Goal: Task Accomplishment & Management: Manage account settings

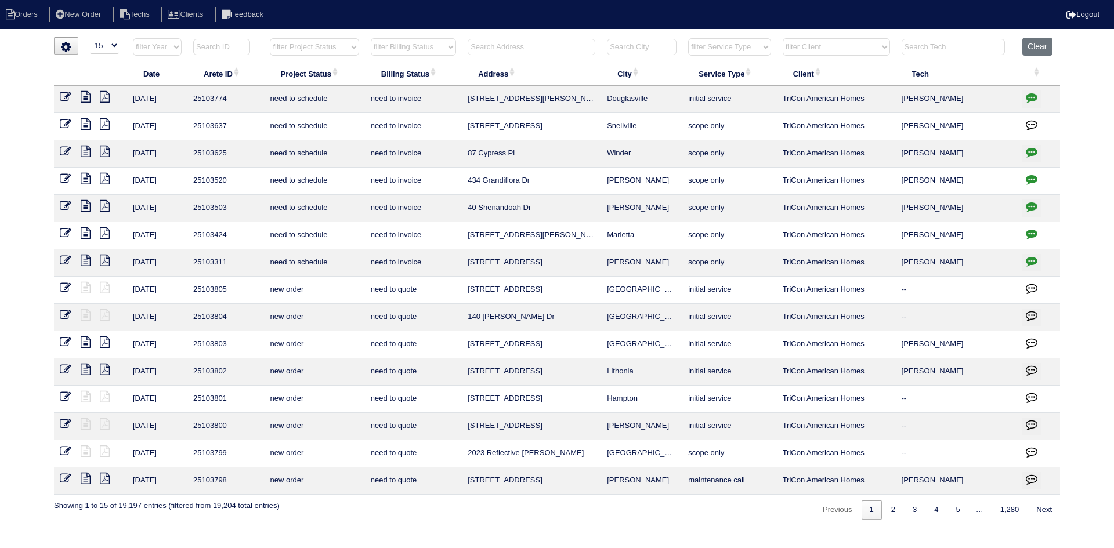
select select "15"
click at [530, 45] on input "text" at bounding box center [532, 47] width 128 height 16
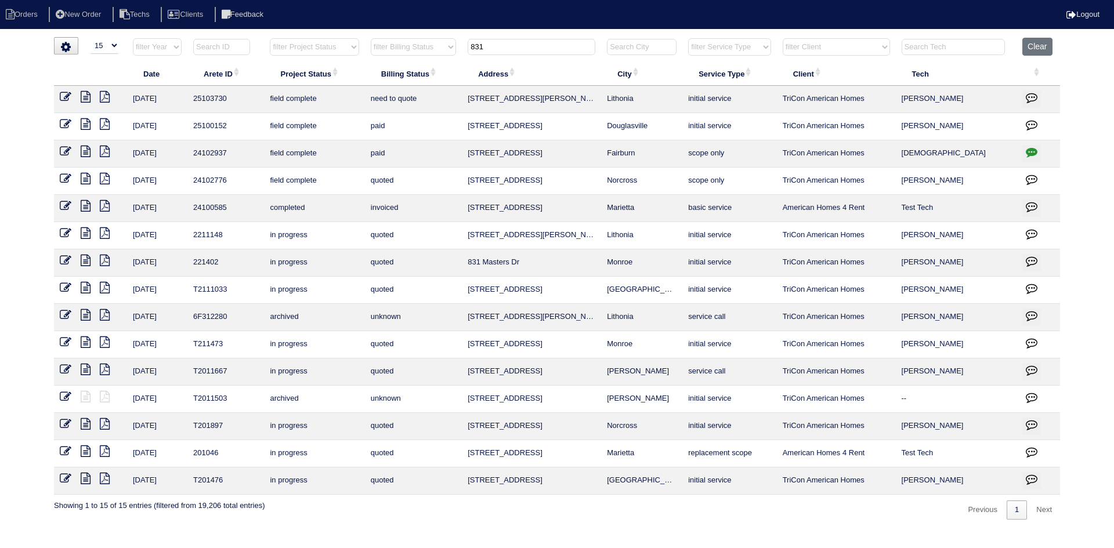
type input "831"
click at [84, 99] on icon at bounding box center [86, 97] width 10 height 12
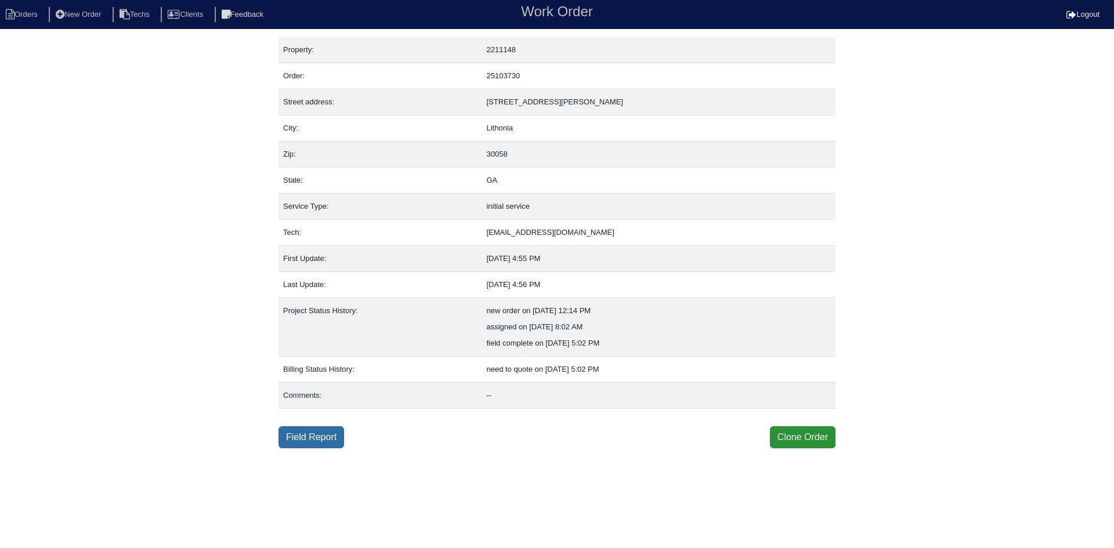
click at [322, 442] on link "Field Report" at bounding box center [312, 438] width 66 height 22
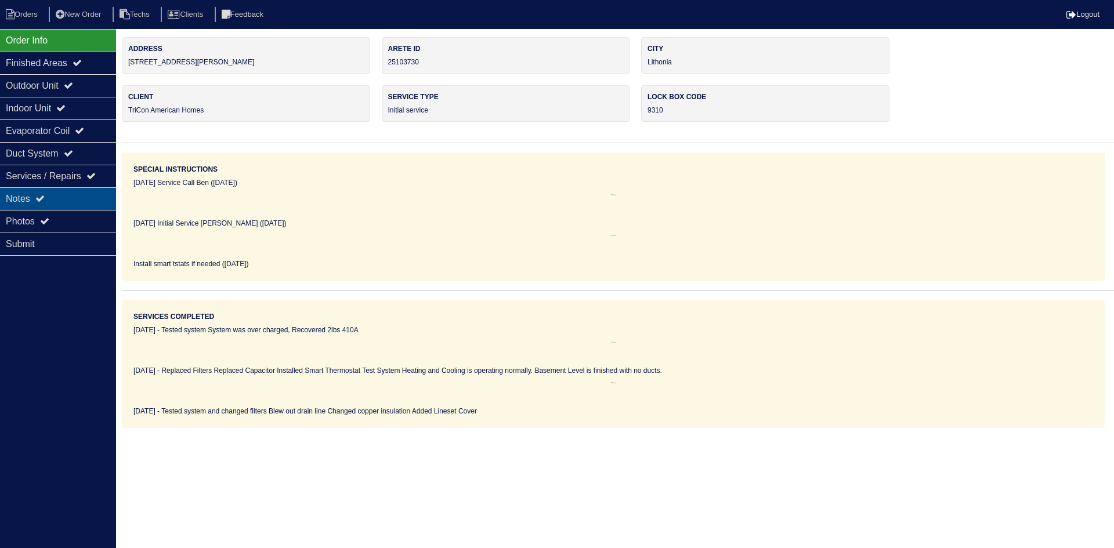
click at [46, 192] on div "Notes" at bounding box center [58, 198] width 116 height 23
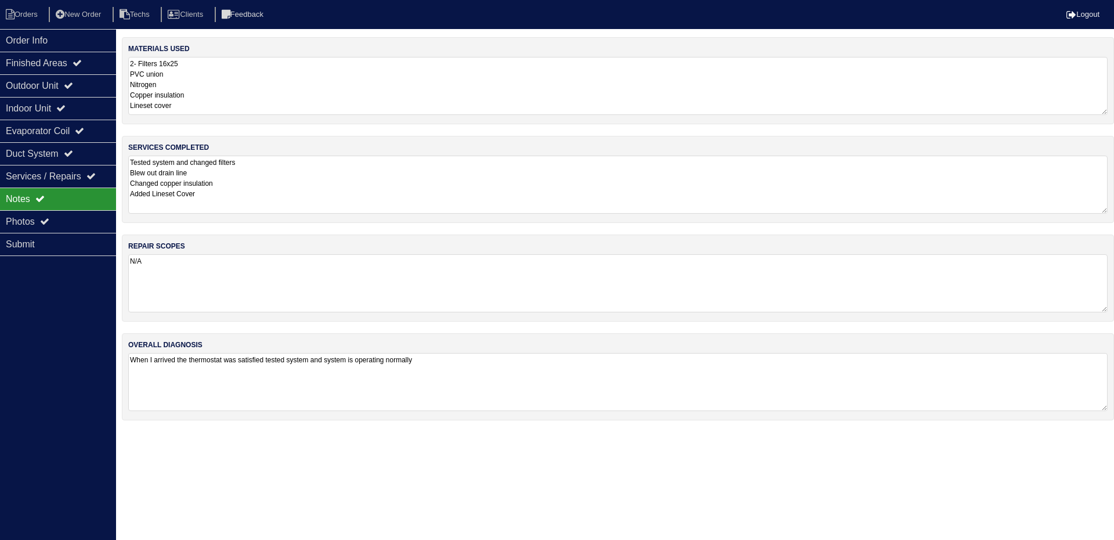
click at [356, 207] on textarea "Tested system and changed filters Blew out drain line Changed copper insulation…" at bounding box center [618, 185] width 980 height 58
click at [55, 149] on div "Duct System" at bounding box center [58, 153] width 116 height 23
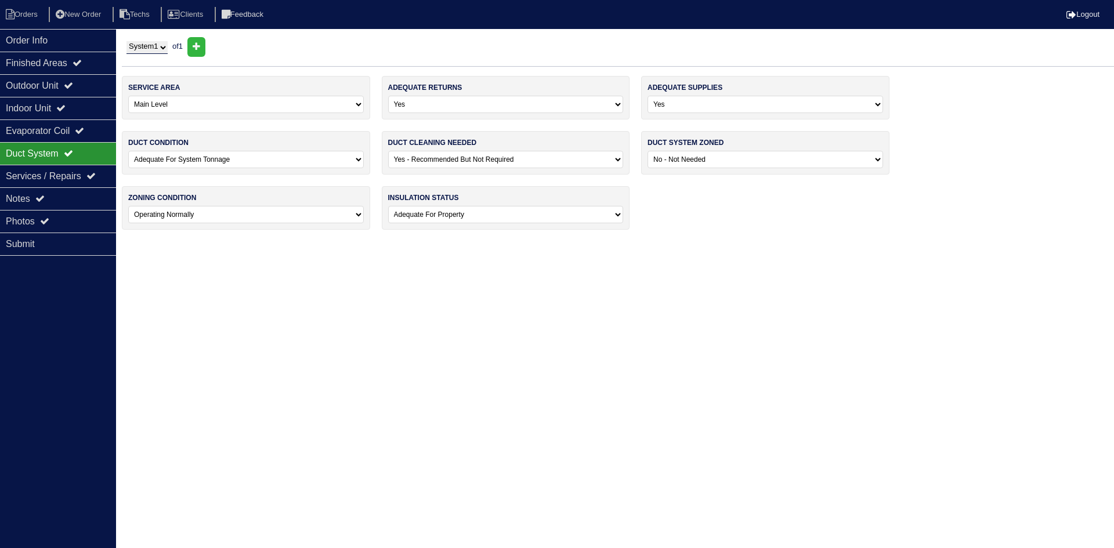
drag, startPoint x: 73, startPoint y: 218, endPoint x: 166, endPoint y: 234, distance: 94.7
click at [78, 221] on div "Photos" at bounding box center [58, 221] width 116 height 23
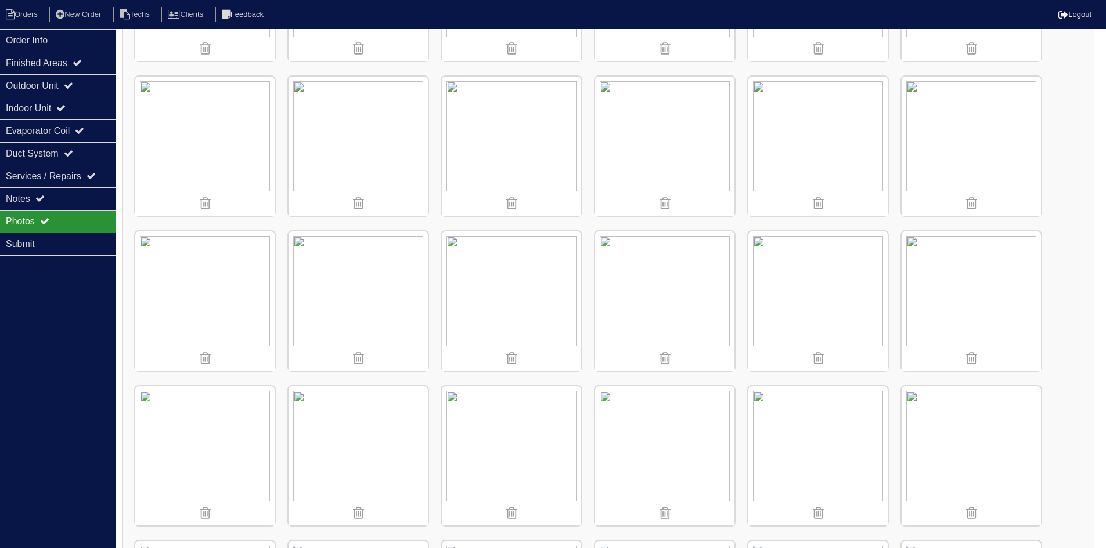
scroll to position [313, 0]
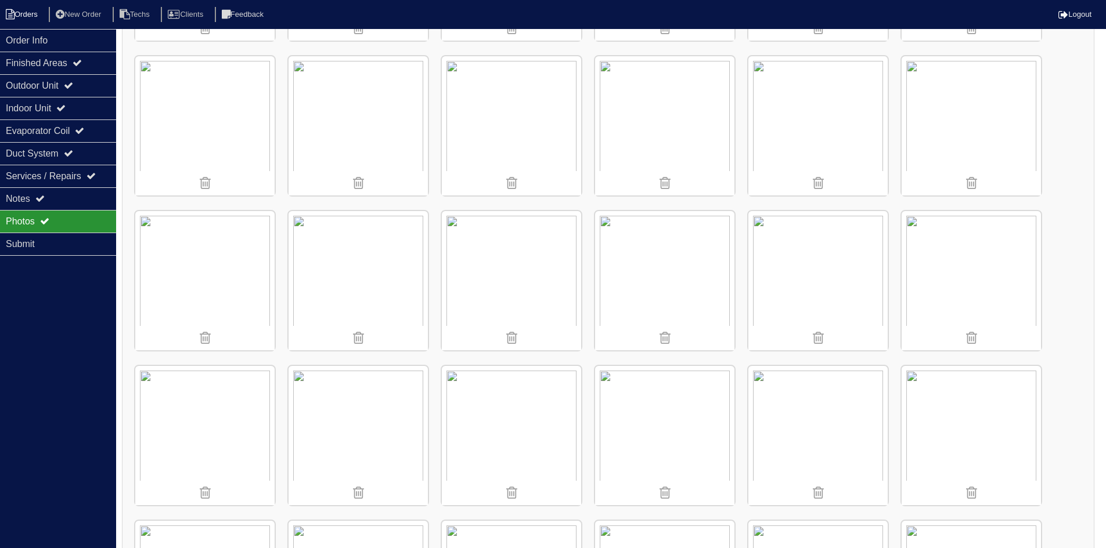
click at [28, 9] on li "Orders" at bounding box center [23, 15] width 47 height 16
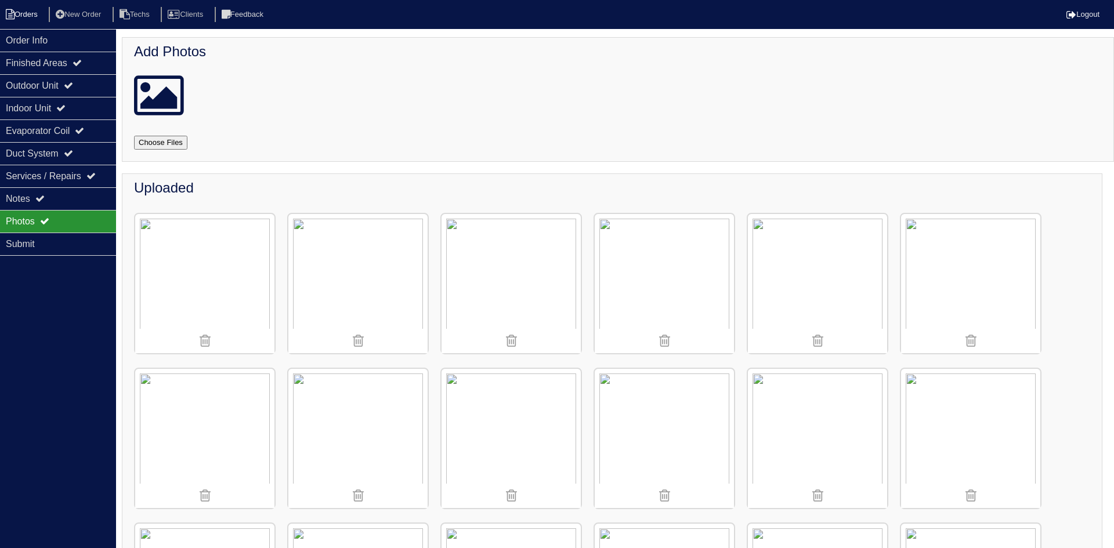
select select "15"
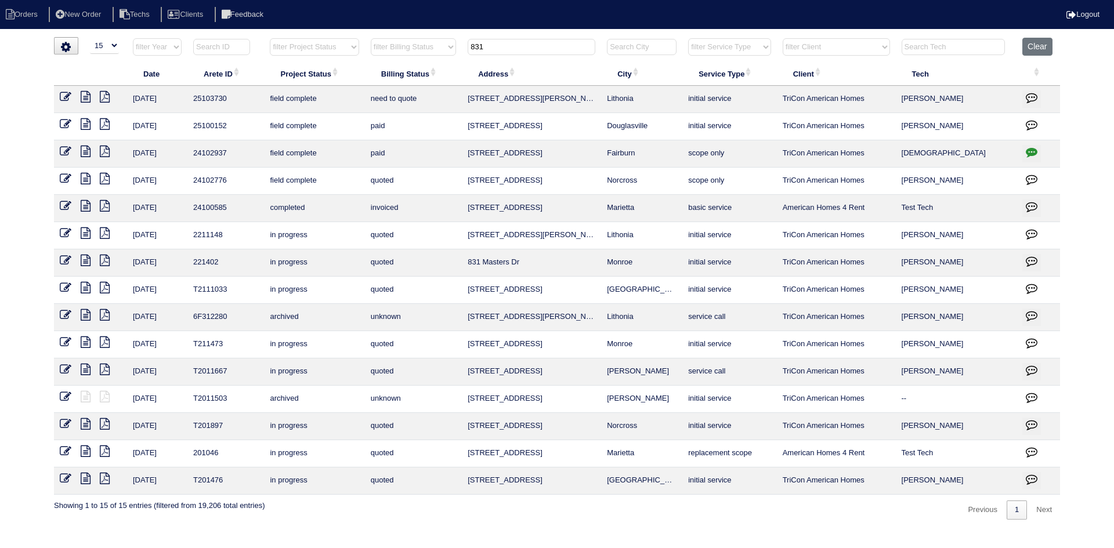
drag, startPoint x: 512, startPoint y: 50, endPoint x: 467, endPoint y: 51, distance: 45.3
click at [467, 51] on th "831" at bounding box center [531, 50] width 139 height 24
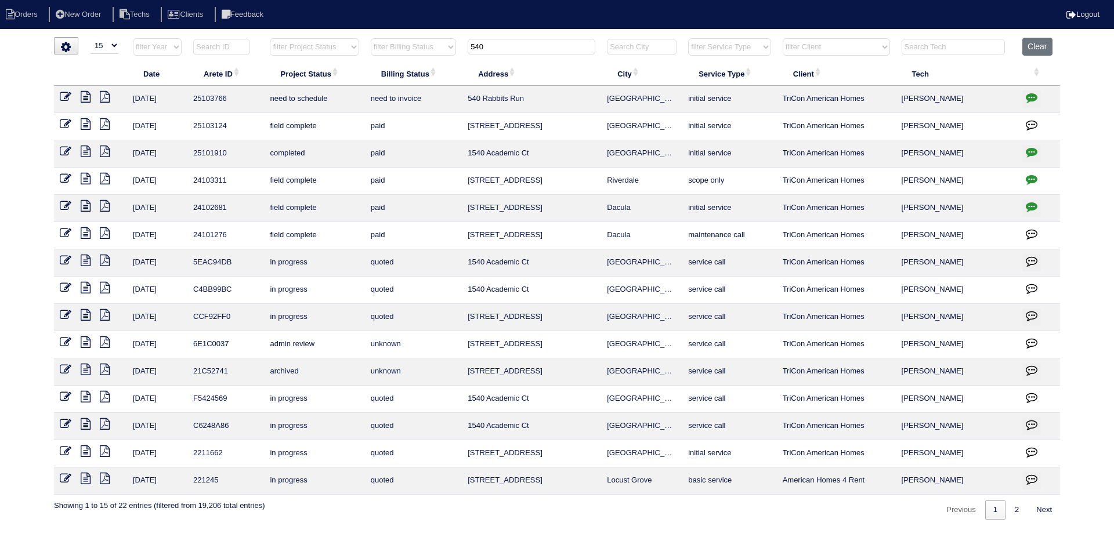
type input "540"
click at [86, 98] on icon at bounding box center [86, 97] width 10 height 12
click at [1032, 96] on icon "button" at bounding box center [1032, 98] width 12 height 12
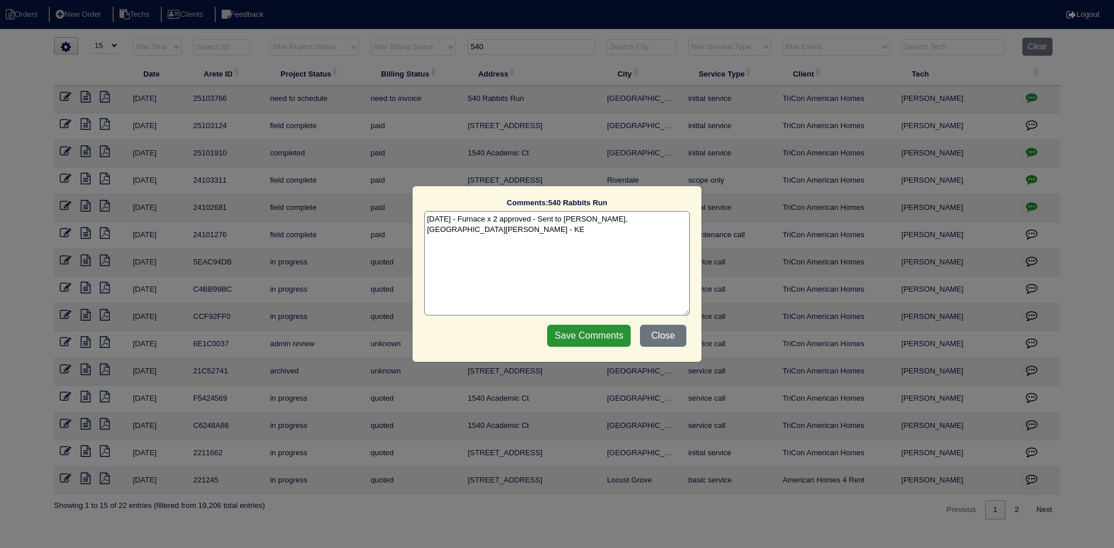
click at [665, 222] on textarea "10/15/25 - Furnace x 2 approved - Sent to Dan, Payton, Reeca - KE" at bounding box center [557, 263] width 266 height 104
paste textarea "Equipment ordered and pricing verified Sibi order number: TAH-VQK14VY5 Order pl…"
click at [621, 233] on textarea "10/15/25 - Furnace x 2 approved - Sent to Dan, Payton, Reeca - KE 10/15/25 - Eq…" at bounding box center [557, 263] width 266 height 104
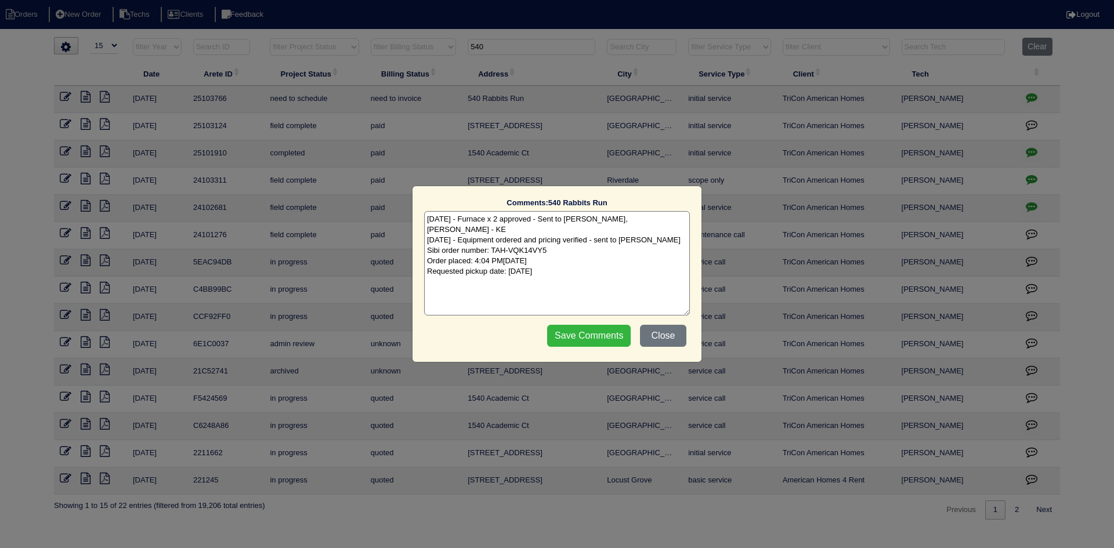
type textarea "10/15/25 - Furnace x 2 approved - Sent to Dan, Payton, Reeca - KE 10/15/25 - Eq…"
click at [586, 336] on input "Save Comments" at bounding box center [589, 336] width 84 height 22
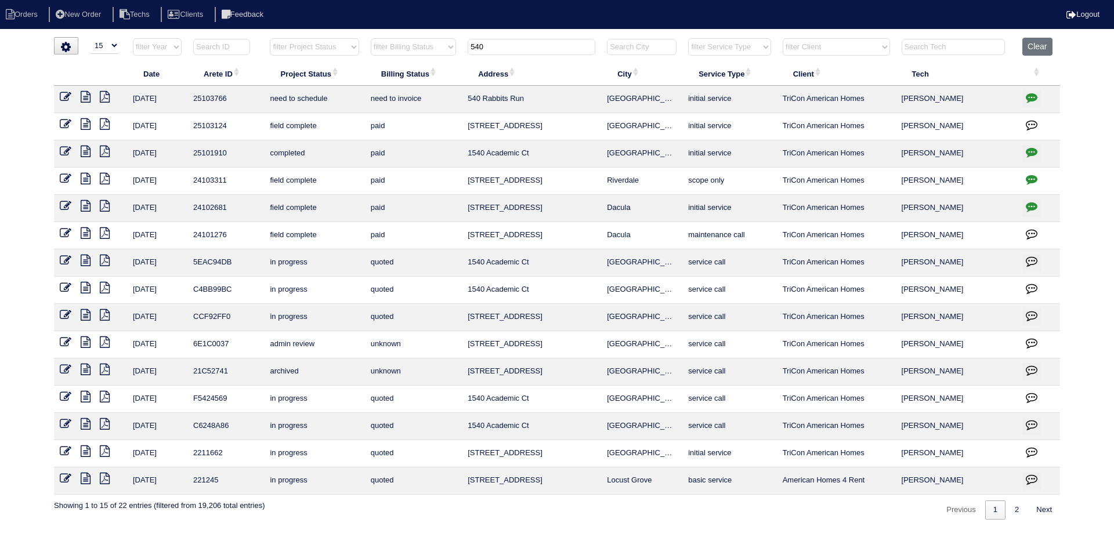
drag, startPoint x: 504, startPoint y: 49, endPoint x: 465, endPoint y: 44, distance: 39.8
click at [465, 44] on th "540" at bounding box center [531, 50] width 139 height 24
paste input "3350 Slate Drive"
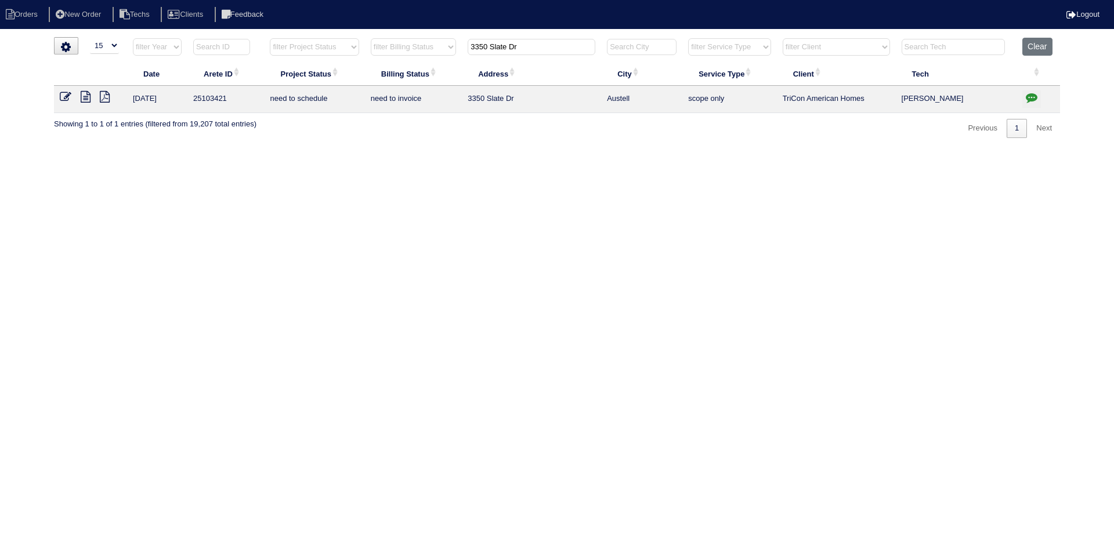
type input "3350 Slate Dr"
click at [86, 98] on icon at bounding box center [86, 97] width 10 height 12
click at [1032, 95] on icon "button" at bounding box center [1032, 98] width 12 height 12
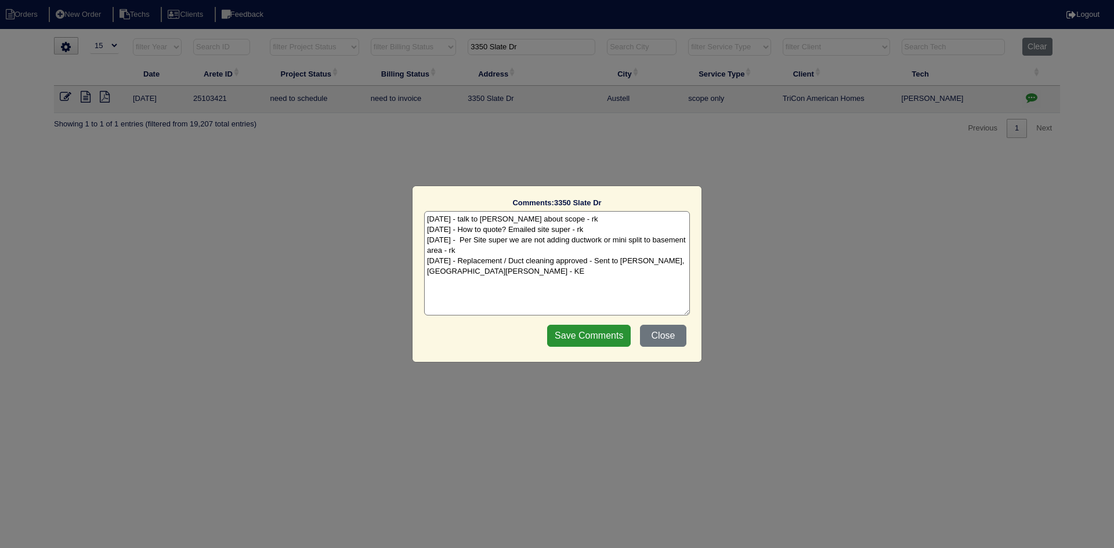
click at [478, 274] on textarea "9/18/25 - talk to Payton about scope - rk 9/18/25 - How to quote? Emailed site …" at bounding box center [557, 263] width 266 height 104
paste textarea "Equipment ordered and pricing verified Sibi order number: TAH-PQ3UXSY4 Order pl…"
click at [596, 283] on textarea "9/18/25 - talk to Payton about scope - rk 9/18/25 - How to quote? Emailed site …" at bounding box center [557, 263] width 266 height 104
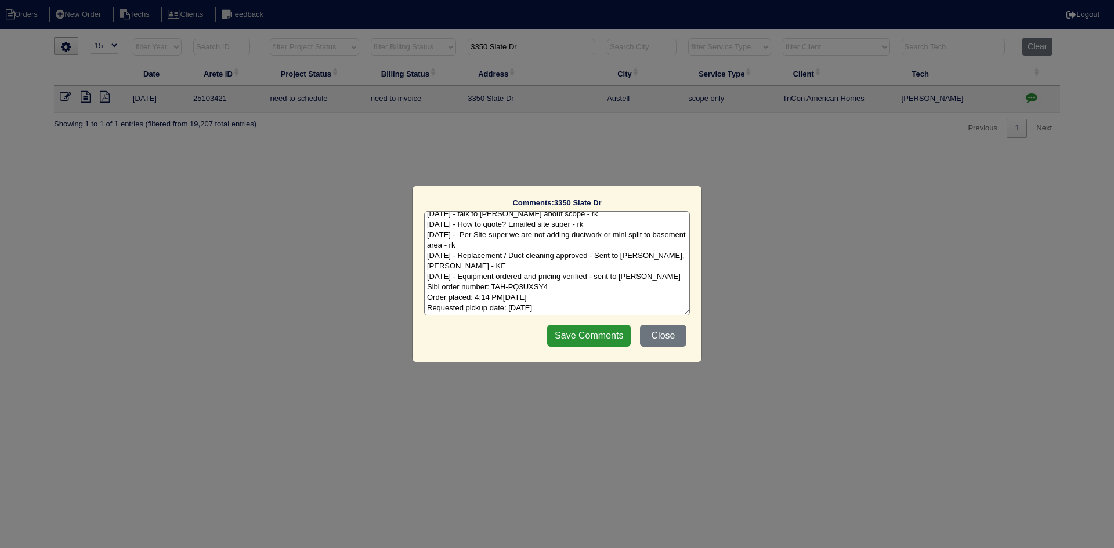
scroll to position [6, 0]
type textarea "9/18/25 - talk to Payton about scope - rk 9/18/25 - How to quote? Emailed site …"
click at [590, 333] on input "Save Comments" at bounding box center [589, 336] width 84 height 22
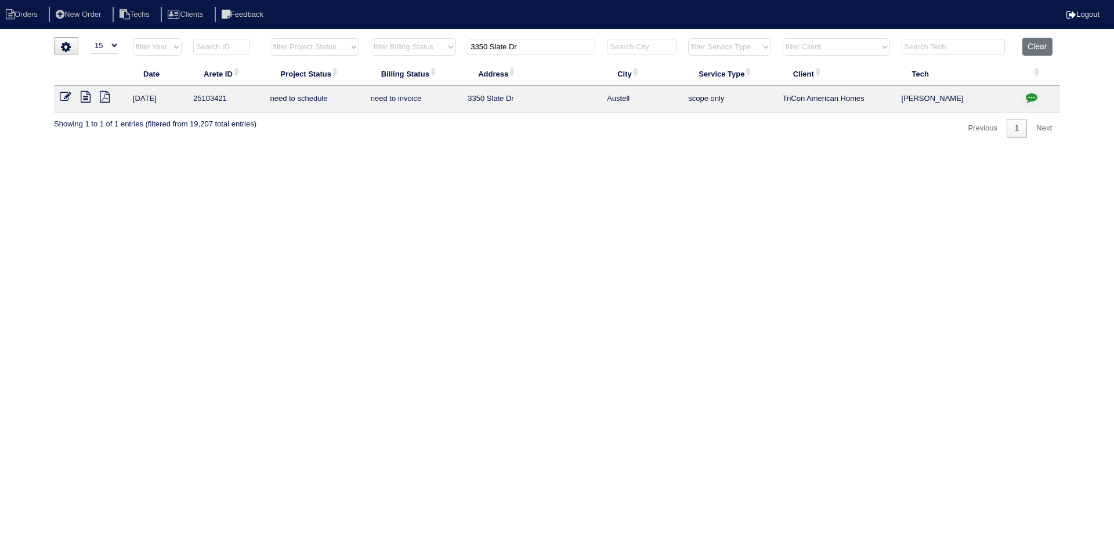
drag, startPoint x: 524, startPoint y: 48, endPoint x: 468, endPoint y: 40, distance: 56.8
click at [468, 40] on th "3350 Slate Dr" at bounding box center [531, 50] width 139 height 24
type input "3740 l"
click at [88, 99] on icon at bounding box center [86, 97] width 10 height 12
click at [1029, 100] on icon "button" at bounding box center [1032, 98] width 12 height 12
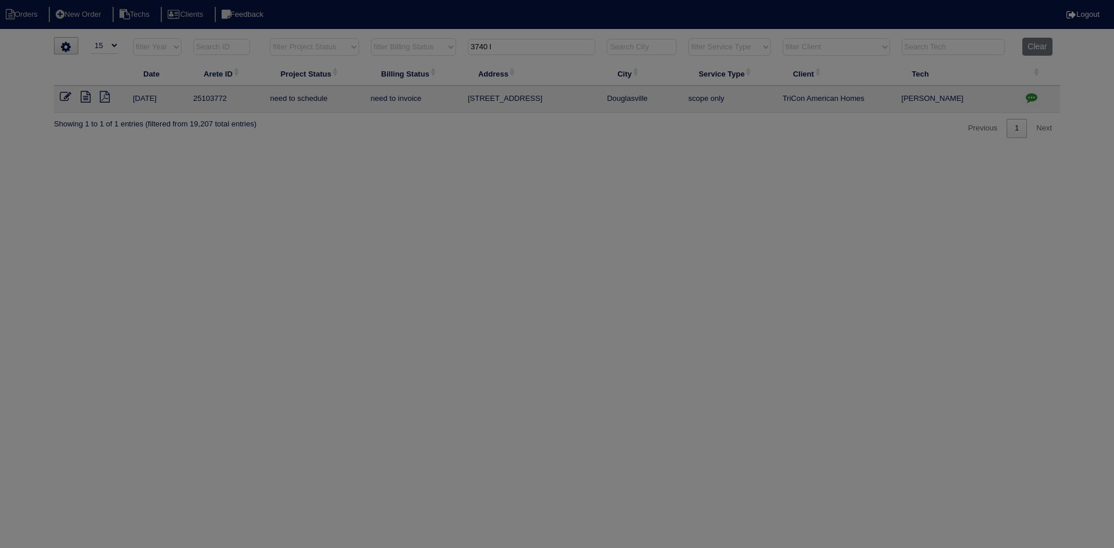
scroll to position [0, 0]
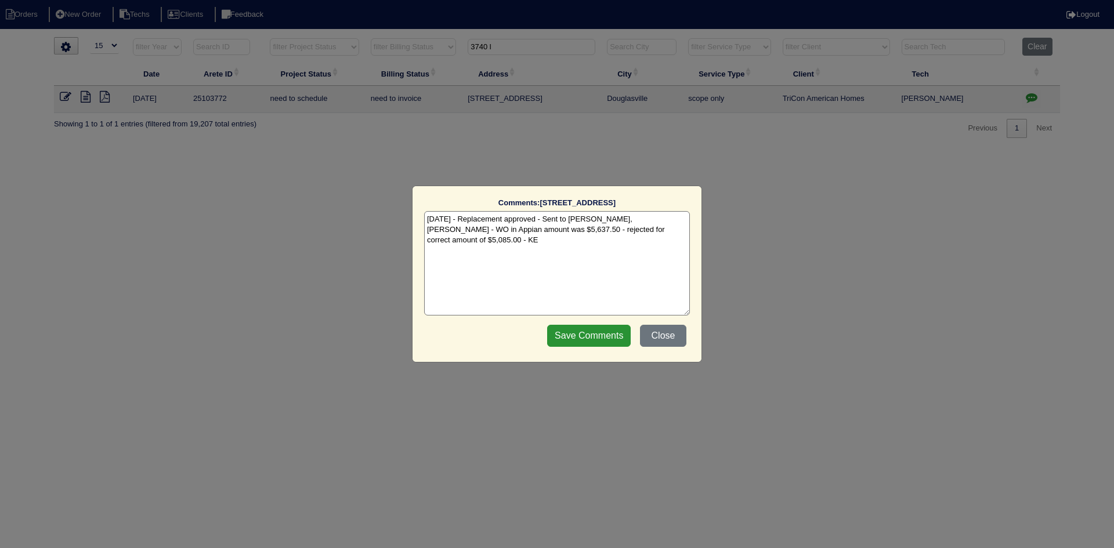
click at [685, 233] on textarea "[DATE] - Replacement approved - Sent to [PERSON_NAME], [PERSON_NAME] - WO in Ap…" at bounding box center [557, 263] width 266 height 104
paste textarea "Equipment ordered and pricing verified Heat kit in Sibi $116 - Tricon pricebook…"
click at [618, 240] on textarea "10/15/25 - Replacement approved - Sent to Dan, Payton, Reeca - WO in Appian amo…" at bounding box center [557, 263] width 266 height 104
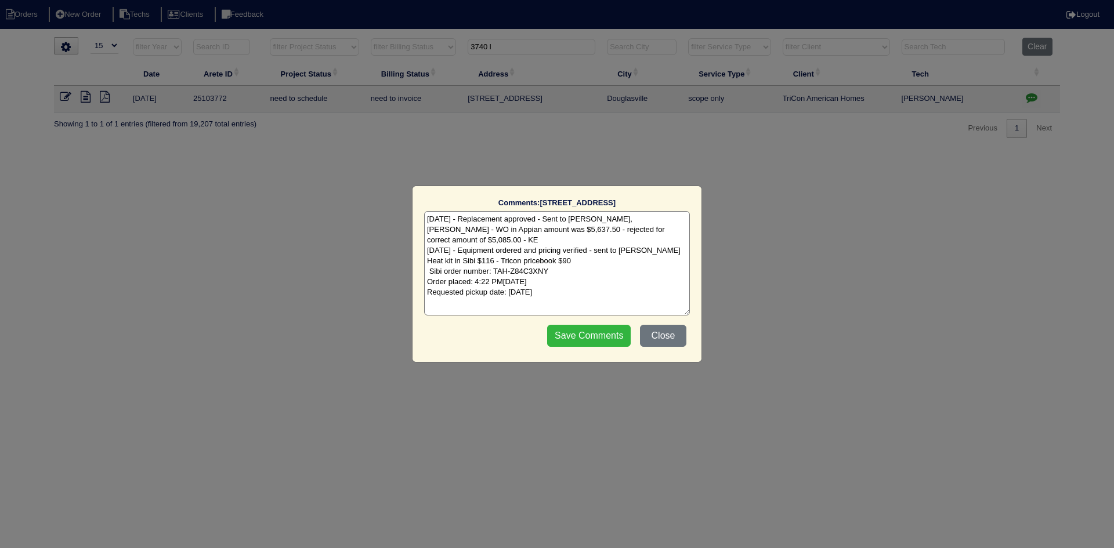
type textarea "10/15/25 - Replacement approved - Sent to Dan, Payton, Reeca - WO in Appian amo…"
click at [583, 333] on input "Save Comments" at bounding box center [589, 336] width 84 height 22
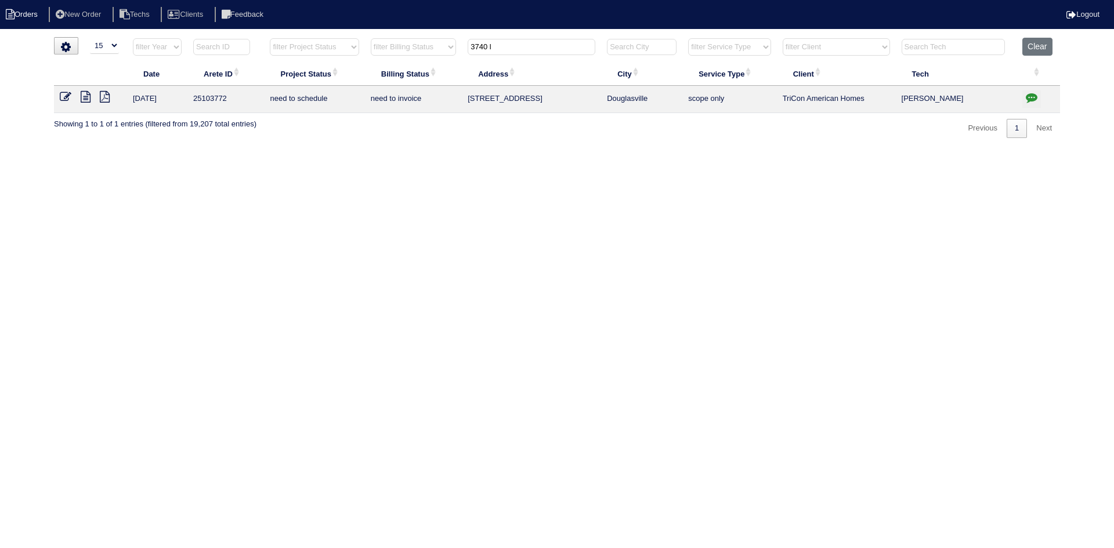
click at [31, 14] on li "Orders" at bounding box center [23, 15] width 47 height 16
select select "15"
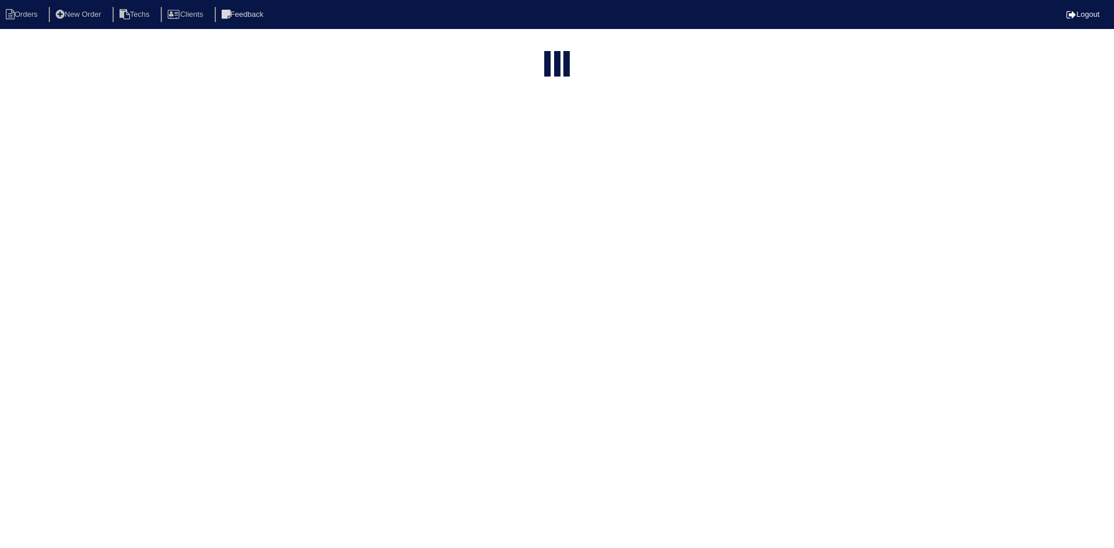
type input "3740 l"
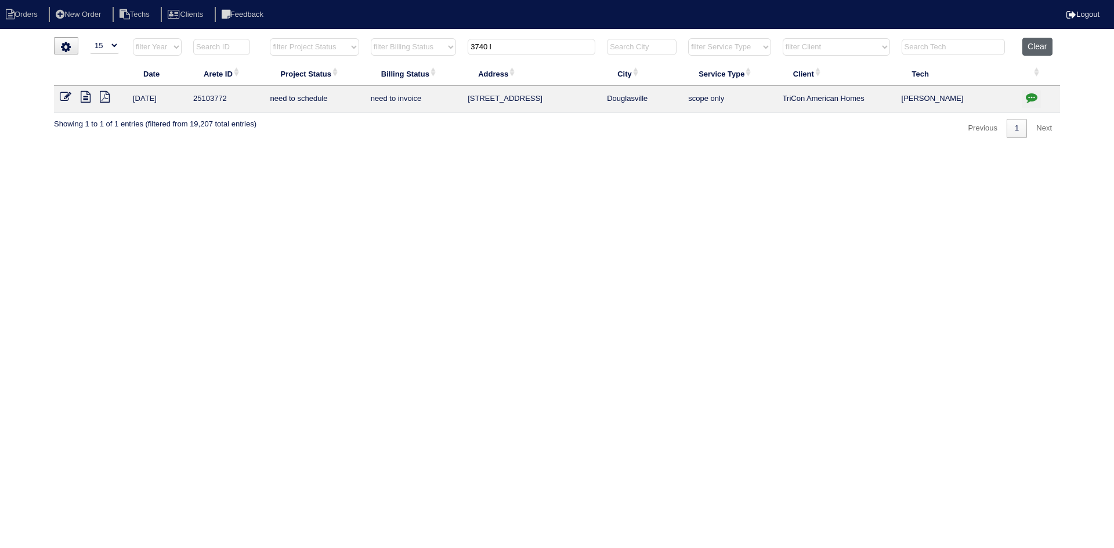
click at [1038, 43] on button "Clear" at bounding box center [1038, 47] width 30 height 18
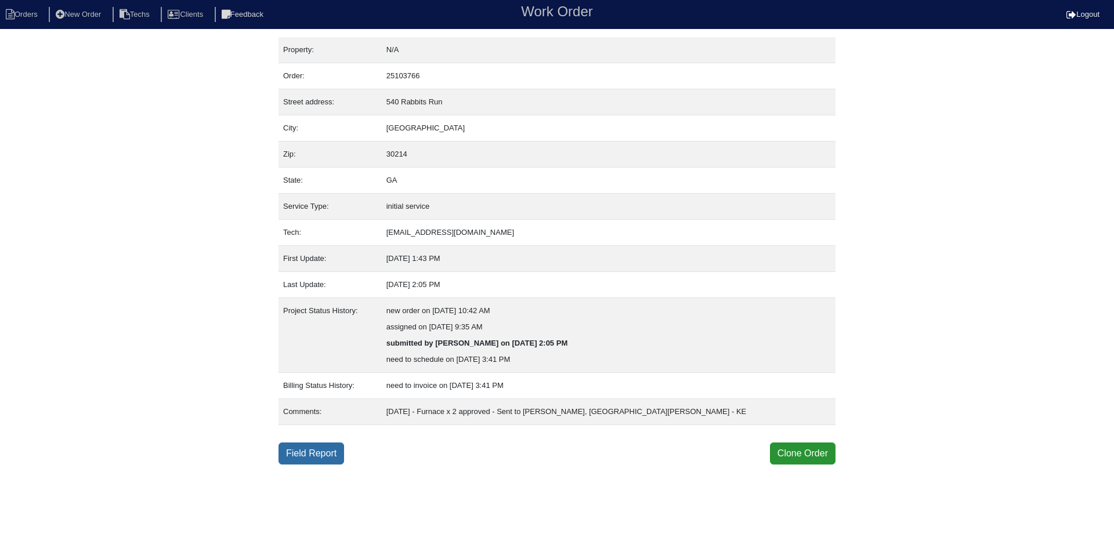
click at [313, 455] on link "Field Report" at bounding box center [312, 454] width 66 height 22
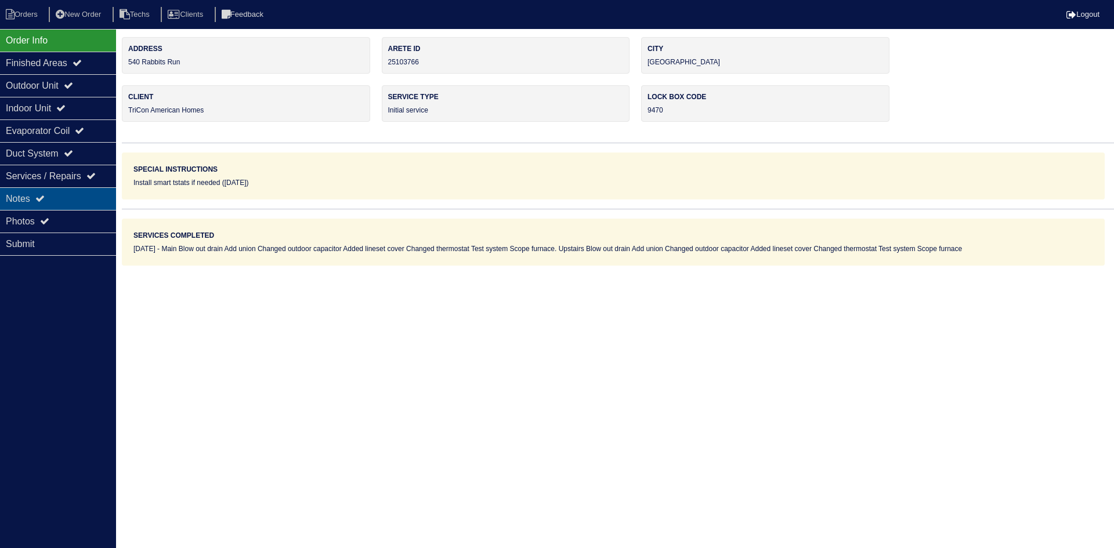
click at [50, 200] on div "Notes" at bounding box center [58, 198] width 116 height 23
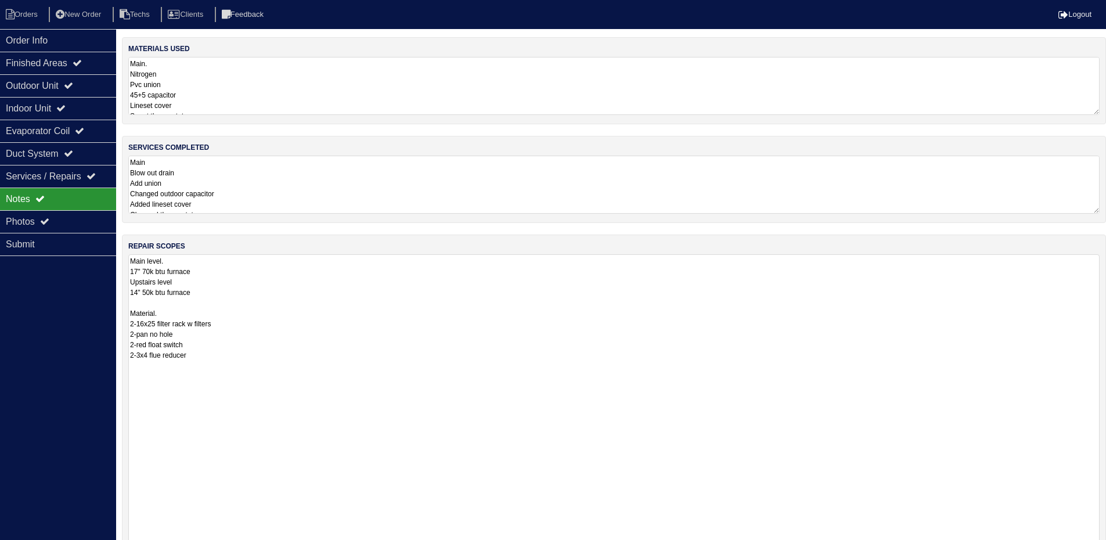
drag, startPoint x: 1104, startPoint y: 305, endPoint x: 1114, endPoint y: 542, distance: 237.0
click at [1106, 542] on html "Orders New Order Techs Clients Feedback Logout Orders New Order Users Clients M…" at bounding box center [553, 334] width 1106 height 669
click at [82, 85] on div "Outdoor Unit" at bounding box center [58, 85] width 116 height 23
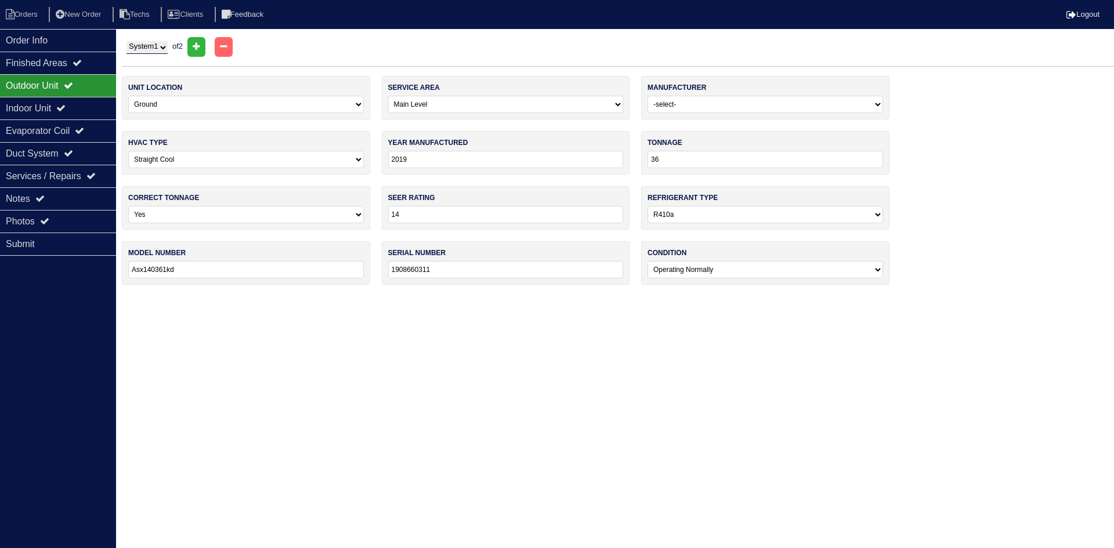
click at [142, 49] on select "System 1 System 2" at bounding box center [147, 47] width 41 height 13
select select "2"
click at [127, 41] on select "System 1 System 2" at bounding box center [147, 47] width 41 height 13
select select "1"
select select "Lennox"
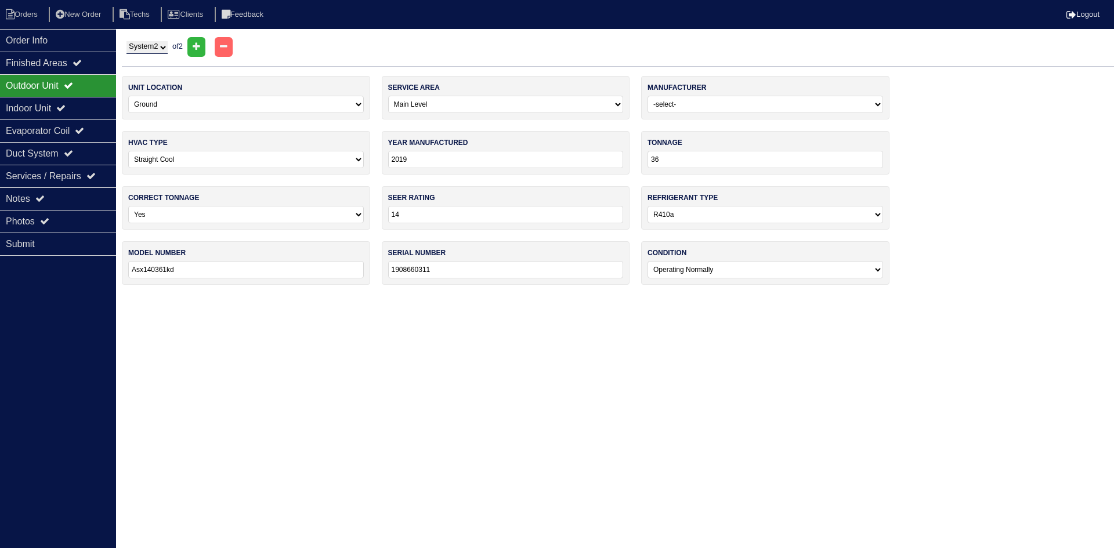
type input "2021"
type input "24"
type input "Ml14xc15024-230a05"
type input "1921g13968"
click at [55, 198] on div "Notes" at bounding box center [58, 198] width 116 height 23
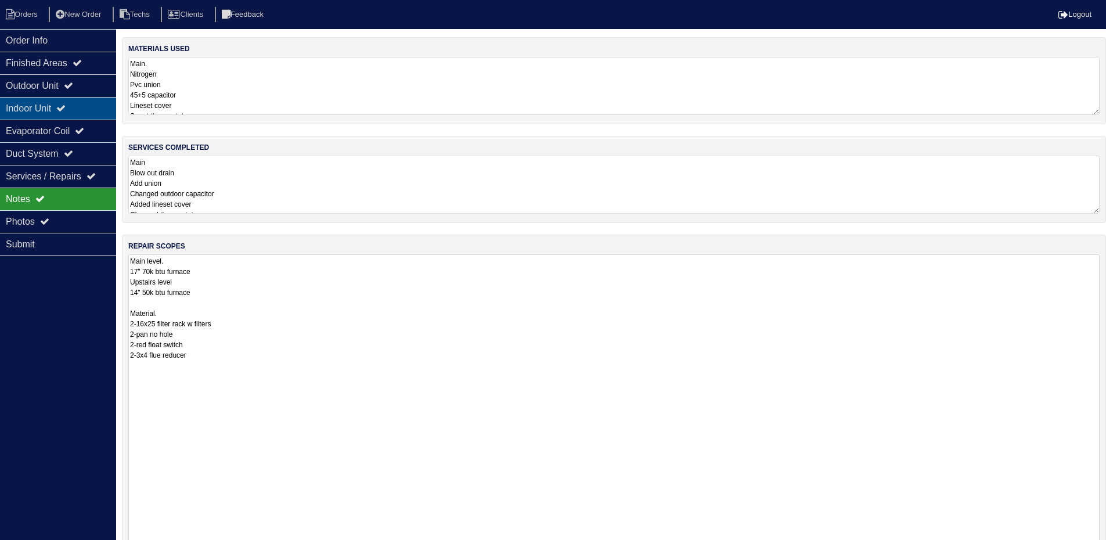
click at [81, 113] on div "Indoor Unit" at bounding box center [58, 108] width 116 height 23
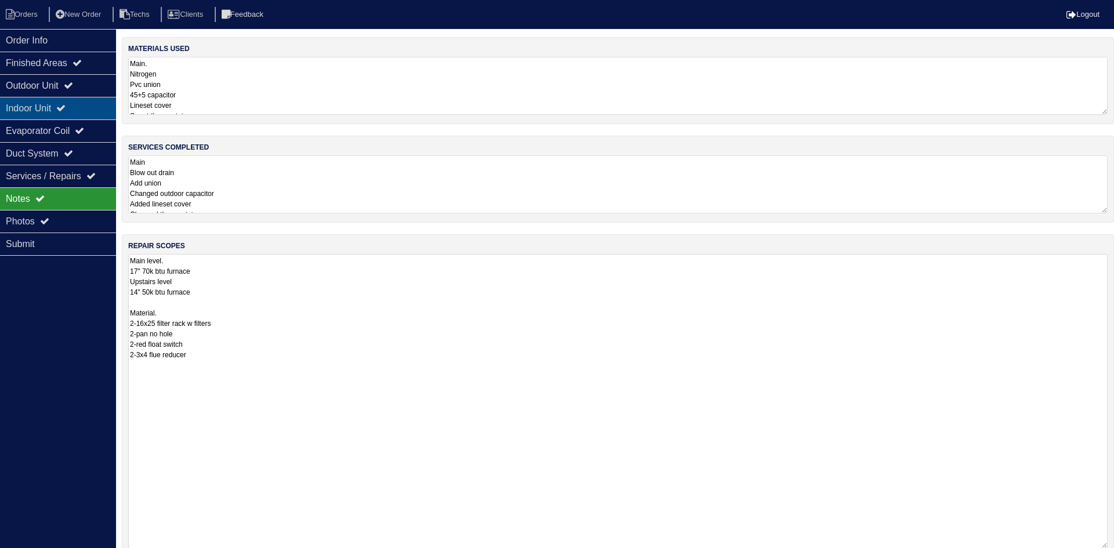
select select "2"
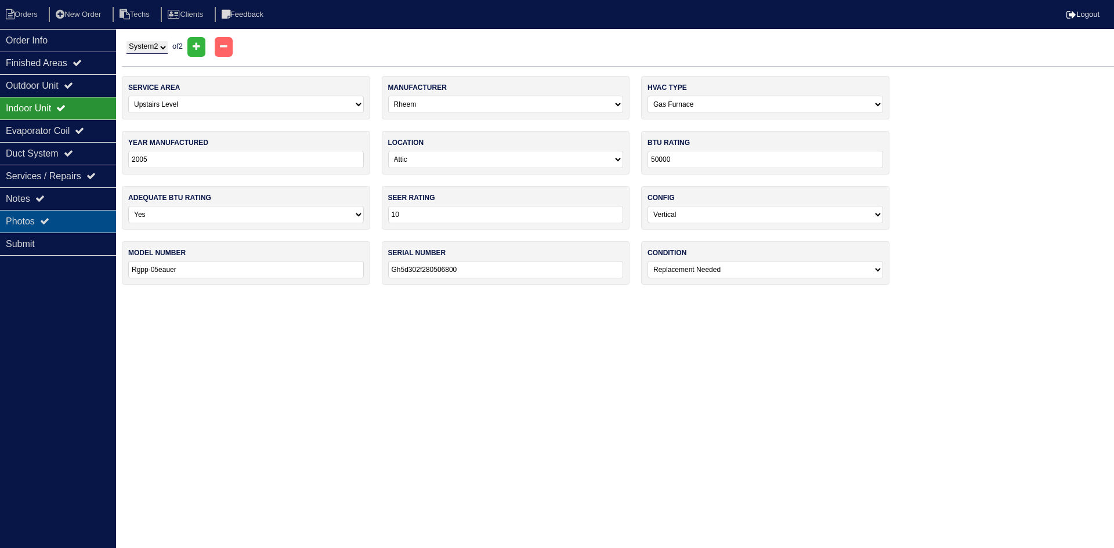
click at [69, 215] on div "Photos" at bounding box center [58, 221] width 116 height 23
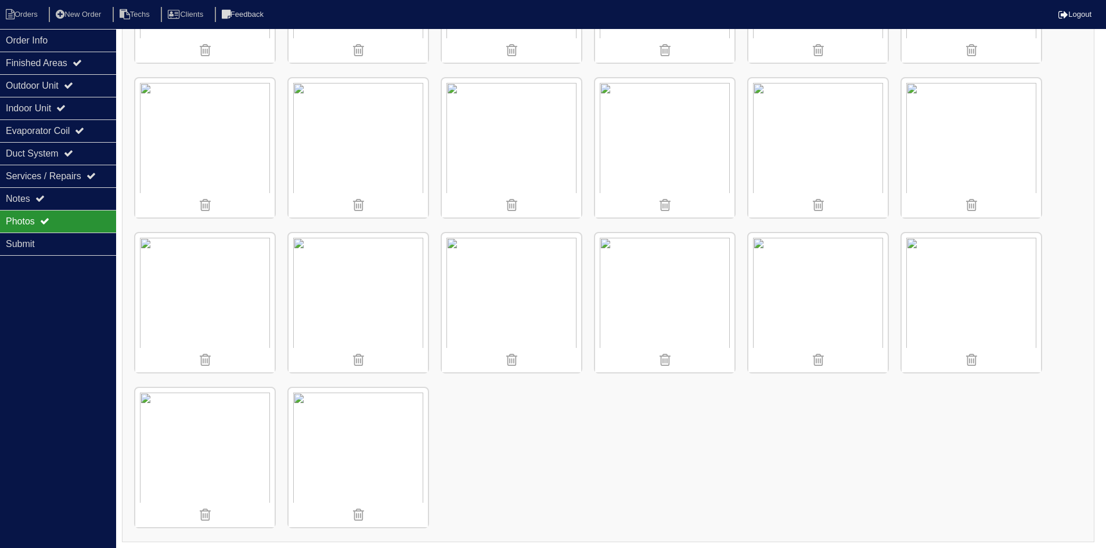
scroll to position [912, 0]
click at [74, 195] on div "Notes" at bounding box center [58, 198] width 116 height 23
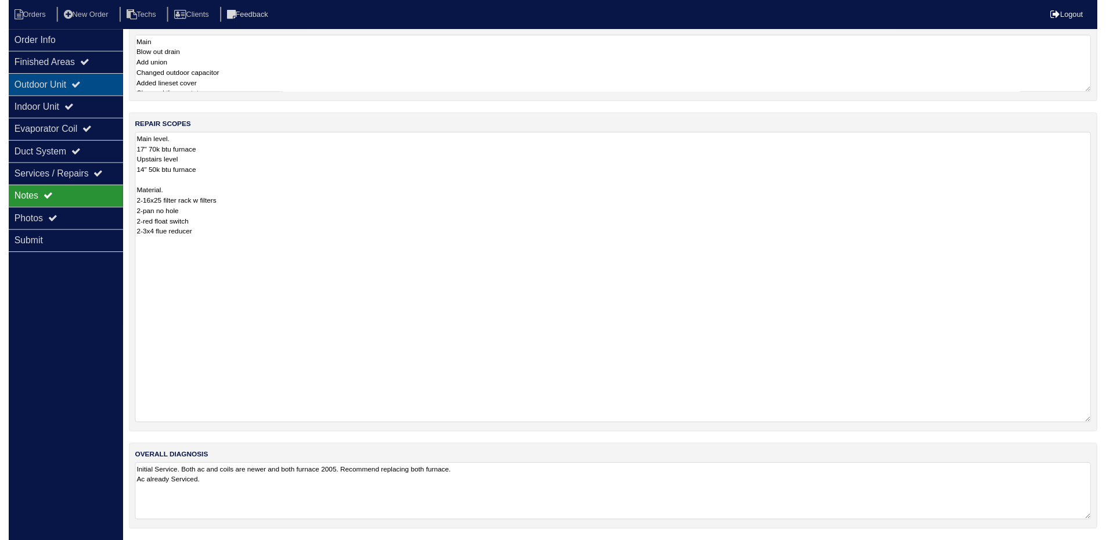
scroll to position [129, 0]
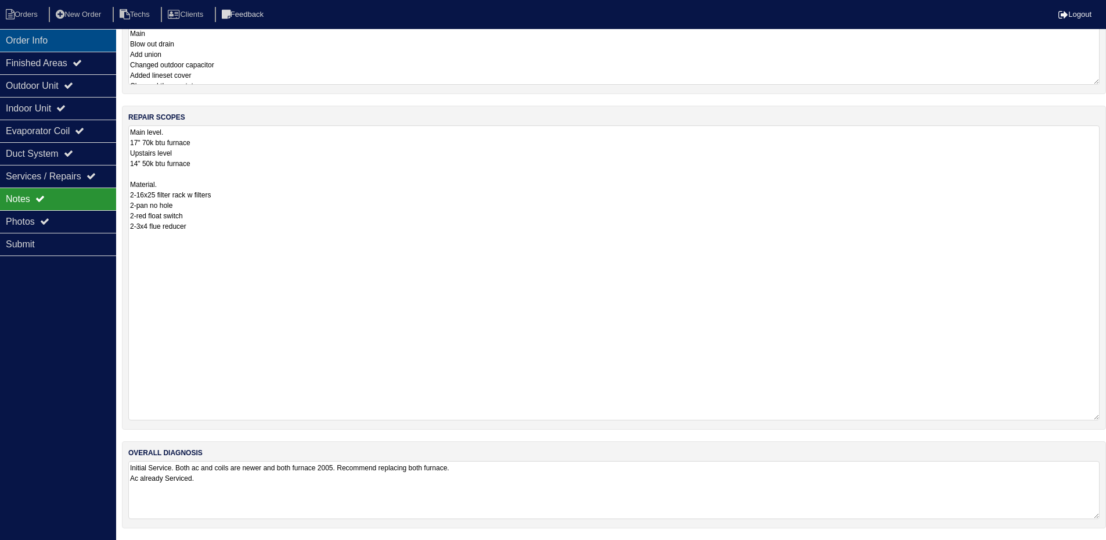
click at [44, 33] on div "Order Info" at bounding box center [58, 40] width 116 height 23
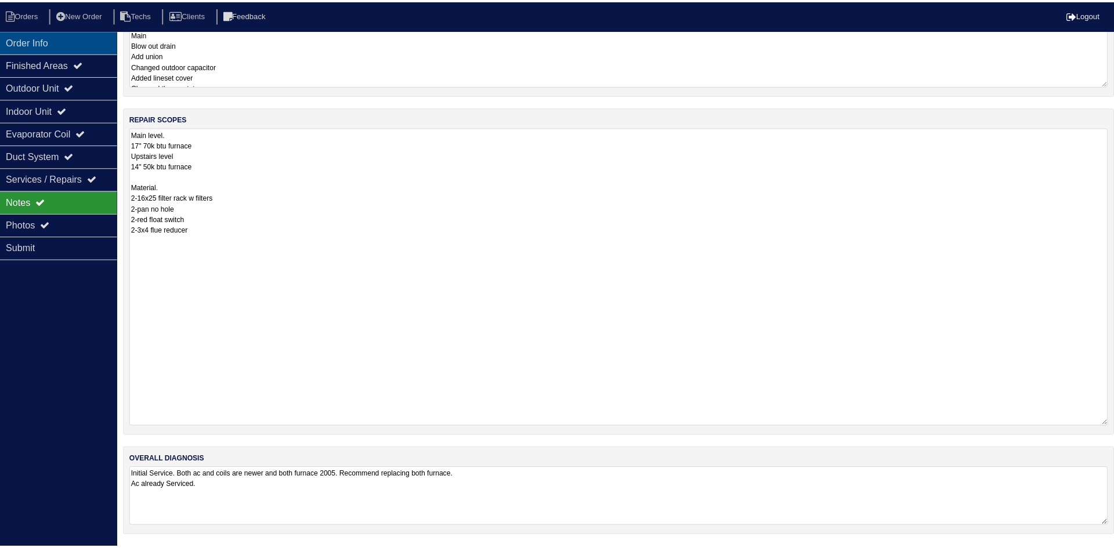
scroll to position [0, 0]
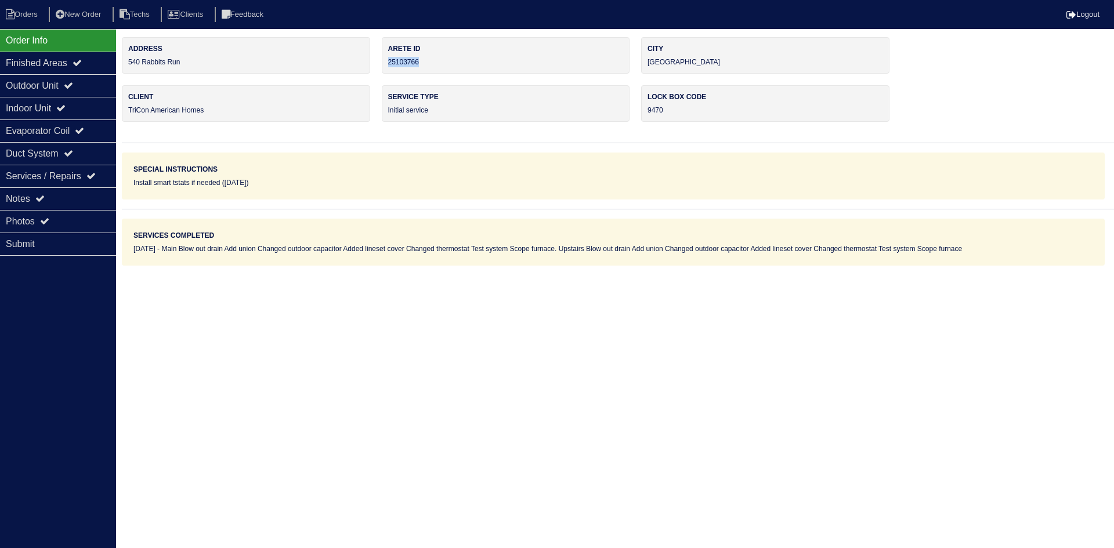
drag, startPoint x: 428, startPoint y: 62, endPoint x: 389, endPoint y: 69, distance: 40.1
click at [389, 69] on div "Arete ID 25103766" at bounding box center [506, 55] width 248 height 37
copy div "25103766"
drag, startPoint x: 59, startPoint y: 196, endPoint x: 161, endPoint y: 214, distance: 103.3
click at [63, 196] on div "Notes" at bounding box center [58, 198] width 116 height 23
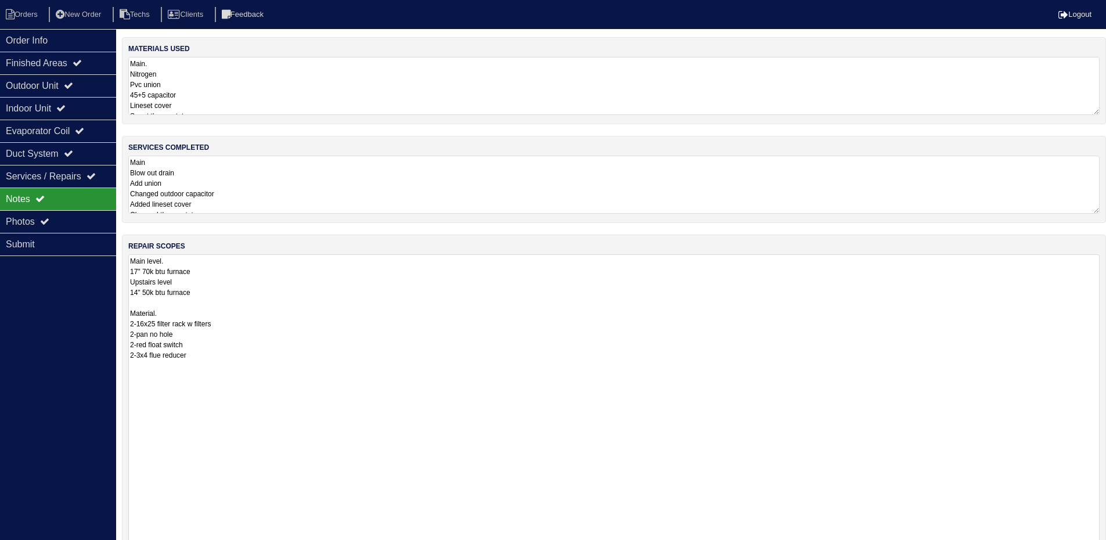
click at [314, 302] on textarea "Main level. 17" 70k btu furnace Upstairs level 14" 50k btu furnace Material. 2-…" at bounding box center [613, 401] width 971 height 295
drag, startPoint x: 152, startPoint y: 292, endPoint x: 153, endPoint y: 312, distance: 19.8
click at [151, 293] on textarea "Main level. 17" 70k btu furnace Upstairs level 14" 50k btu furnace Material. 2-…" at bounding box center [613, 401] width 971 height 294
click at [297, 302] on textarea "Main level. 17" 70k btu furnace Upstairs level 14" 45k btu furnace Material. 2-…" at bounding box center [613, 401] width 971 height 294
click at [295, 298] on textarea "Main level. 17" 70k btu furnace Upstairs level 14" 45k btu furnace Material. 2-…" at bounding box center [613, 401] width 971 height 294
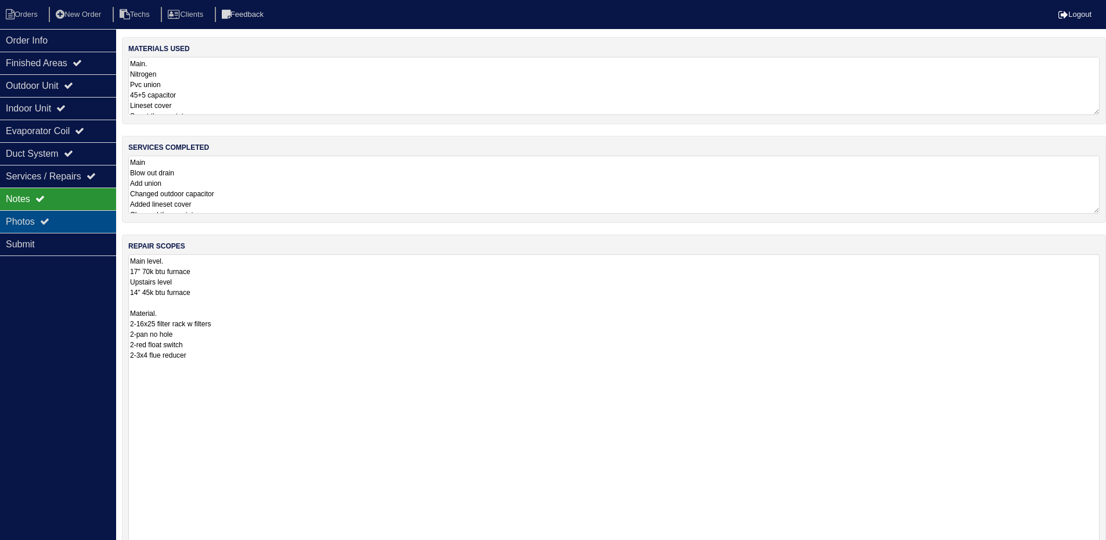
type textarea "Main level. 17" 70k btu furnace Upstairs level 14" 45k btu furnace Material. 2-…"
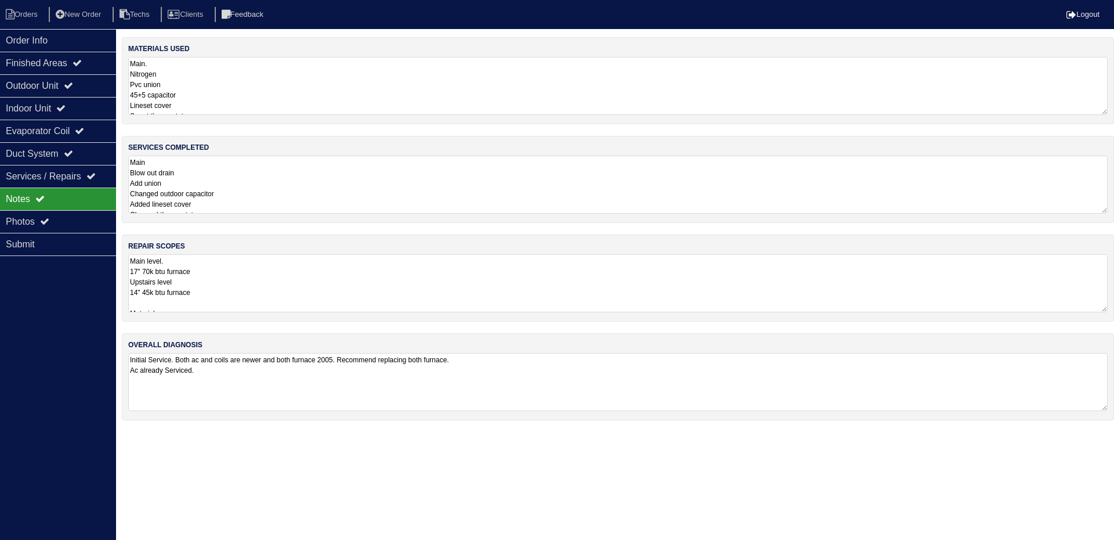
click at [345, 274] on textarea "Main level. 17" 70k btu furnace Upstairs level 14" 45k btu furnace Material. 2-…" at bounding box center [618, 283] width 980 height 58
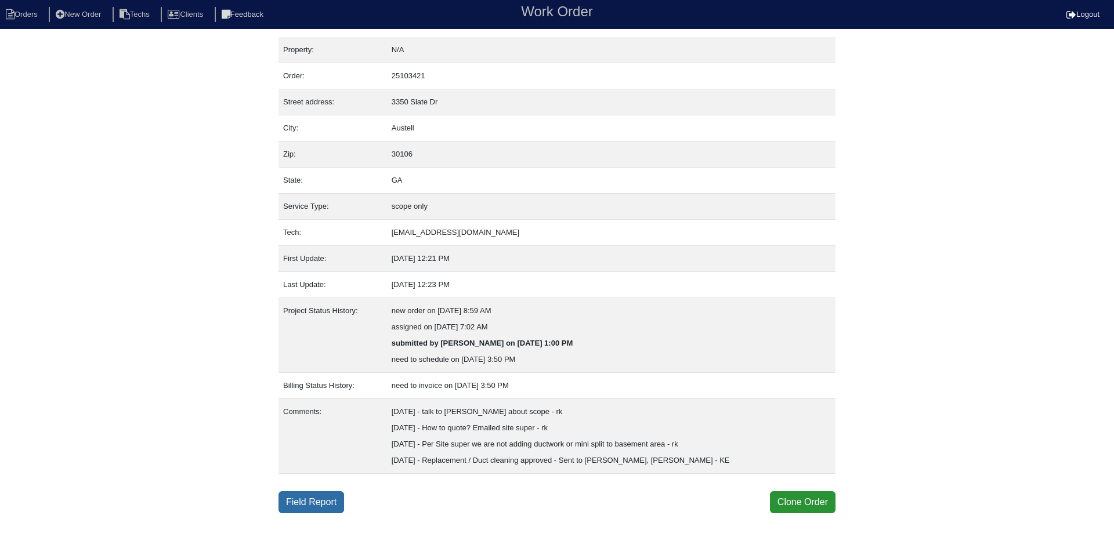
click at [315, 501] on link "Field Report" at bounding box center [312, 503] width 66 height 22
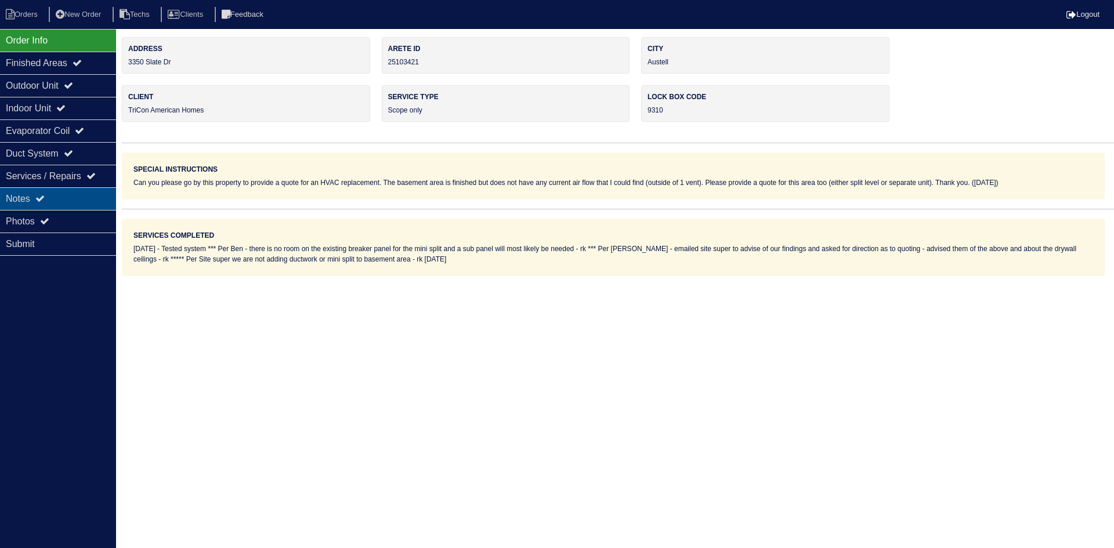
click at [65, 200] on div "Notes" at bounding box center [58, 198] width 116 height 23
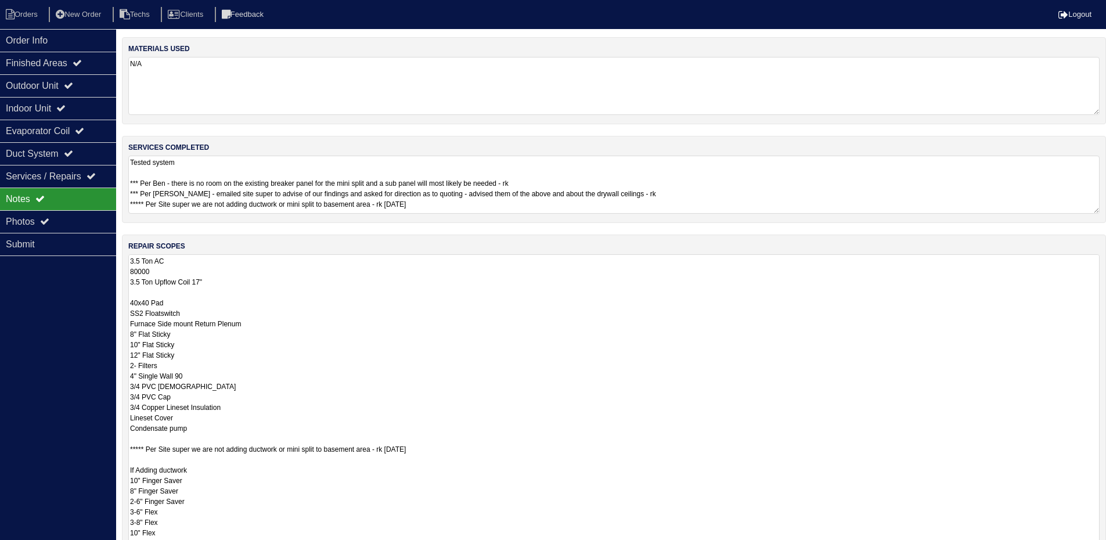
drag, startPoint x: 1106, startPoint y: 307, endPoint x: 1110, endPoint y: 572, distance: 265.3
click at [1106, 548] on html "Orders New Order Techs Clients Feedback Logout Orders New Order Users Clients M…" at bounding box center [553, 350] width 1106 height 700
click at [86, 107] on div "Indoor Unit" at bounding box center [58, 108] width 116 height 23
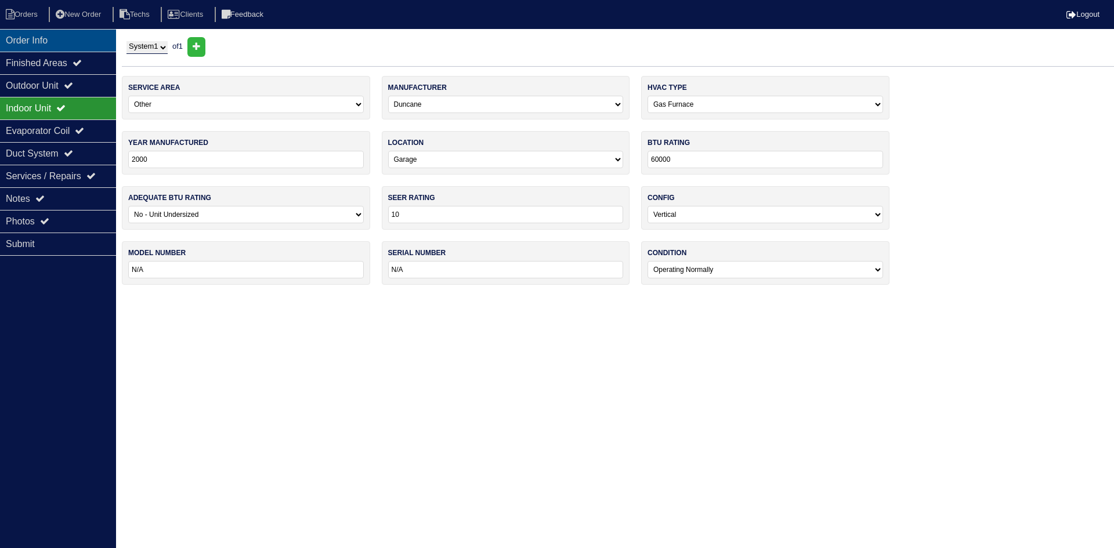
click at [83, 38] on div "Order Info" at bounding box center [58, 40] width 116 height 23
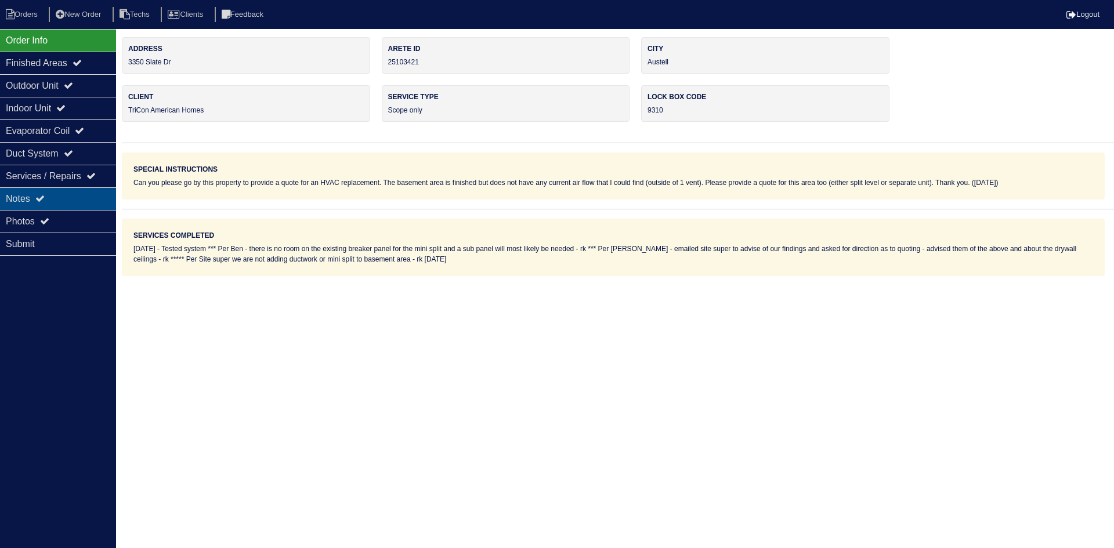
click at [78, 194] on div "Notes" at bounding box center [58, 198] width 116 height 23
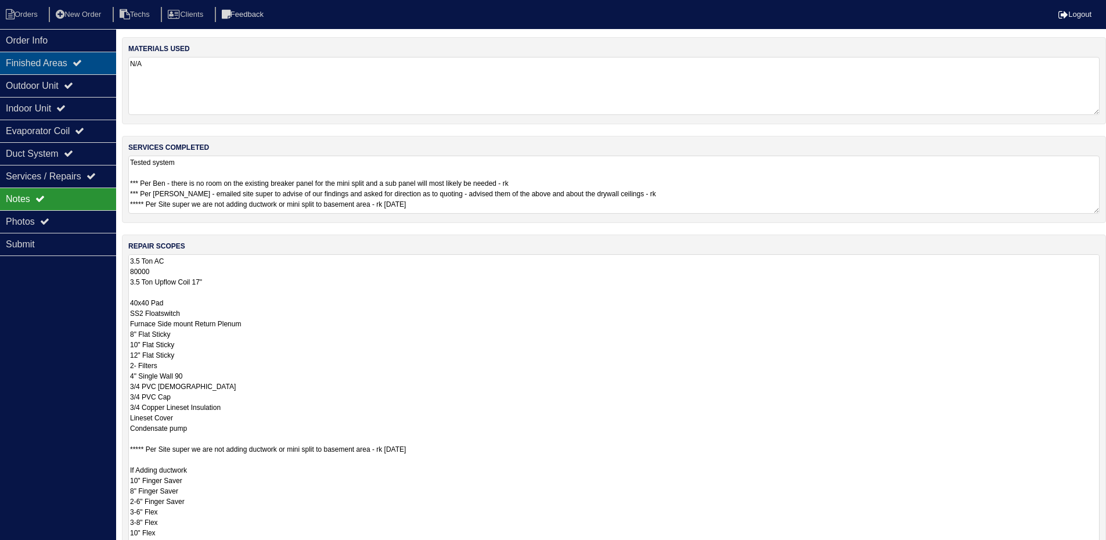
click at [68, 67] on div "Finished Areas" at bounding box center [58, 63] width 116 height 23
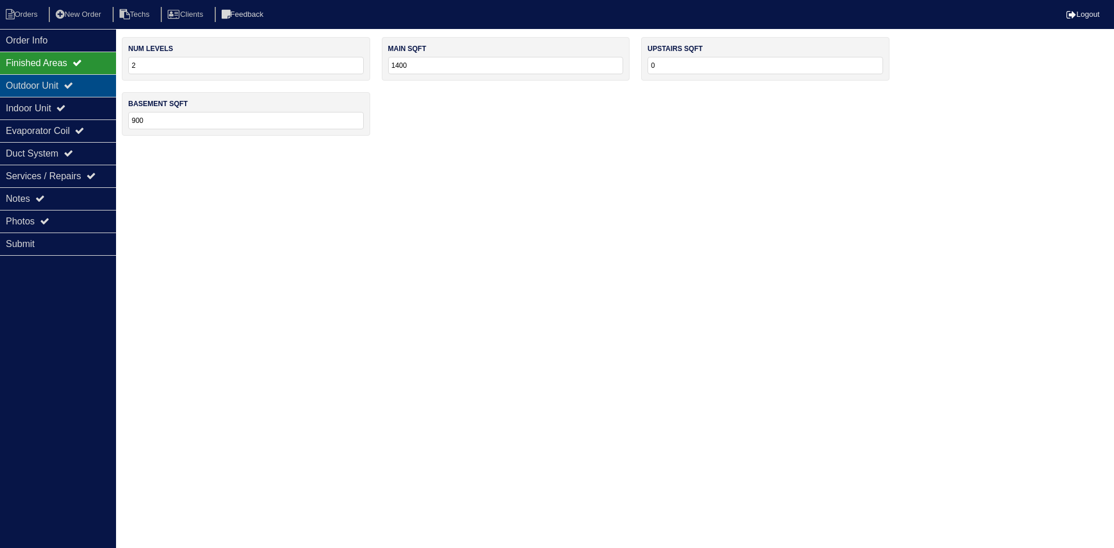
click at [70, 86] on div "Outdoor Unit" at bounding box center [58, 85] width 116 height 23
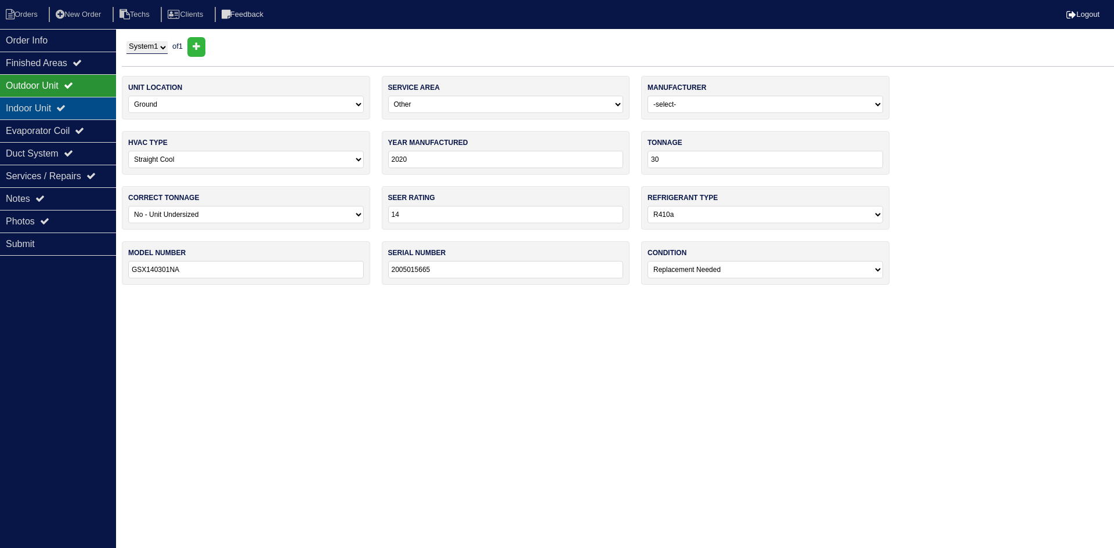
click at [80, 106] on div "Indoor Unit" at bounding box center [58, 108] width 116 height 23
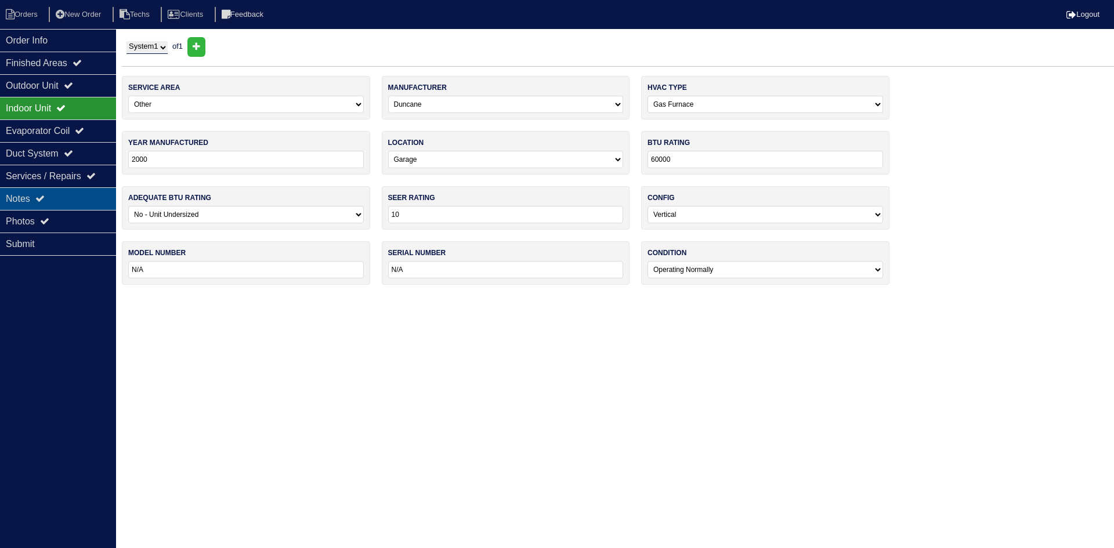
click at [82, 191] on div "Notes" at bounding box center [58, 198] width 116 height 23
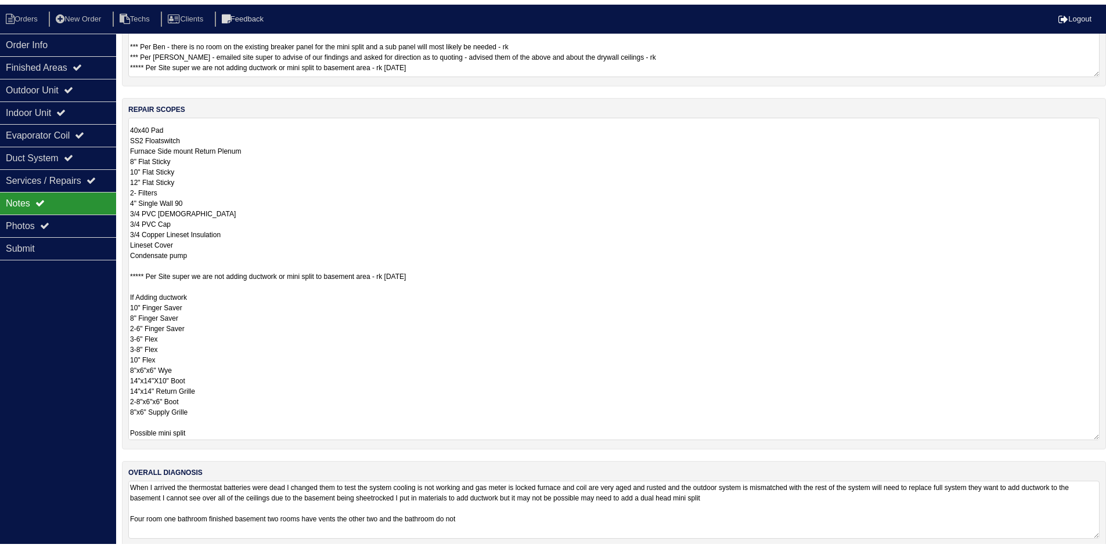
scroll to position [157, 0]
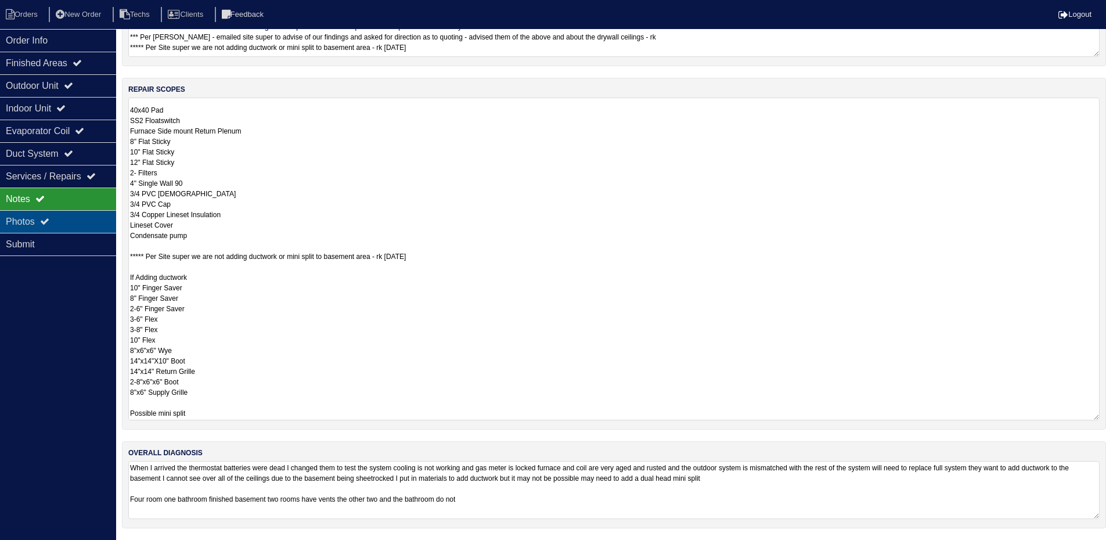
click at [69, 221] on div "Photos" at bounding box center [58, 221] width 116 height 23
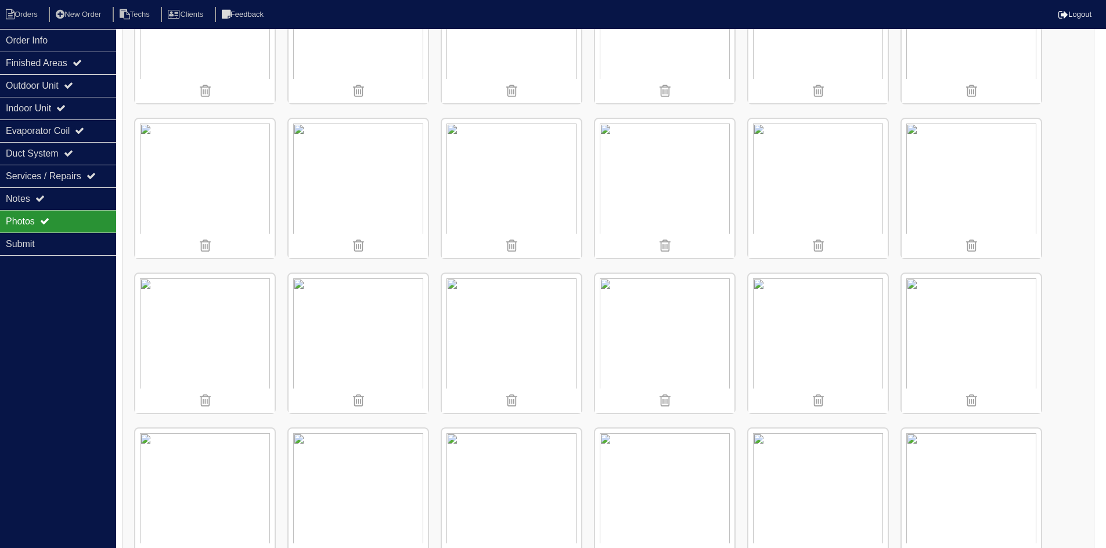
scroll to position [1027, 0]
click at [378, 198] on img at bounding box center [357, 186] width 139 height 139
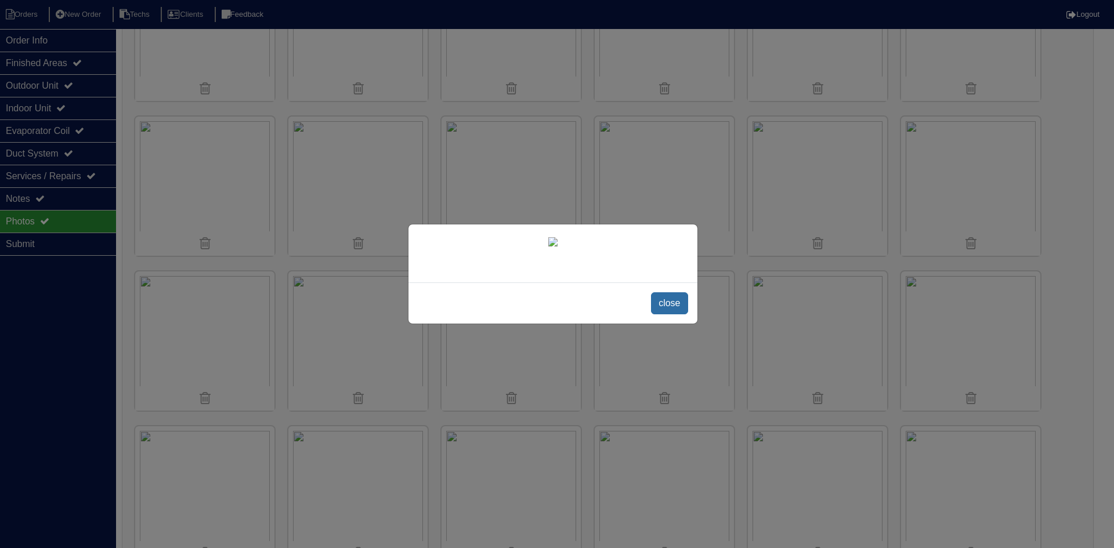
click at [669, 315] on span "close" at bounding box center [669, 304] width 37 height 22
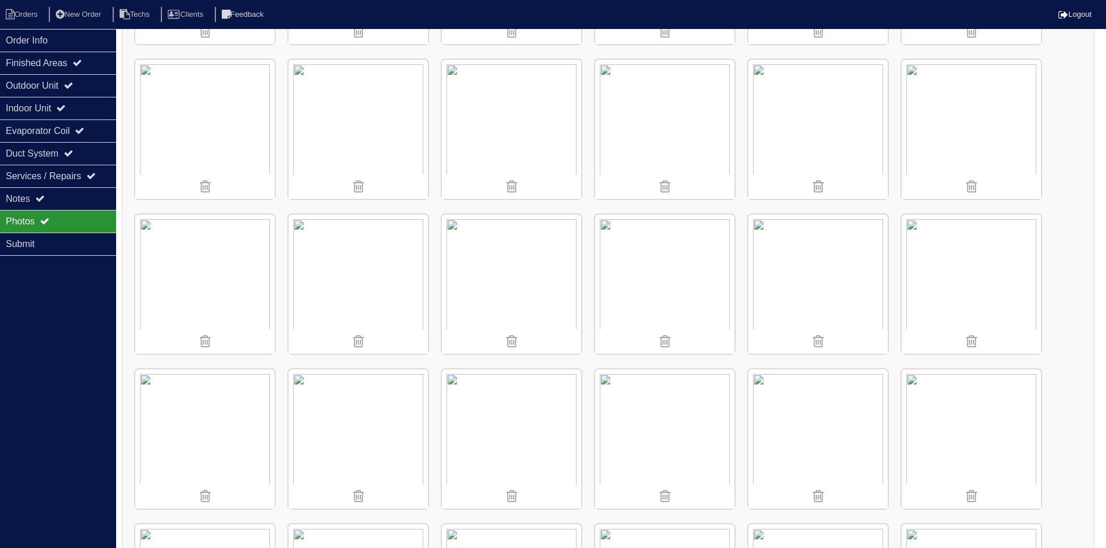
scroll to position [447, 0]
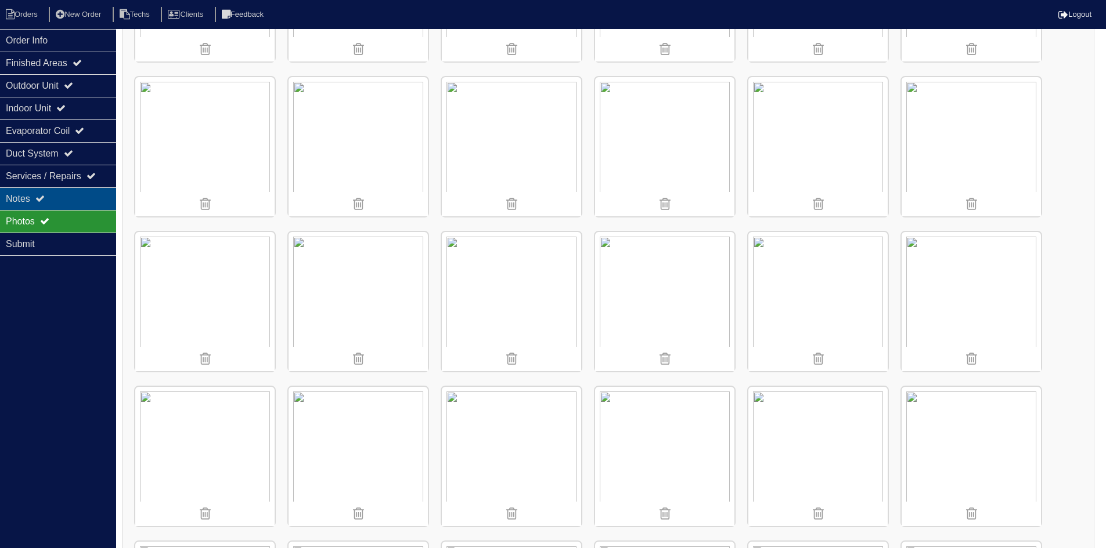
click at [67, 194] on div "Notes" at bounding box center [58, 198] width 116 height 23
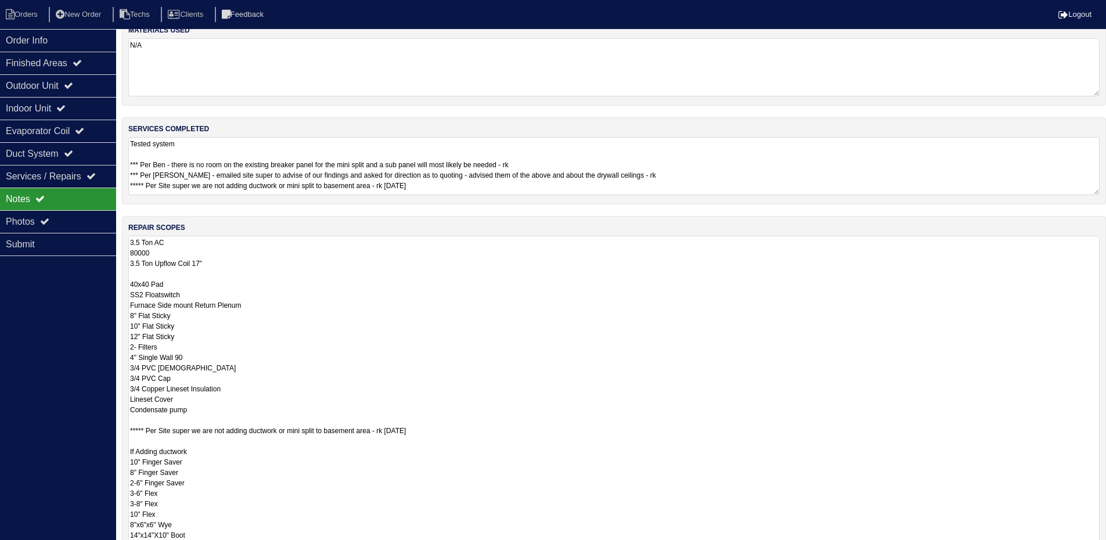
scroll to position [0, 0]
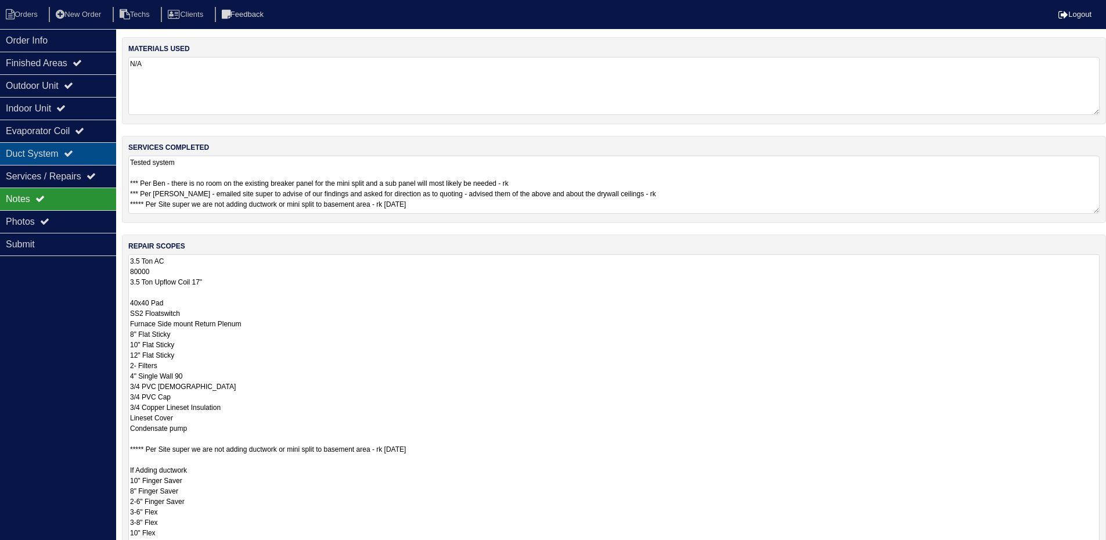
click at [85, 150] on div "Duct System" at bounding box center [58, 153] width 116 height 23
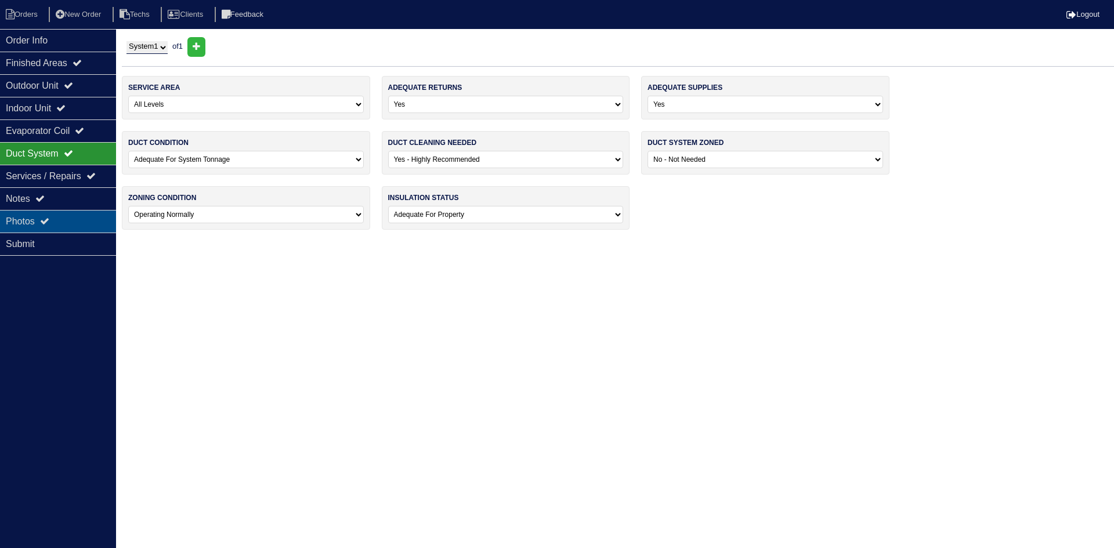
drag, startPoint x: 50, startPoint y: 223, endPoint x: 53, endPoint y: 210, distance: 13.8
click at [49, 222] on icon at bounding box center [44, 220] width 9 height 9
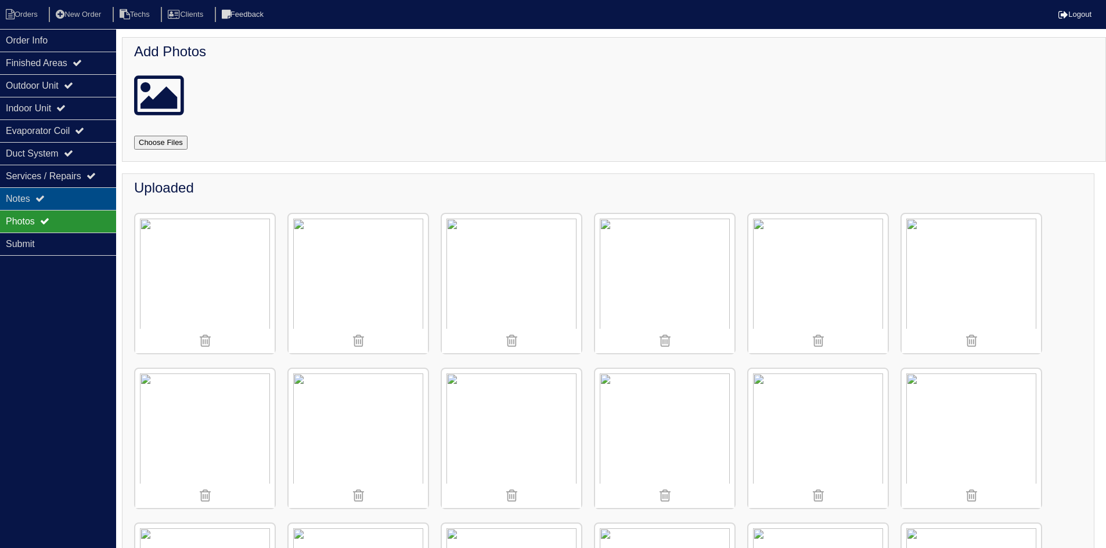
click at [55, 201] on div "Notes" at bounding box center [58, 198] width 116 height 23
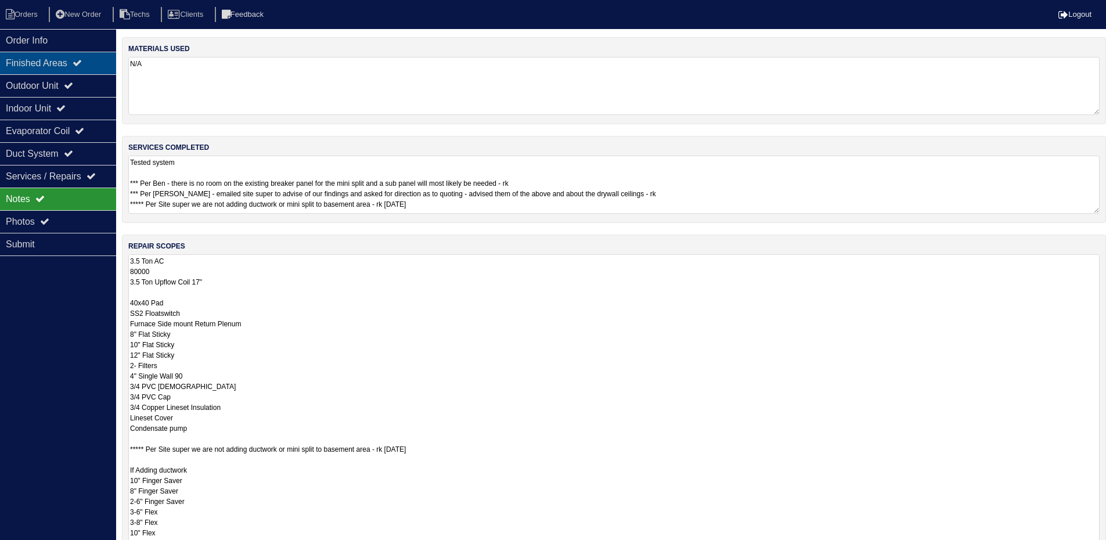
click at [56, 73] on div "Finished Areas" at bounding box center [58, 63] width 116 height 23
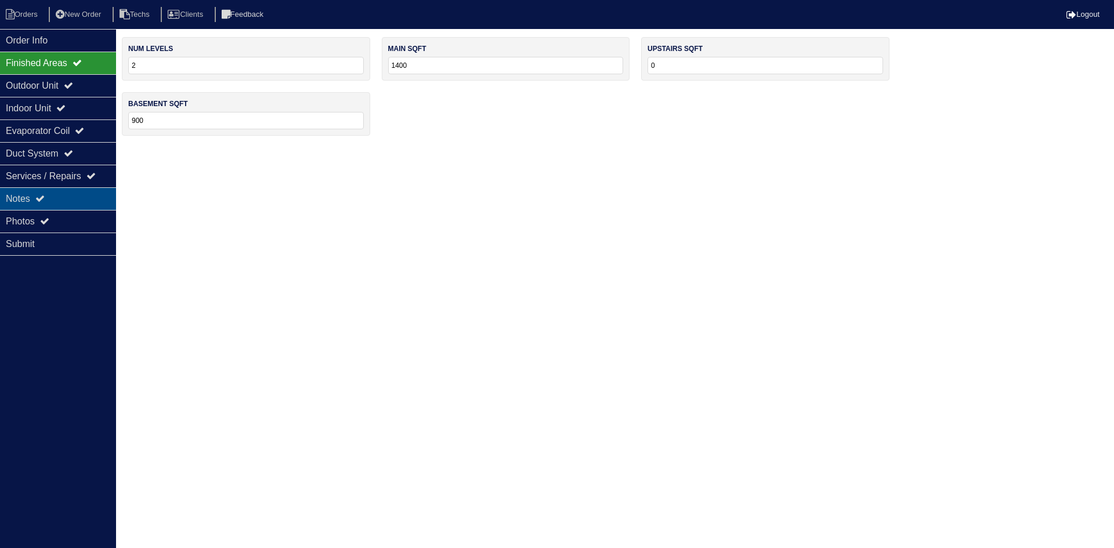
click at [71, 201] on div "Notes" at bounding box center [58, 198] width 116 height 23
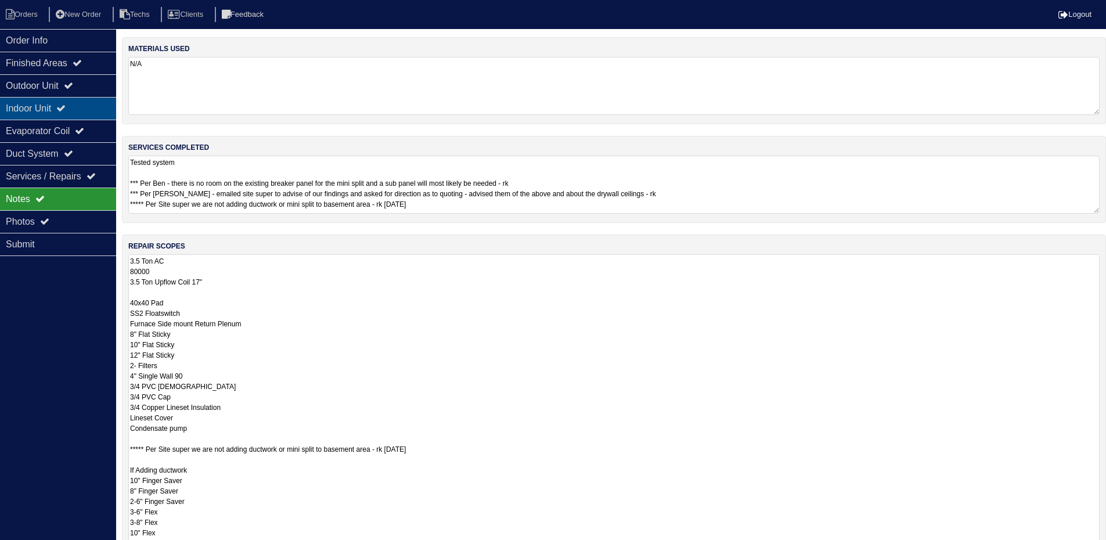
click at [65, 110] on icon at bounding box center [60, 107] width 9 height 9
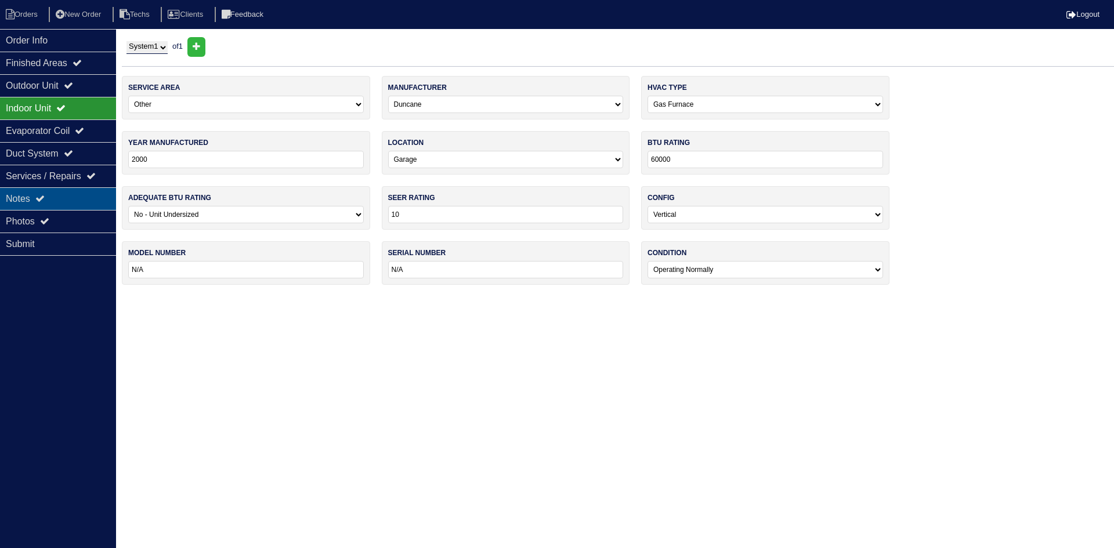
click at [61, 201] on div "Notes" at bounding box center [58, 198] width 116 height 23
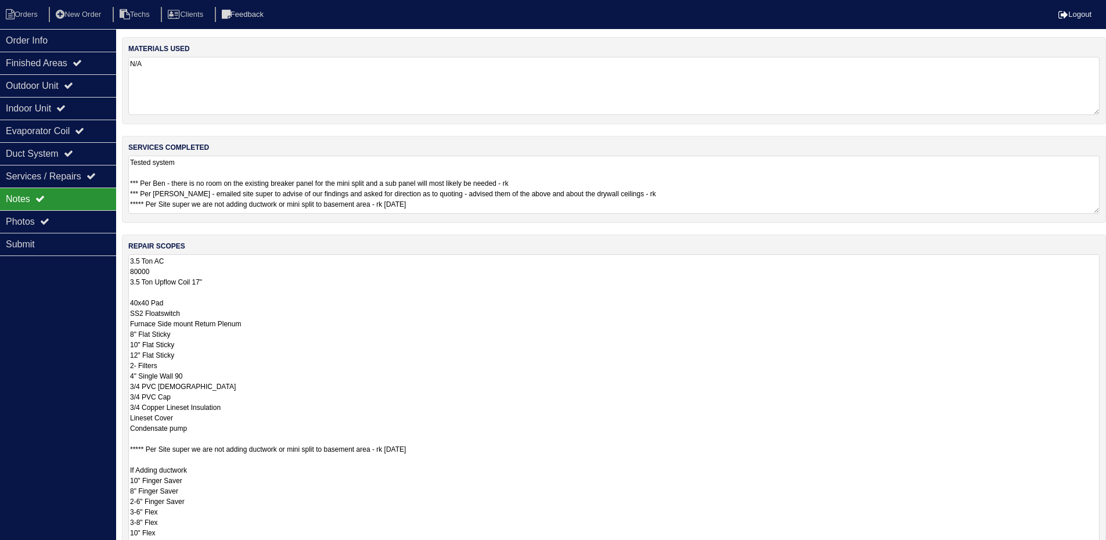
drag, startPoint x: 132, startPoint y: 272, endPoint x: 153, endPoint y: 280, distance: 21.9
click at [133, 272] on textarea "3.5 Ton AC 80000 3.5 Ton Upflow Coil 17" 40x40 Pad SS2 Floatswitch Furnace Side…" at bounding box center [613, 415] width 971 height 323
click at [250, 282] on textarea "3.5 Ton AC 90000 3.5 Ton Upflow Coil 17" 40x40 Pad SS2 Floatswitch Furnace Side…" at bounding box center [618, 433] width 980 height 358
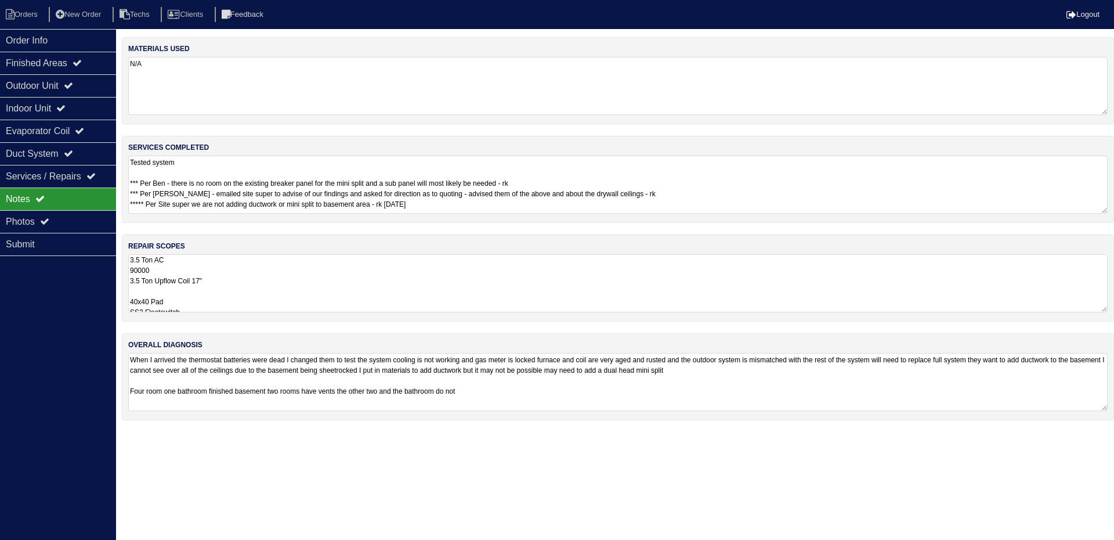
drag, startPoint x: 67, startPoint y: 42, endPoint x: 148, endPoint y: 36, distance: 81.5
click at [70, 42] on div "Order Info" at bounding box center [58, 40] width 116 height 23
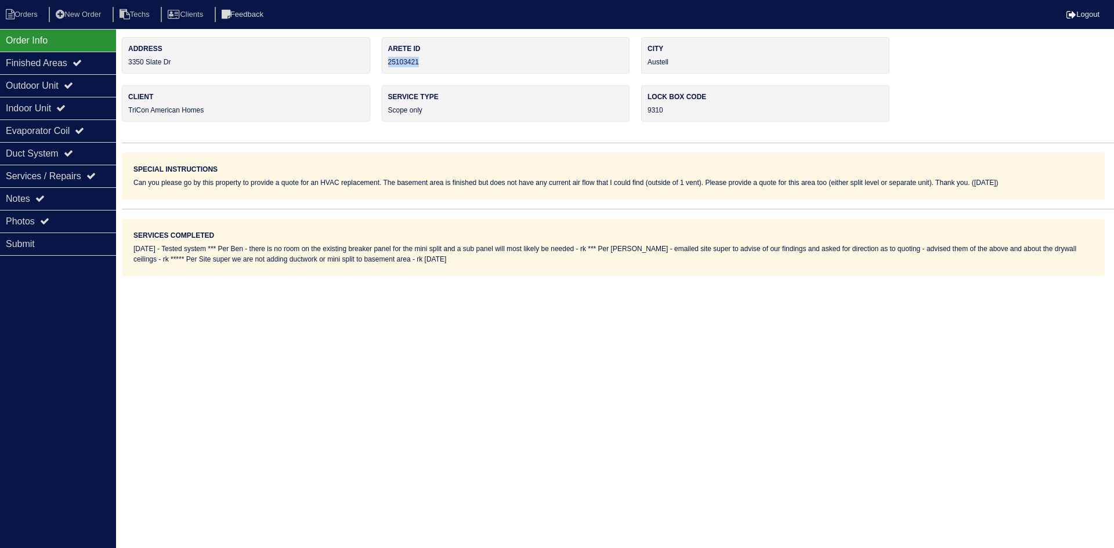
drag, startPoint x: 408, startPoint y: 64, endPoint x: 389, endPoint y: 66, distance: 18.7
click at [389, 66] on div "Arete ID 25103421" at bounding box center [506, 55] width 248 height 37
copy div "25103421"
click at [74, 197] on div "Notes" at bounding box center [58, 198] width 116 height 23
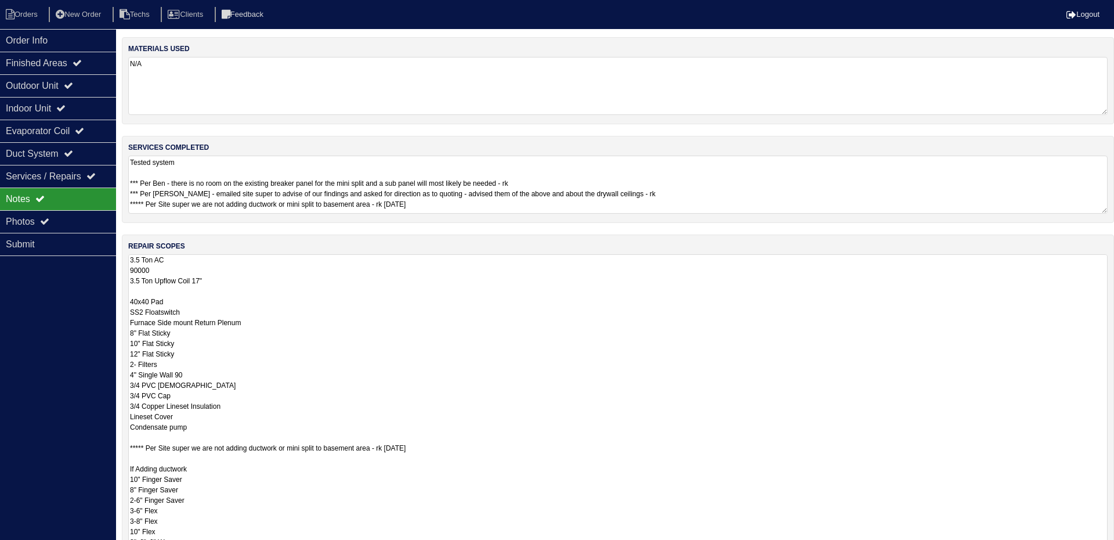
drag, startPoint x: 366, startPoint y: 290, endPoint x: 359, endPoint y: 285, distance: 8.9
click at [366, 289] on textarea "3.5 Ton AC 90000 3.5 Ton Upflow Coil 17" 40x40 Pad SS2 Floatswitch Furnace Side…" at bounding box center [618, 433] width 980 height 358
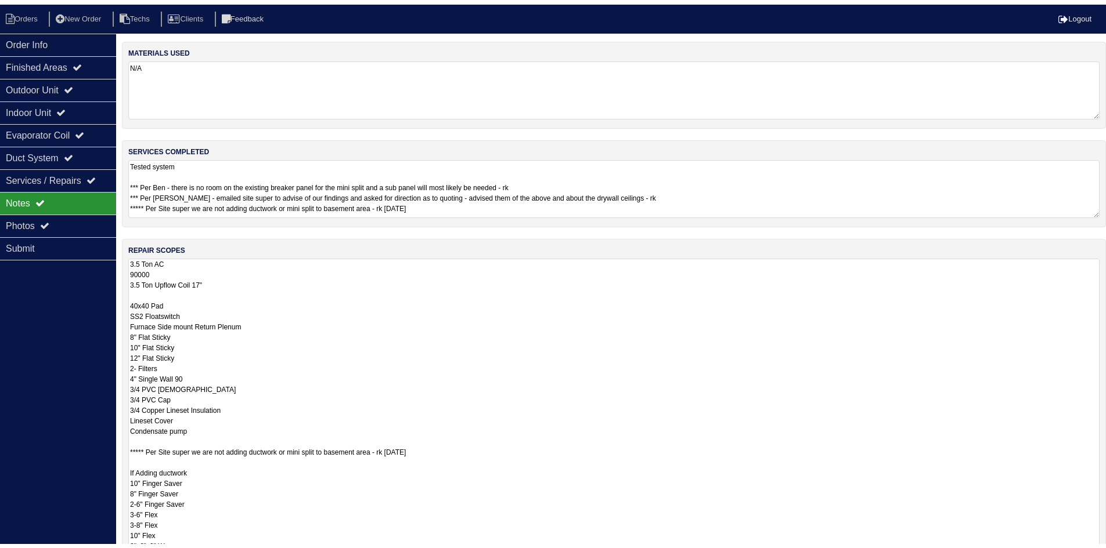
scroll to position [0, 0]
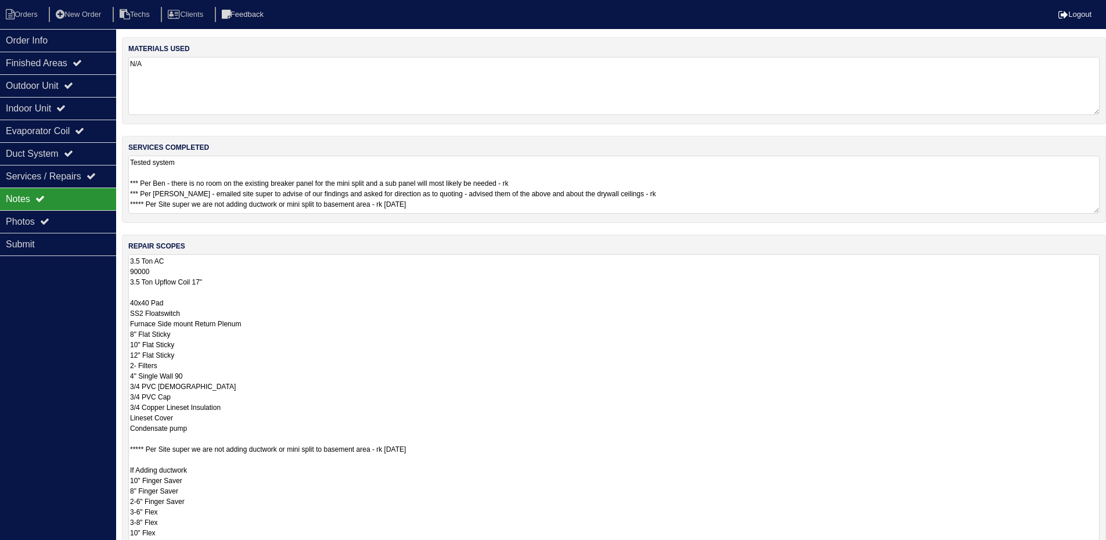
drag, startPoint x: 198, startPoint y: 427, endPoint x: 121, endPoint y: 261, distance: 183.3
click at [121, 261] on div "Order Info Finished Areas Outdoor Unit Indoor Unit Evaporator Coil Duct System …" at bounding box center [553, 384] width 1106 height 694
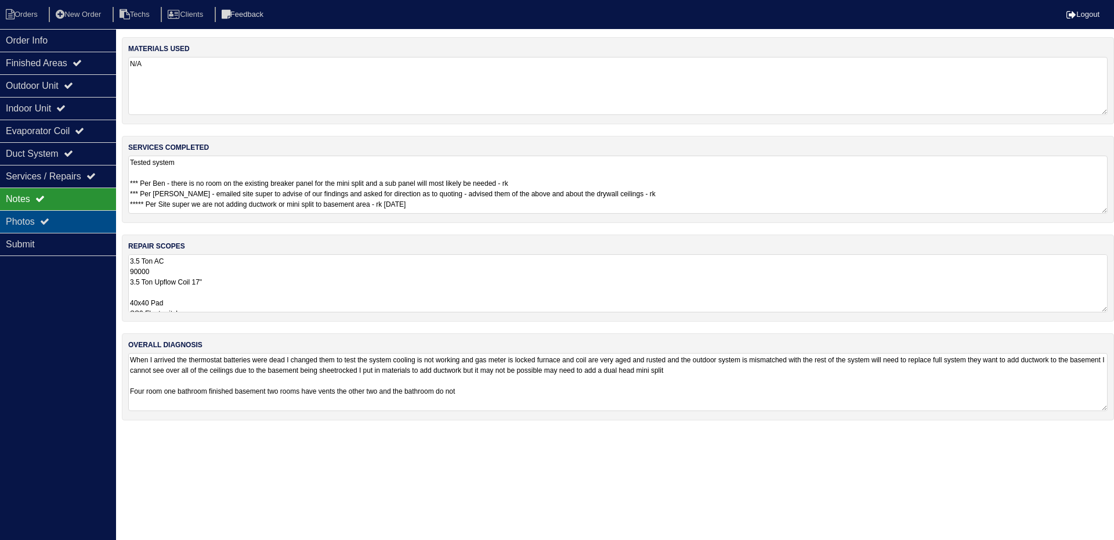
drag, startPoint x: 85, startPoint y: 212, endPoint x: 98, endPoint y: 214, distance: 12.3
click at [85, 213] on div "Photos" at bounding box center [58, 221] width 116 height 23
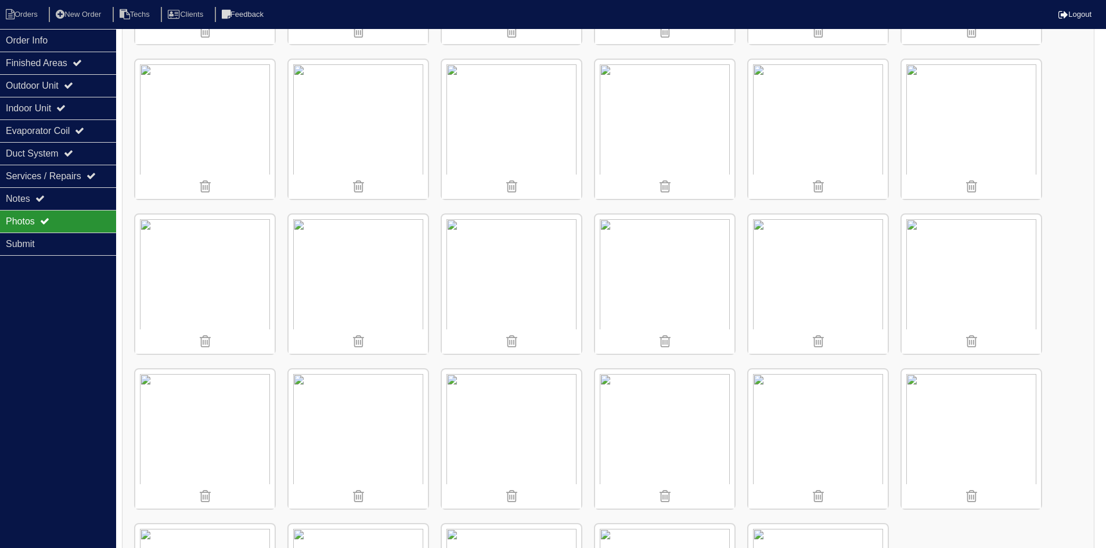
scroll to position [1684, 0]
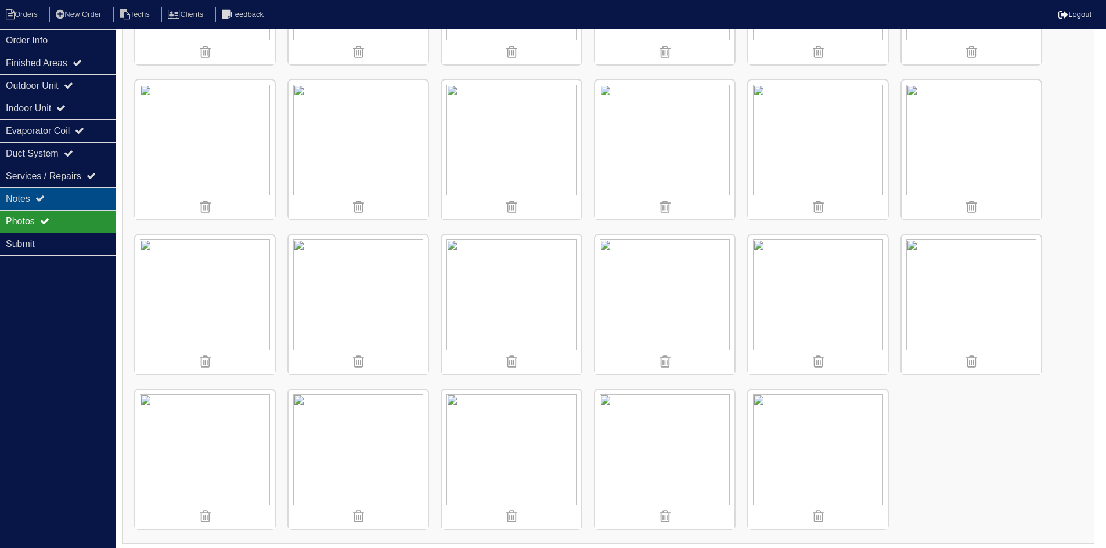
click at [39, 198] on icon at bounding box center [39, 198] width 9 height 9
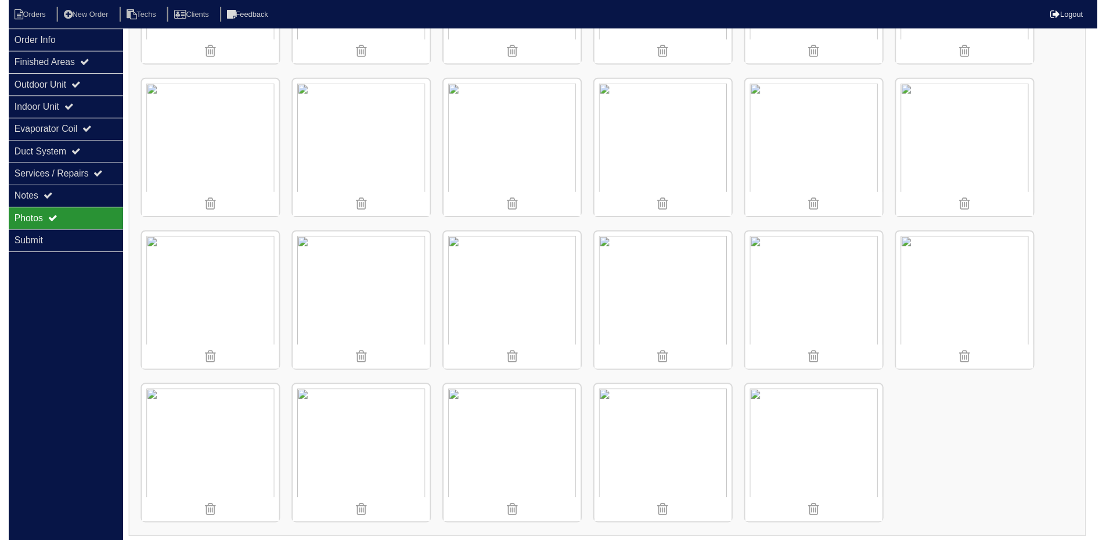
scroll to position [0, 0]
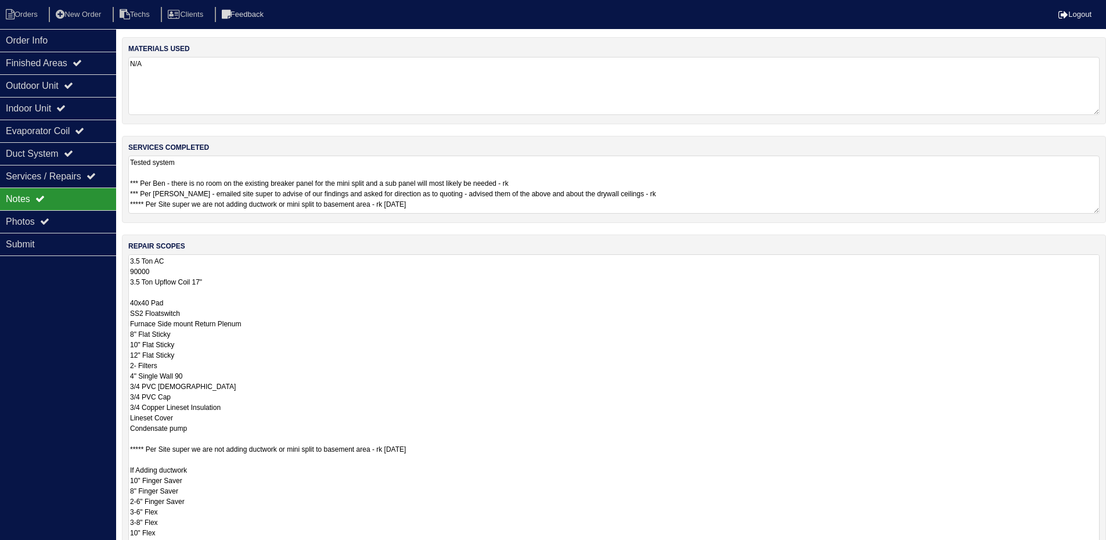
click at [359, 268] on textarea "3.5 Ton AC 90000 3.5 Ton Upflow Coil 17" 40x40 Pad SS2 Floatswitch Furnace Side…" at bounding box center [613, 433] width 971 height 358
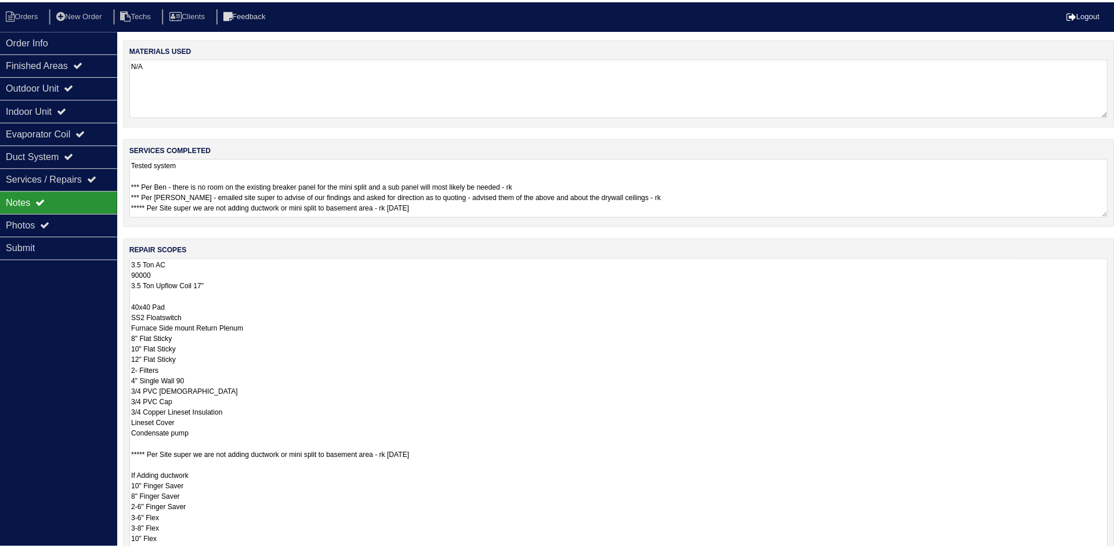
scroll to position [1, 0]
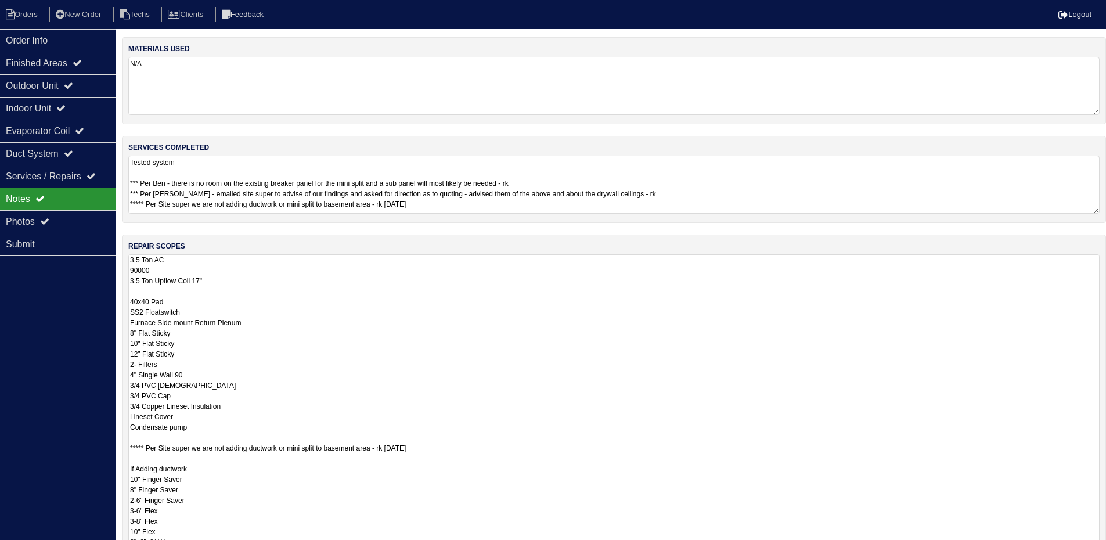
click at [207, 427] on textarea "3.5 Ton AC 90000 3.5 Ton Upflow Coil 17" 40x40 Pad SS2 Floatswitch Furnace Side…" at bounding box center [613, 433] width 971 height 358
type textarea "3.5 Ton AC 90000 3.5 Ton Upflow Coil 17" 40x40 Pad SS2 Floatswitch Furnace Side…"
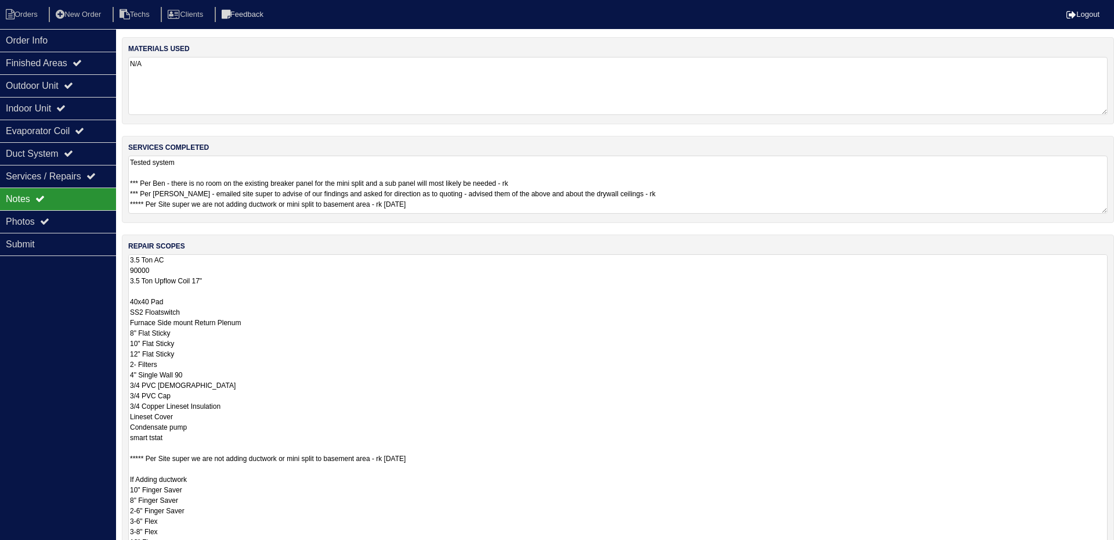
click at [1064, 171] on textarea "Tested system *** Per Ben - there is no room on the existing breaker panel for …" at bounding box center [618, 185] width 980 height 58
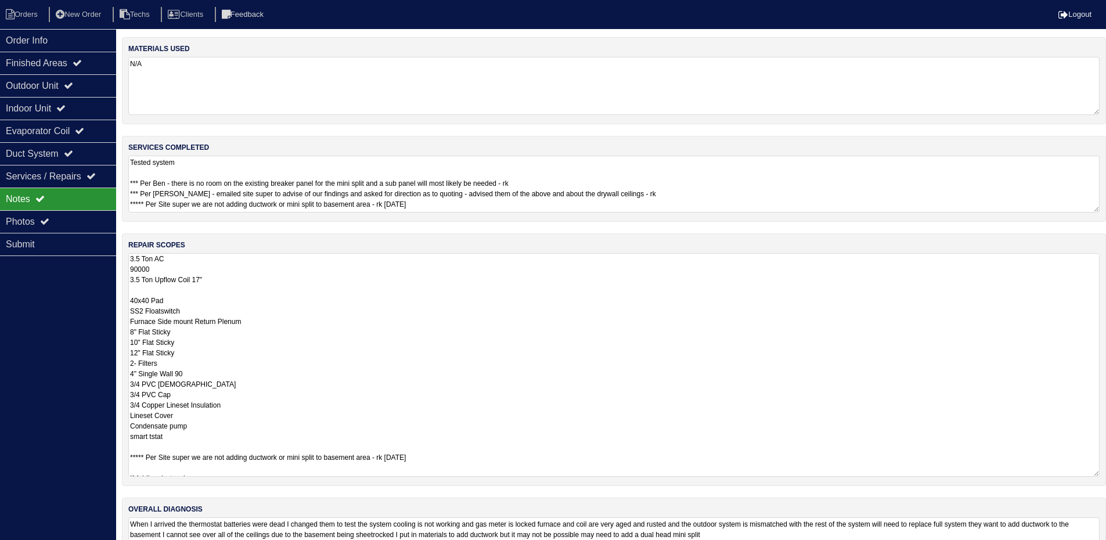
drag, startPoint x: 1107, startPoint y: 308, endPoint x: 671, endPoint y: 531, distance: 489.8
click at [1106, 474] on html "Orders New Order Techs Clients Feedback Logout Orders New Order Users Clients M…" at bounding box center [553, 298] width 1106 height 596
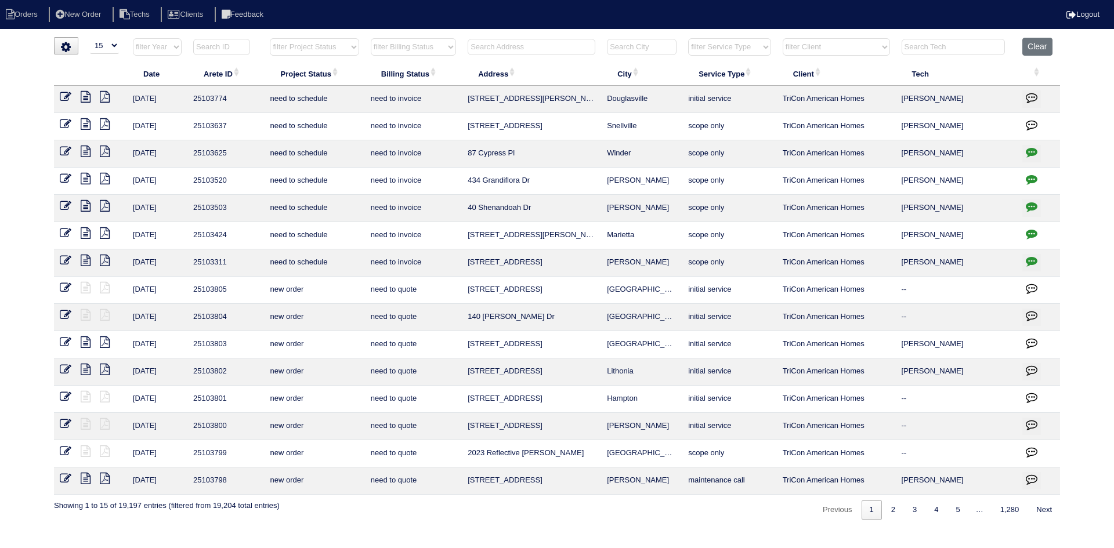
select select "15"
click at [517, 41] on input "text" at bounding box center [532, 47] width 128 height 16
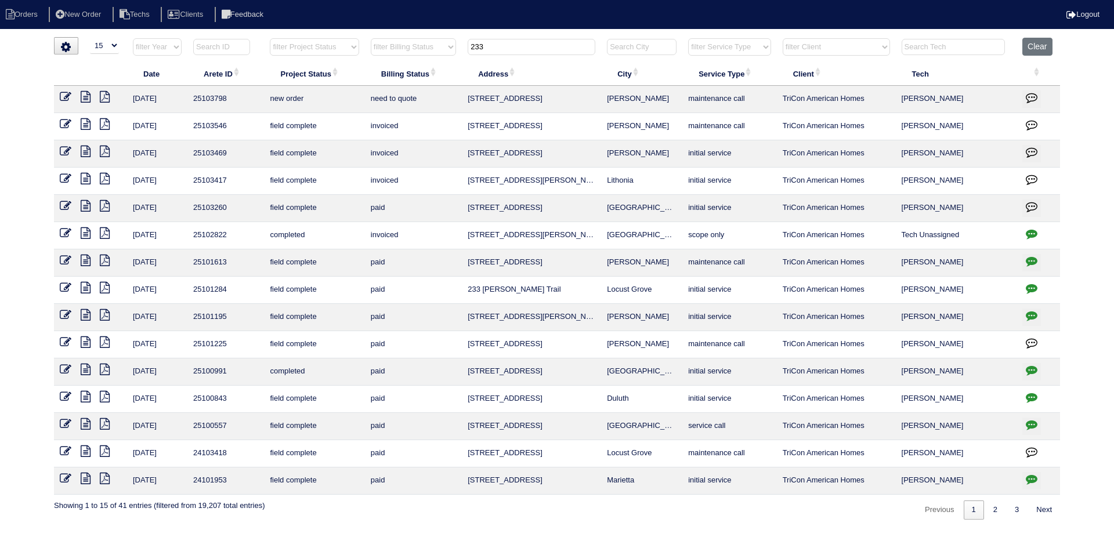
type input "233"
click at [60, 96] on icon at bounding box center [66, 97] width 12 height 12
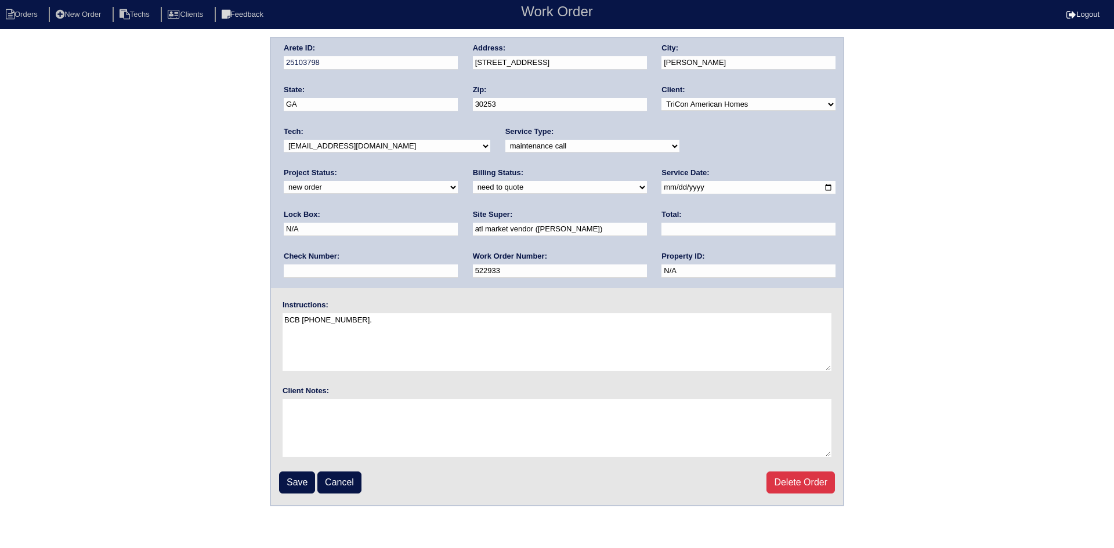
click at [458, 181] on select "new order assigned in progress field complete need to schedule admin review arc…" at bounding box center [371, 187] width 174 height 13
select select "assigned"
click at [458, 181] on select "new order assigned in progress field complete need to schedule admin review arc…" at bounding box center [371, 187] width 174 height 13
click at [441, 140] on select "-select- [EMAIL_ADDRESS][DOMAIN_NAME] [EMAIL_ADDRESS][DOMAIN_NAME] [EMAIL_ADDRE…" at bounding box center [387, 146] width 207 height 13
select select "27"
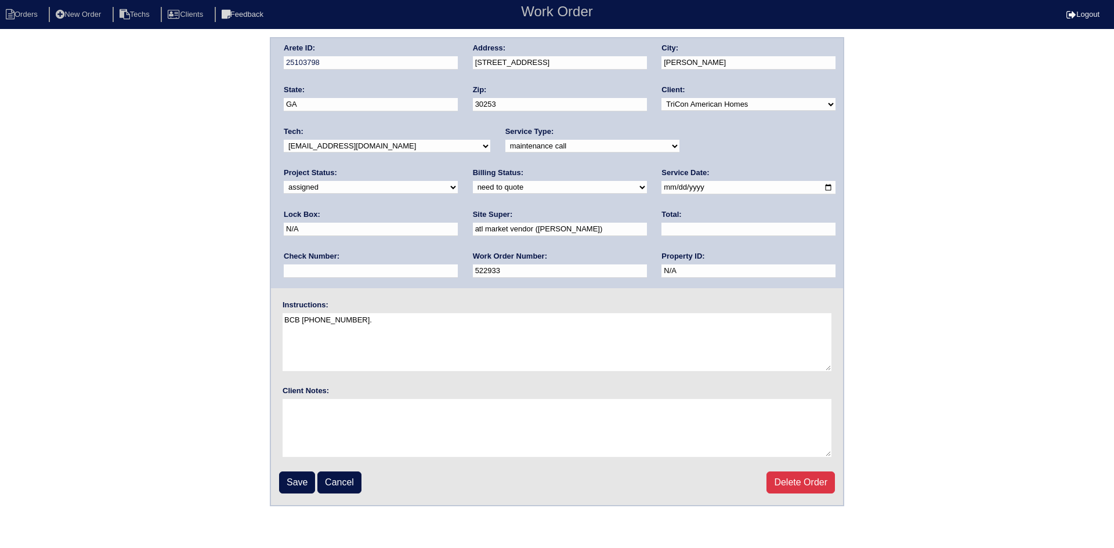
click at [284, 140] on select "-select- [EMAIL_ADDRESS][DOMAIN_NAME] [EMAIL_ADDRESS][DOMAIN_NAME] [EMAIL_ADDRE…" at bounding box center [387, 146] width 207 height 13
click at [298, 487] on input "Save" at bounding box center [297, 483] width 36 height 22
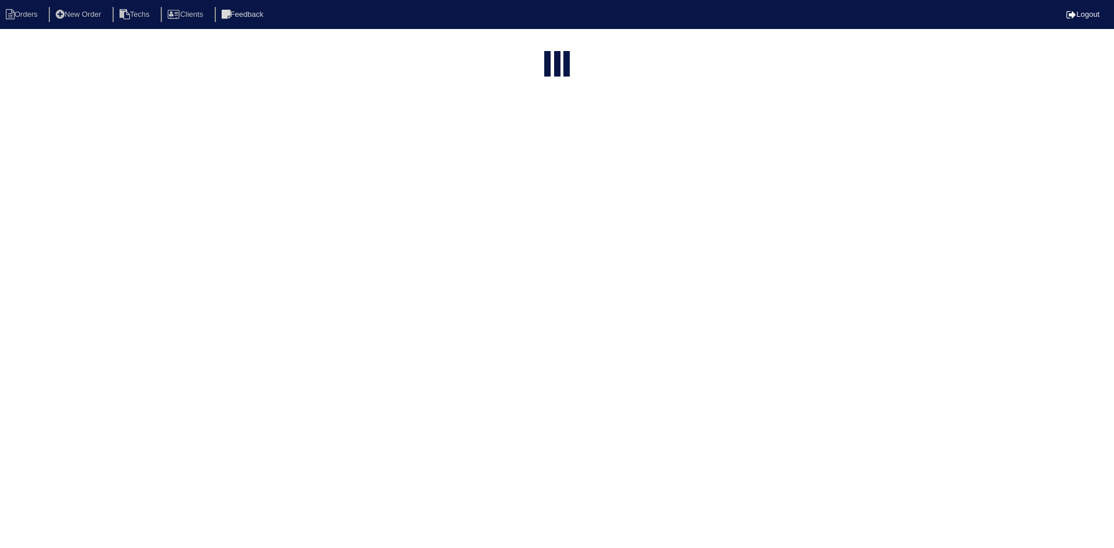
select select "15"
type input "233"
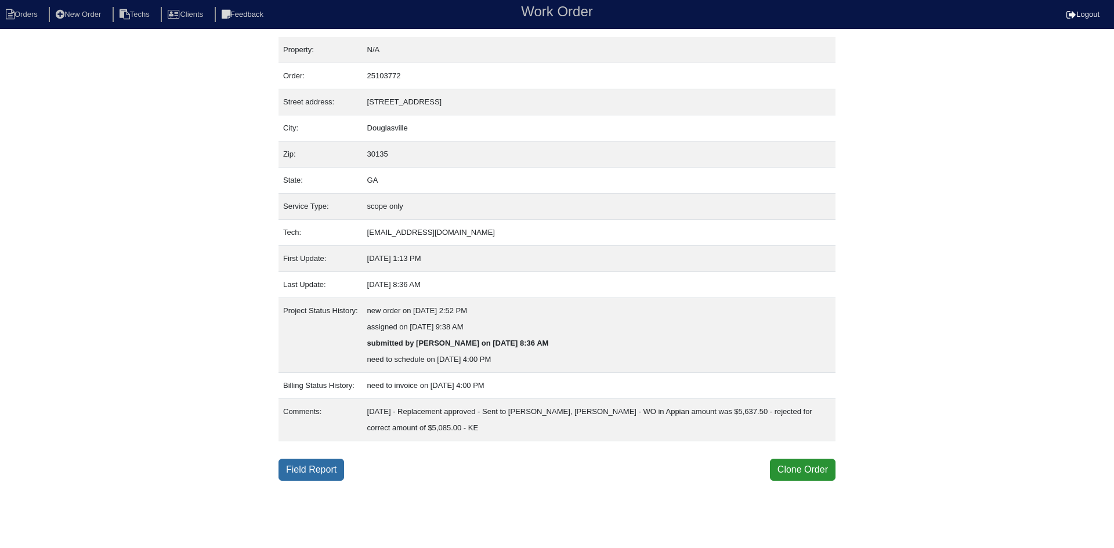
click at [325, 471] on link "Field Report" at bounding box center [312, 470] width 66 height 22
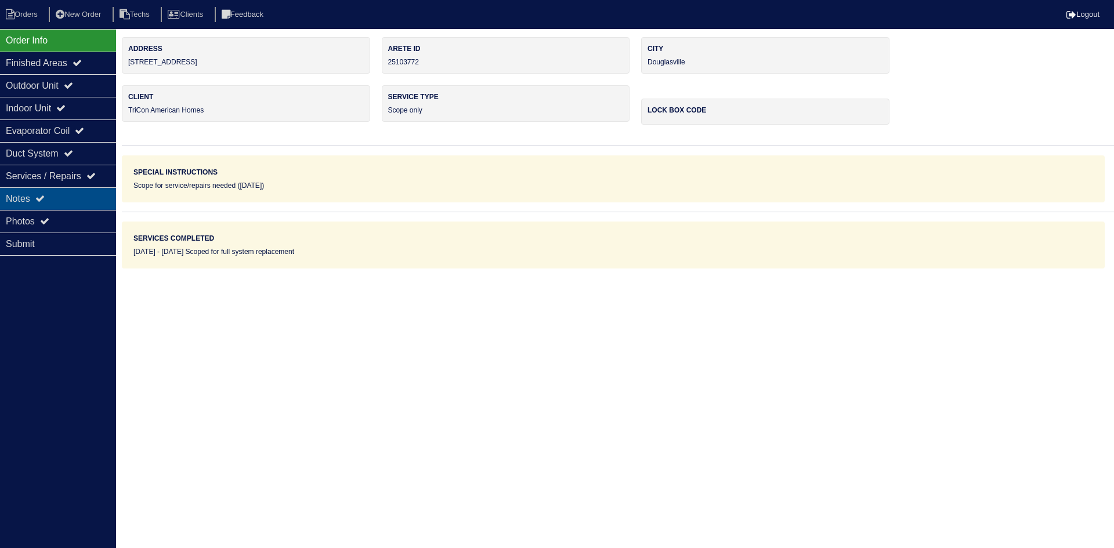
click at [75, 200] on div "Notes" at bounding box center [58, 198] width 116 height 23
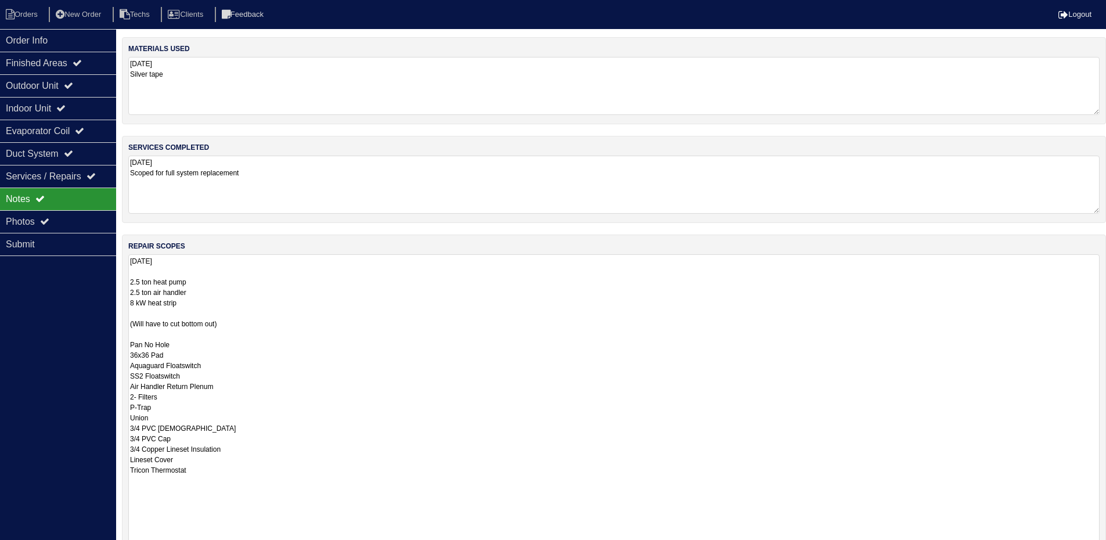
drag, startPoint x: 1106, startPoint y: 308, endPoint x: 886, endPoint y: 503, distance: 294.0
click at [1106, 548] on html "Orders New Order Techs Clients Feedback Logout Orders New Order Users Clients M…" at bounding box center [553, 350] width 1106 height 700
click at [72, 37] on div "Order Info" at bounding box center [58, 40] width 116 height 23
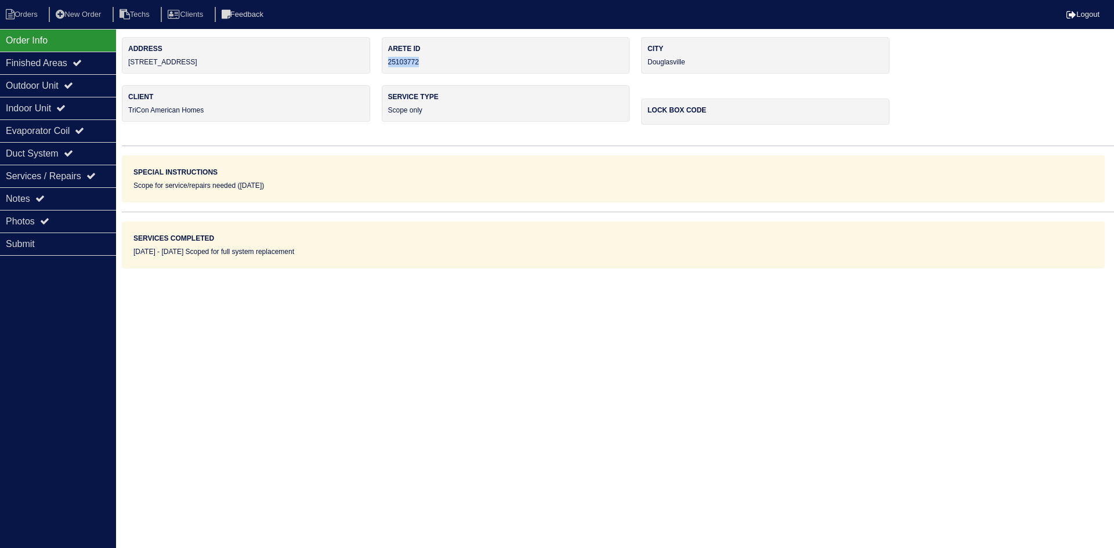
drag, startPoint x: 417, startPoint y: 65, endPoint x: 390, endPoint y: 64, distance: 27.3
click at [390, 64] on div "Arete ID 25103772" at bounding box center [506, 55] width 248 height 37
copy div "25103772"
drag, startPoint x: 88, startPoint y: 196, endPoint x: 127, endPoint y: 207, distance: 41.0
click at [88, 196] on div "Notes" at bounding box center [58, 198] width 116 height 23
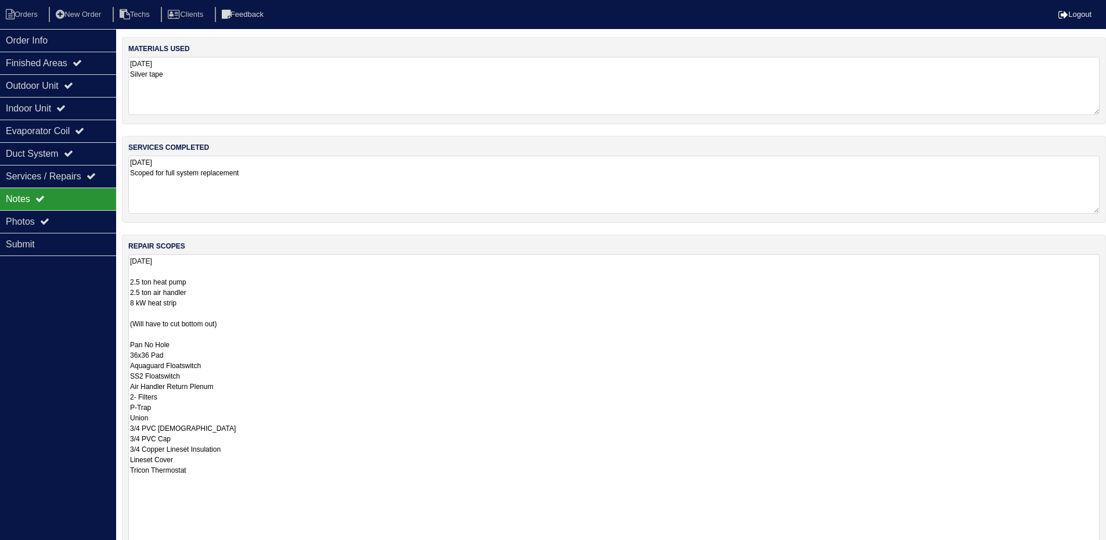
click at [312, 299] on textarea "[DATE] 2.5 ton heat pump 2.5 ton air handler 8 kW heat strip (Will have to cut …" at bounding box center [613, 416] width 971 height 324
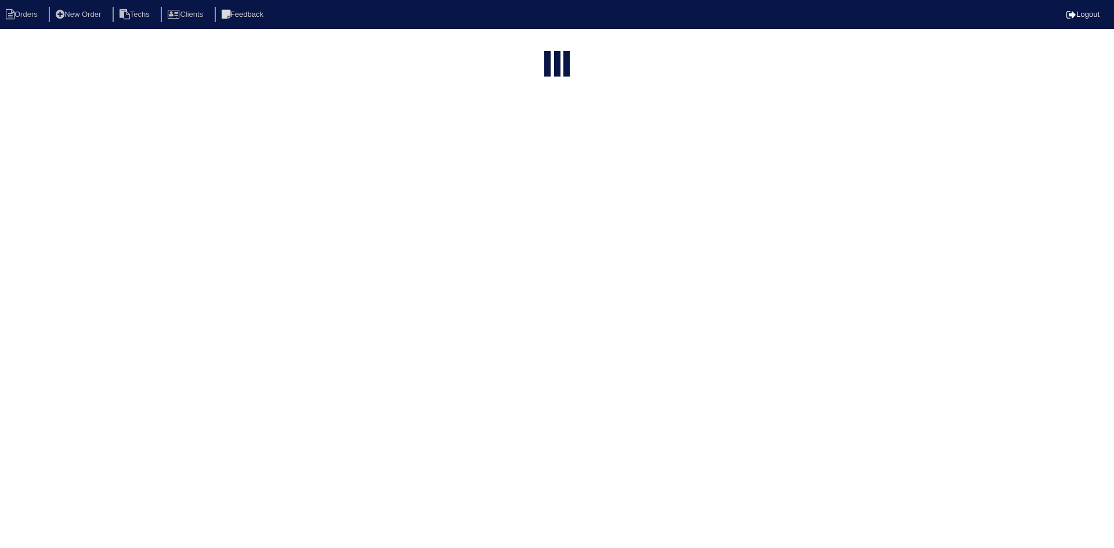
select select "15"
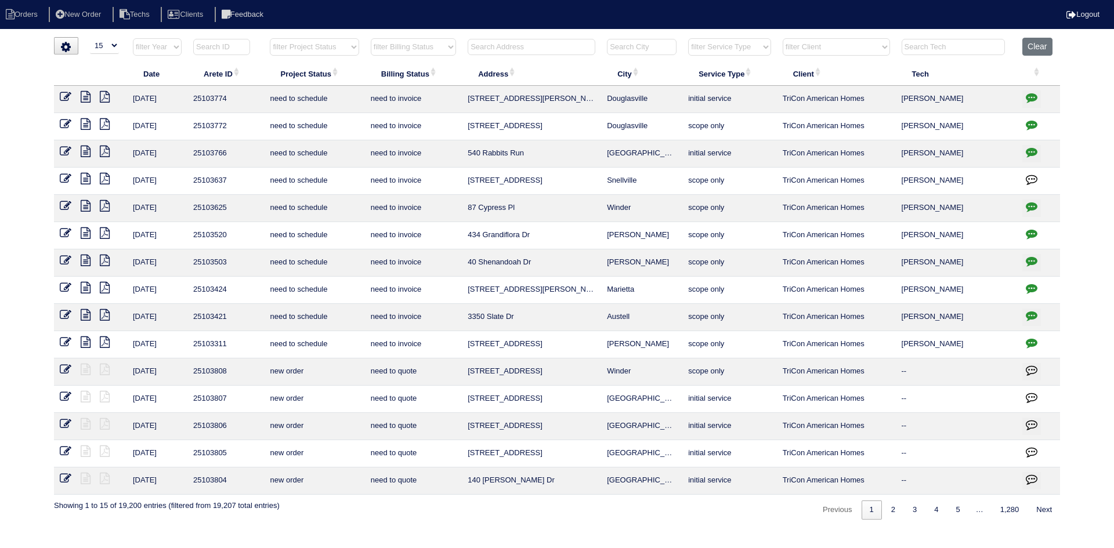
click at [353, 46] on select "filter Project Status -- Any Project Status -- new order assigned in progress f…" at bounding box center [314, 46] width 89 height 17
click at [270, 38] on select "filter Project Status -- Any Project Status -- new order assigned in progress f…" at bounding box center [314, 46] width 89 height 17
select select "field complete"
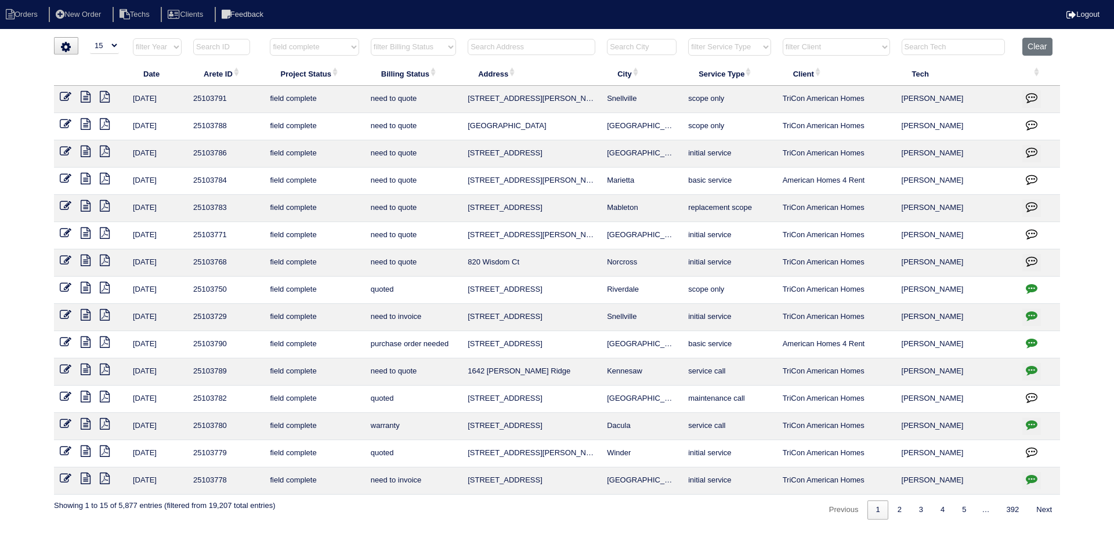
click at [436, 49] on select "filter Billing Status -- Any Billing Status -- need to quote quoted need to inv…" at bounding box center [413, 46] width 85 height 17
select select "need to quote"
click at [371, 38] on select "filter Billing Status -- Any Billing Status -- need to quote quoted need to inv…" at bounding box center [413, 46] width 85 height 17
select select "field complete"
select select "need to quote"
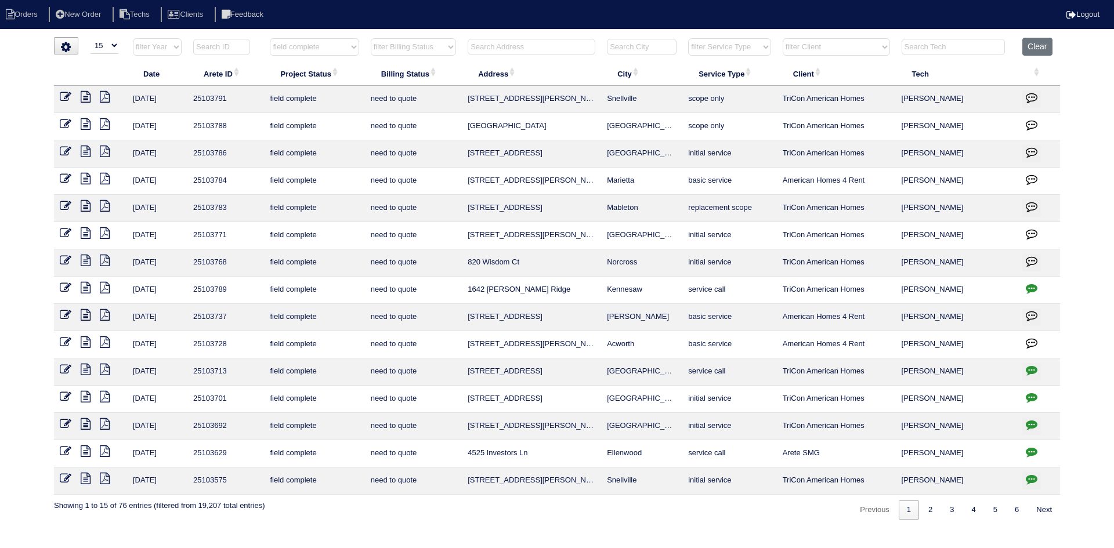
click at [877, 46] on select "filter Client -- Any Client -- Alan Luther American Homes 4 Rent Arete Personal…" at bounding box center [836, 46] width 107 height 17
select select "American Homes 4 Rent"
click at [784, 38] on select "filter Client -- Any Client -- Alan Luther American Homes 4 Rent Arete Personal…" at bounding box center [836, 46] width 107 height 17
select select "field complete"
select select "need to quote"
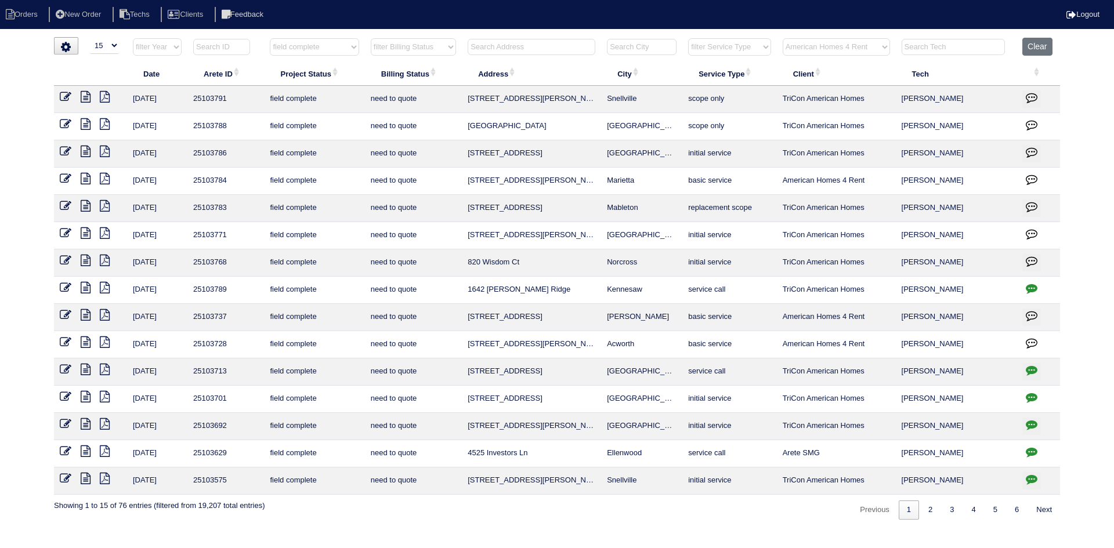
select select "American Homes 4 Rent"
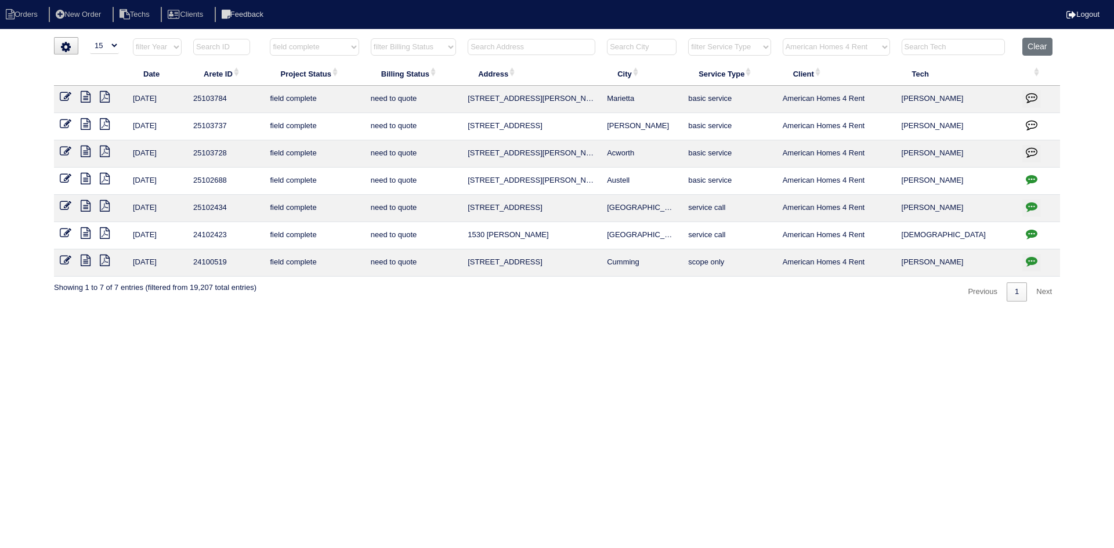
click at [89, 153] on icon at bounding box center [86, 152] width 10 height 12
click at [108, 151] on icon at bounding box center [105, 152] width 10 height 12
click at [66, 147] on icon at bounding box center [66, 152] width 12 height 12
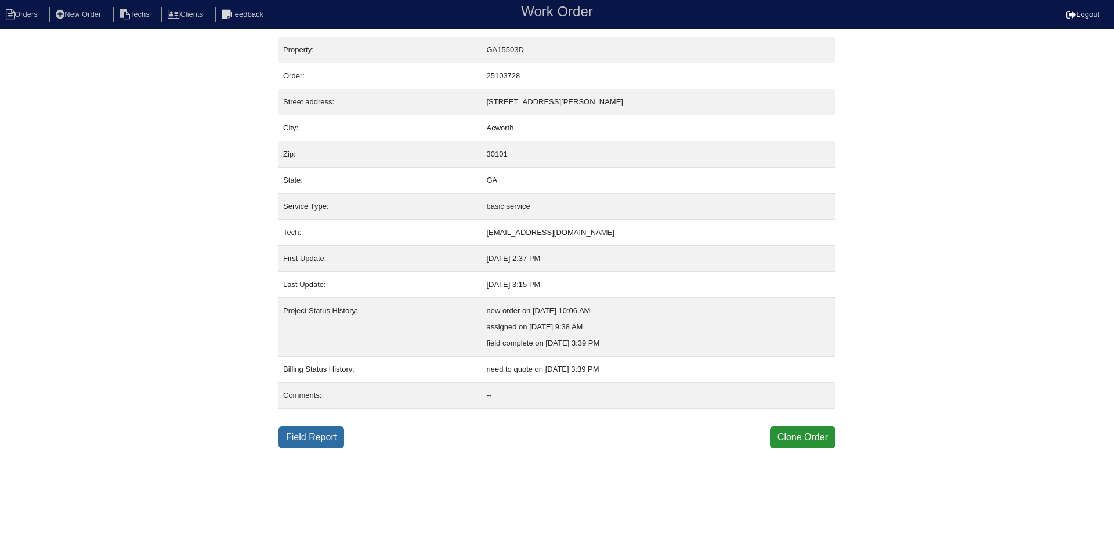
click at [326, 436] on link "Field Report" at bounding box center [312, 438] width 66 height 22
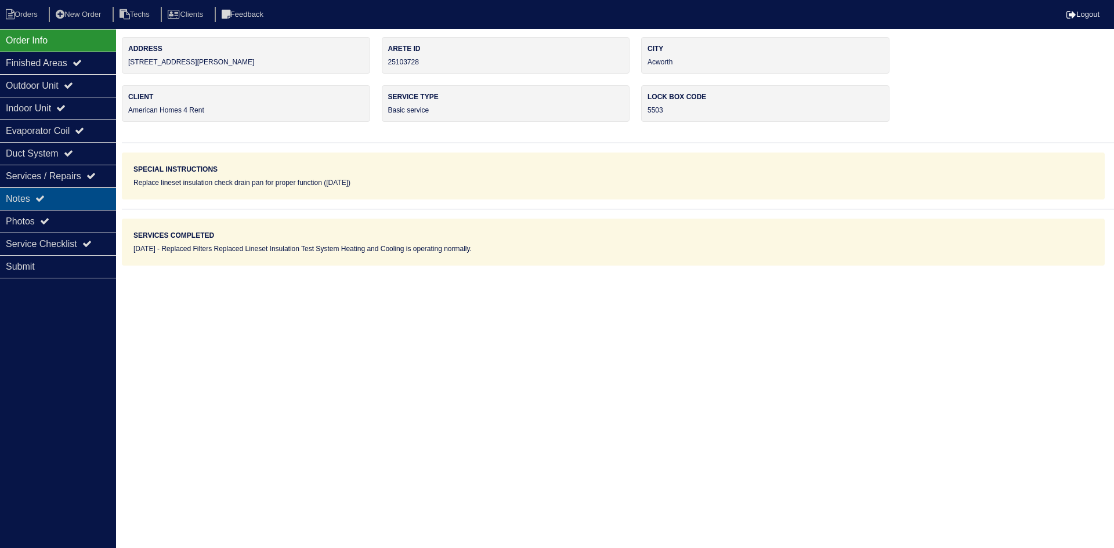
click at [70, 200] on div "Notes" at bounding box center [58, 198] width 116 height 23
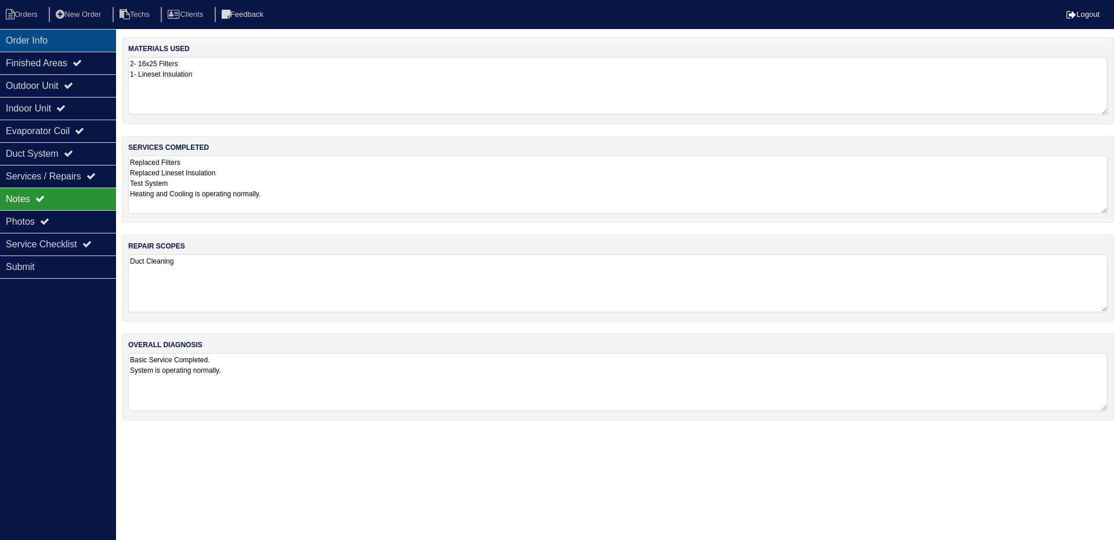
click at [72, 33] on div "Order Info" at bounding box center [58, 40] width 116 height 23
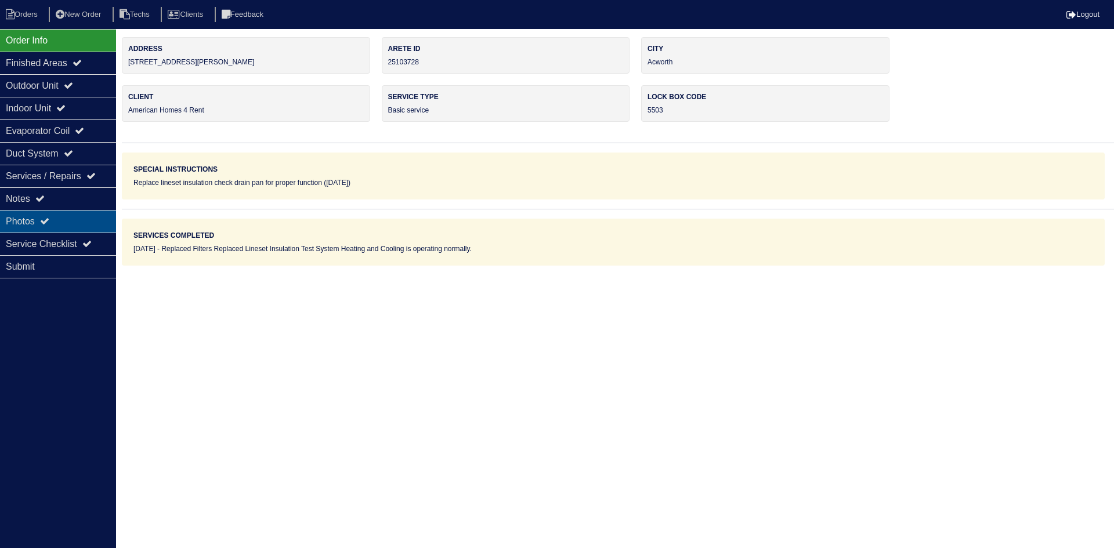
click at [68, 218] on div "Photos" at bounding box center [58, 221] width 116 height 23
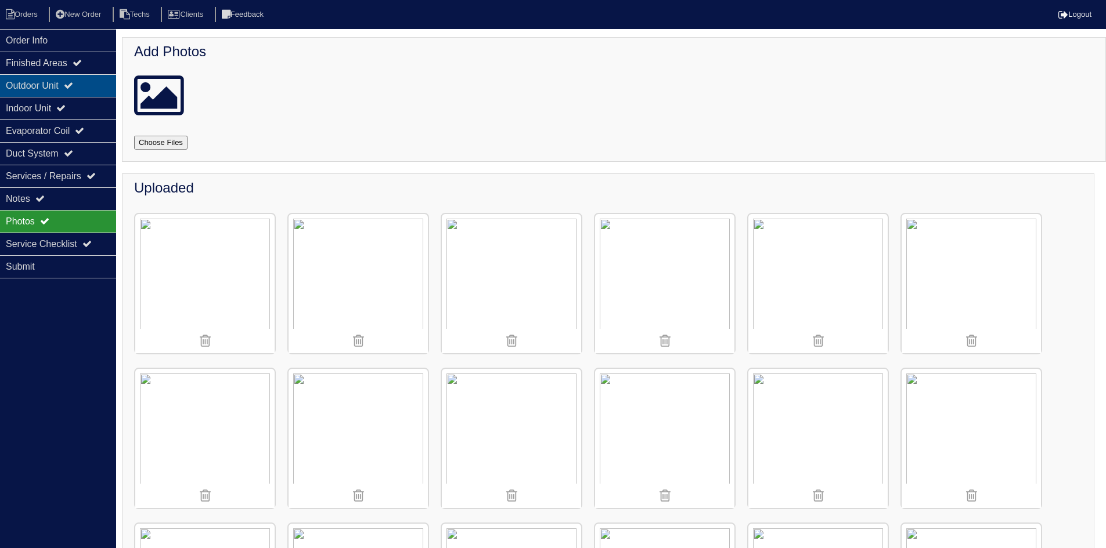
click at [69, 77] on div "Outdoor Unit" at bounding box center [58, 85] width 116 height 23
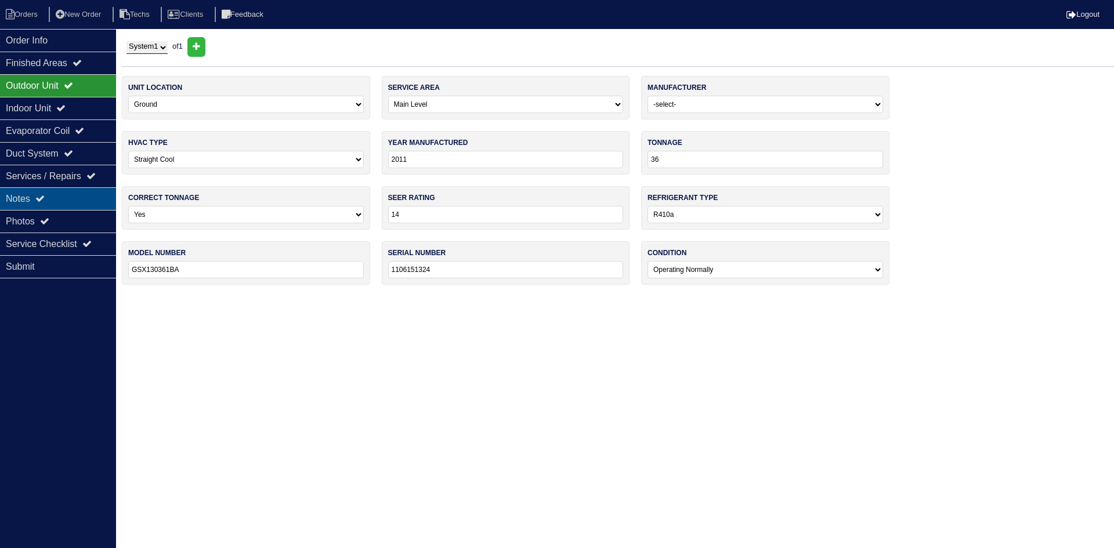
click at [66, 194] on div "Notes" at bounding box center [58, 198] width 116 height 23
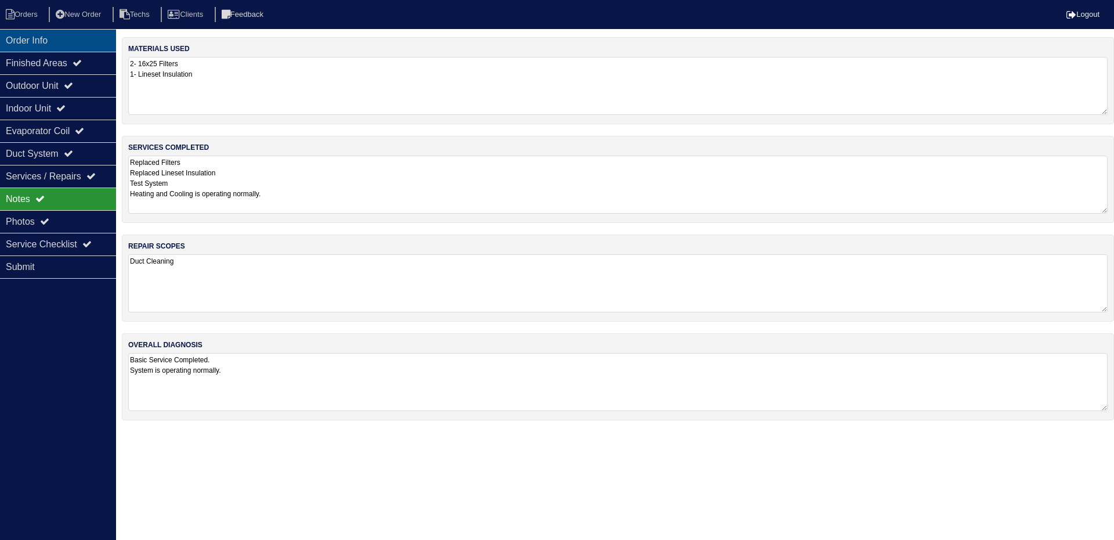
click at [65, 33] on div "Order Info" at bounding box center [58, 40] width 116 height 23
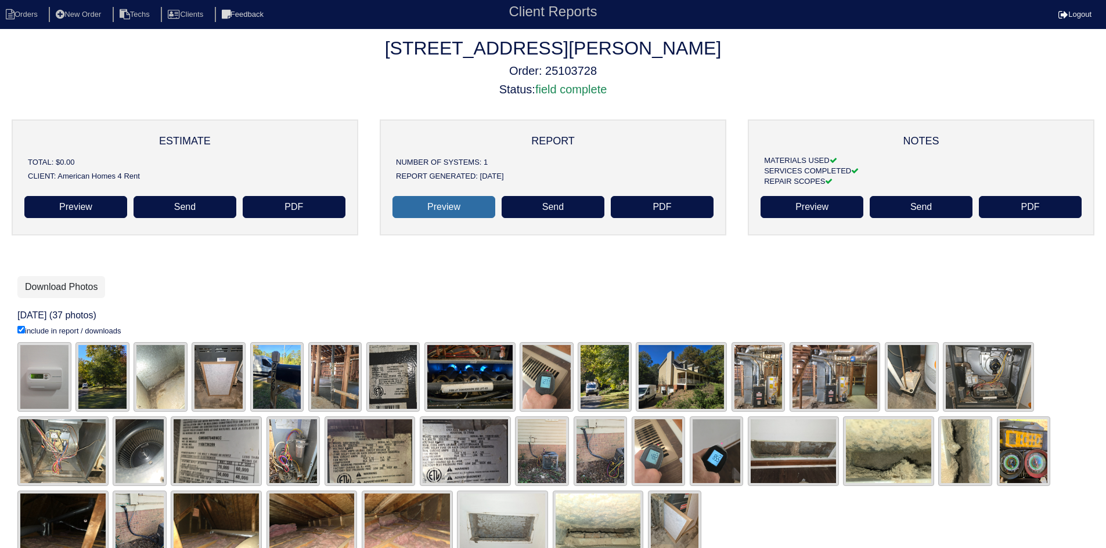
click at [438, 205] on link "Preview" at bounding box center [443, 207] width 103 height 22
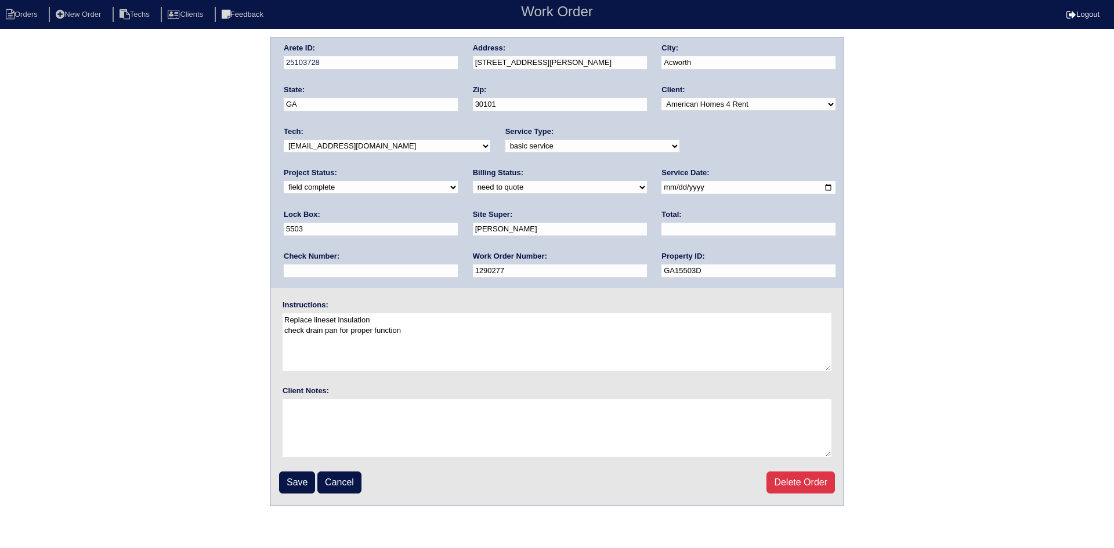
click at [473, 185] on select "need to quote quoted need to invoice invoiced paid warranty purchase order need…" at bounding box center [560, 187] width 174 height 13
select select "quoted"
click at [473, 182] on select "need to quote quoted need to invoice invoiced paid warranty purchase order need…" at bounding box center [560, 187] width 174 height 13
click at [662, 230] on input "text" at bounding box center [749, 229] width 174 height 13
type input "225.00"
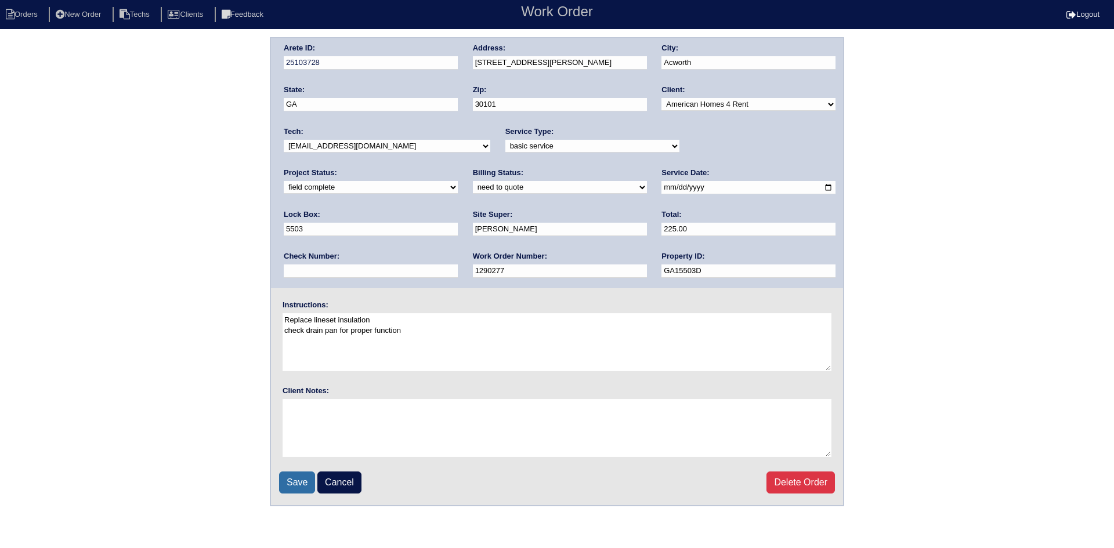
click at [296, 485] on input "Save" at bounding box center [297, 483] width 36 height 22
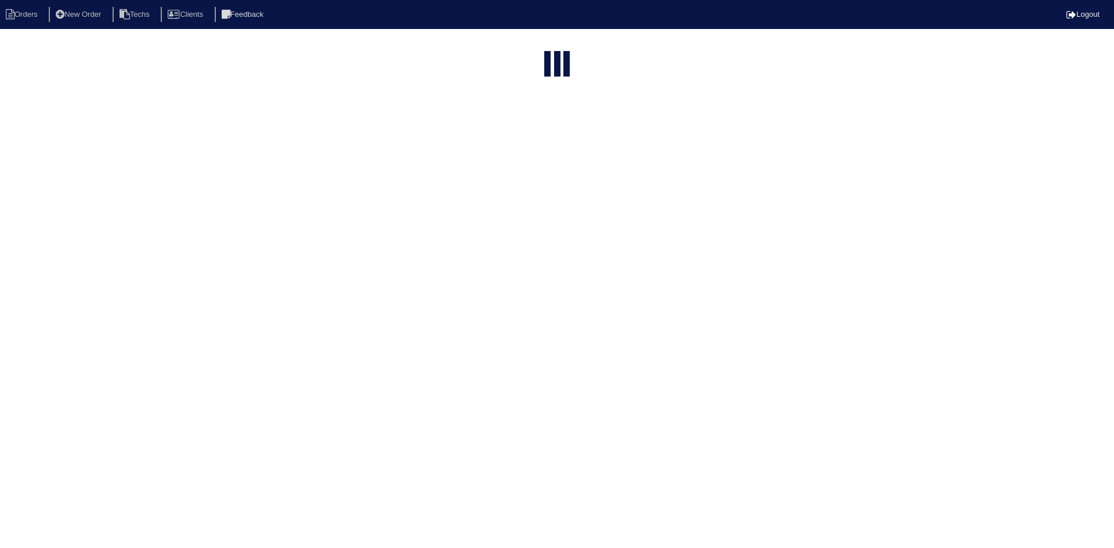
select select "15"
select select "field complete"
select select "need to quote"
select select "American Homes 4 Rent"
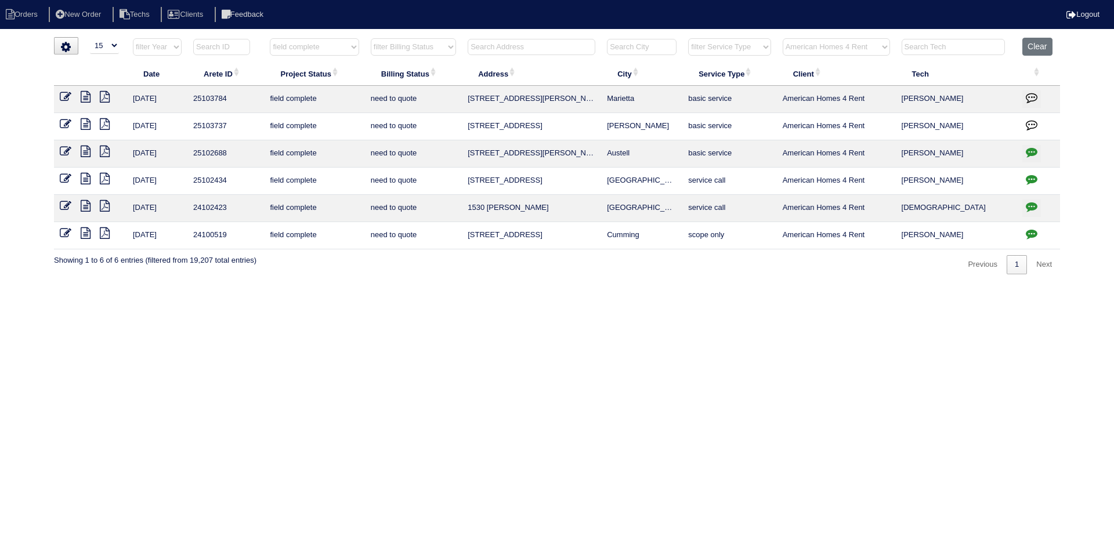
click at [84, 121] on icon at bounding box center [86, 124] width 10 height 12
click at [105, 123] on icon at bounding box center [105, 124] width 10 height 12
drag, startPoint x: 1030, startPoint y: 124, endPoint x: 1024, endPoint y: 123, distance: 5.9
click at [1030, 124] on icon "button" at bounding box center [1032, 125] width 12 height 12
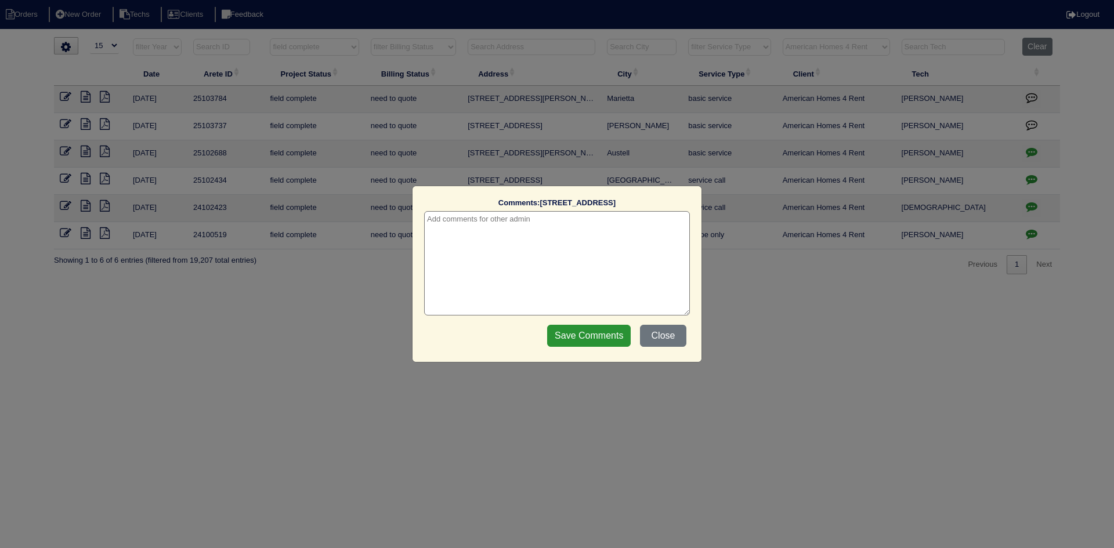
click at [586, 228] on textarea at bounding box center [557, 263] width 266 height 104
type textarea "10/15/25 - HVAC REPORT SENT - RK"
click at [583, 338] on input "Save Comments" at bounding box center [589, 336] width 84 height 22
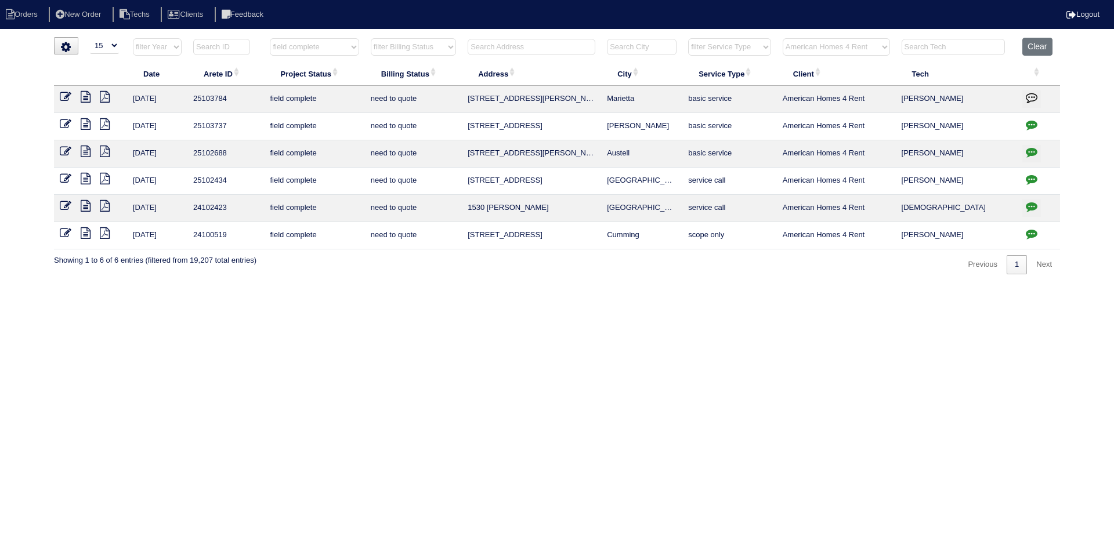
click at [63, 118] on icon at bounding box center [66, 124] width 12 height 12
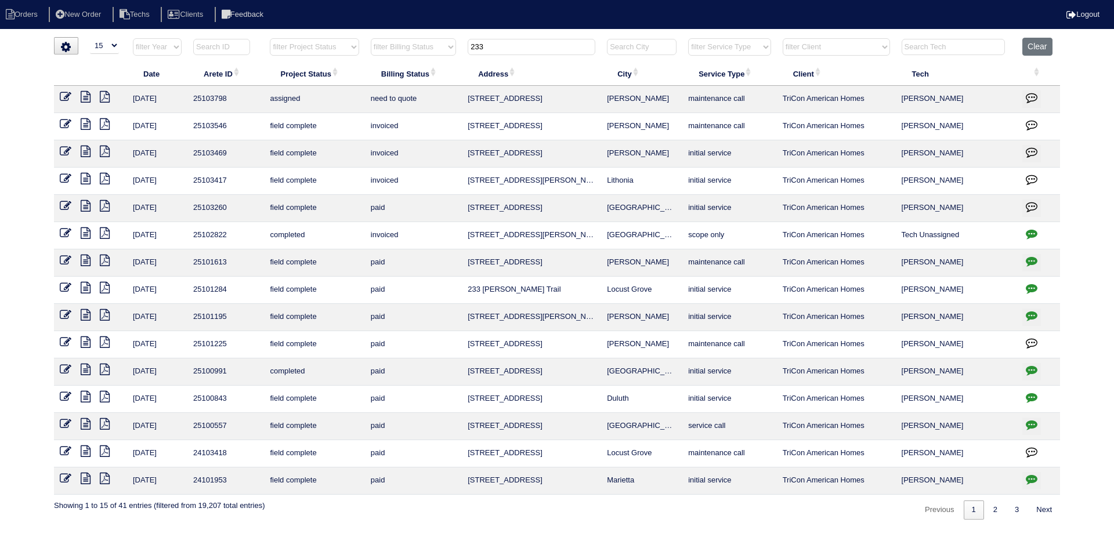
select select "15"
drag, startPoint x: 494, startPoint y: 46, endPoint x: 464, endPoint y: 48, distance: 29.7
click at [464, 48] on th "233" at bounding box center [531, 50] width 139 height 24
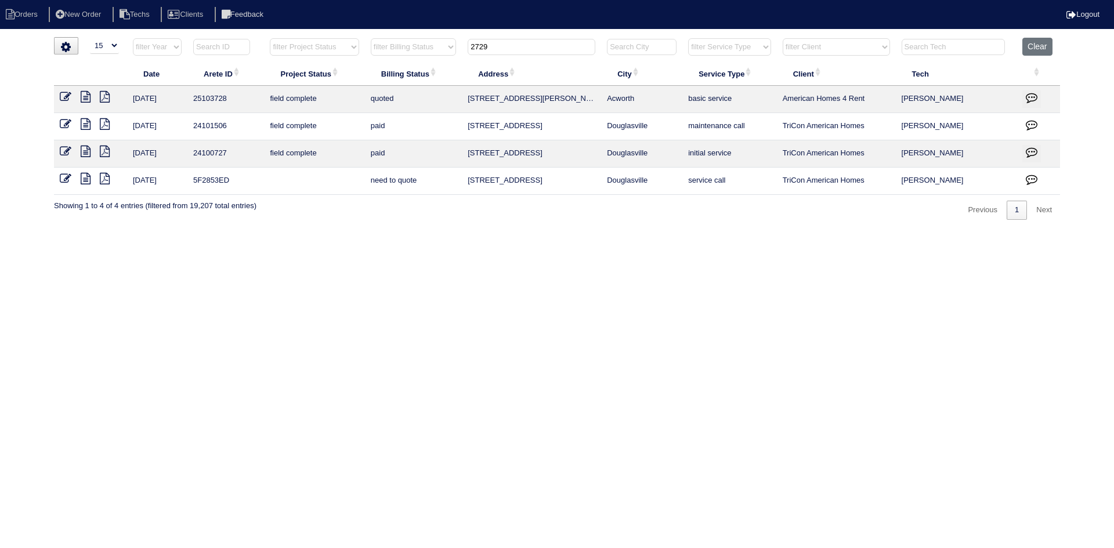
type input "2729"
click at [1029, 98] on icon "button" at bounding box center [1032, 98] width 12 height 12
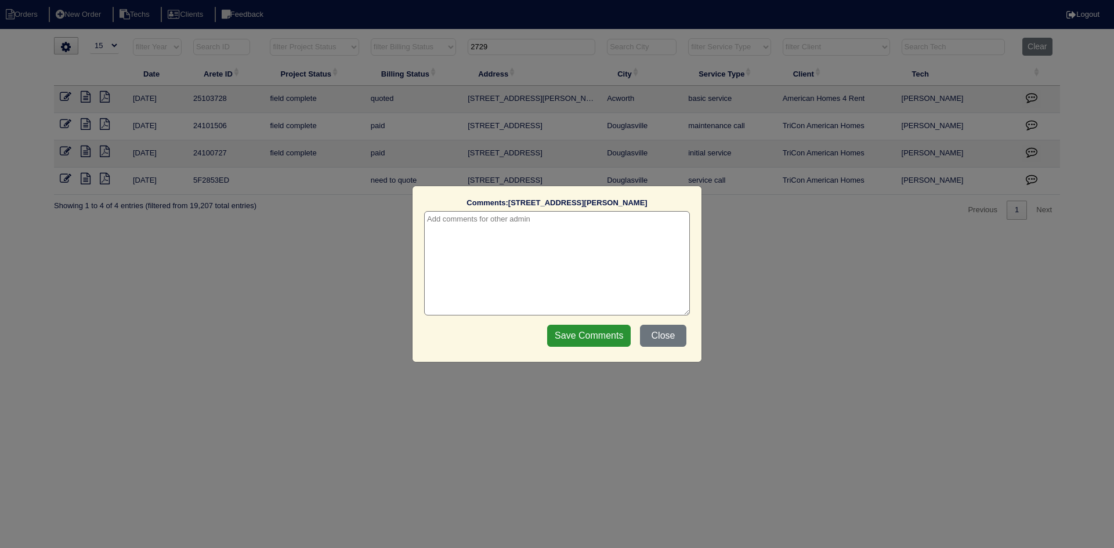
click at [497, 228] on textarea at bounding box center [557, 263] width 266 height 104
type textarea "10/15/25 - HVAC report sent - rk"
click at [590, 337] on input "Save Comments" at bounding box center [589, 336] width 84 height 22
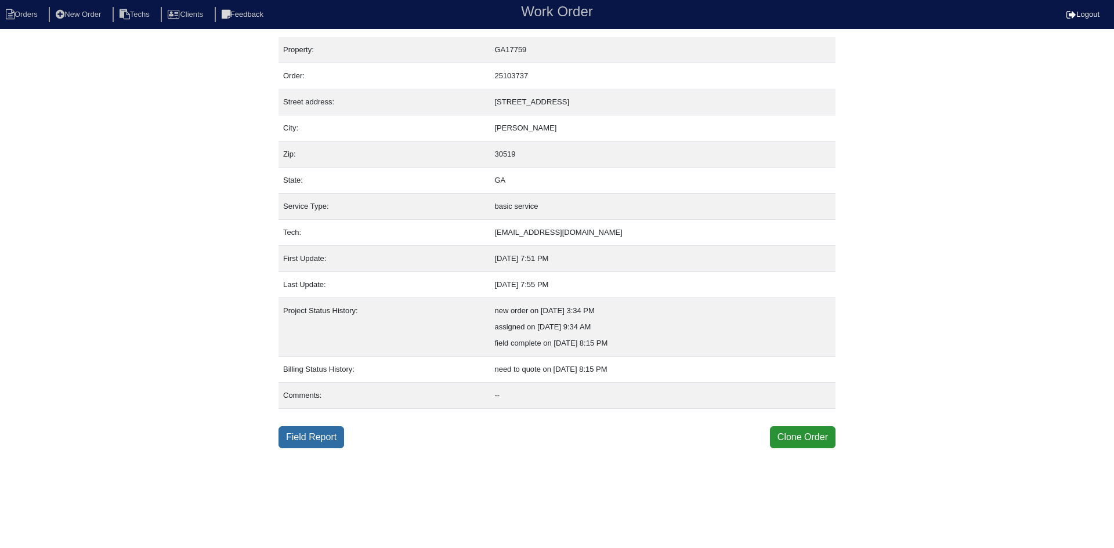
click at [312, 435] on link "Field Report" at bounding box center [312, 438] width 66 height 22
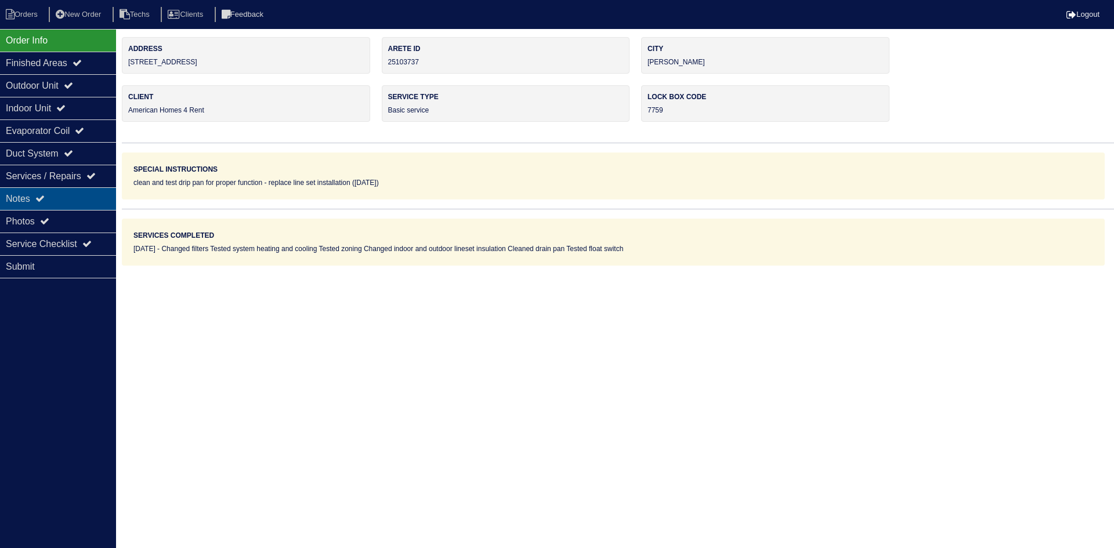
click at [57, 189] on div "Notes" at bounding box center [58, 198] width 116 height 23
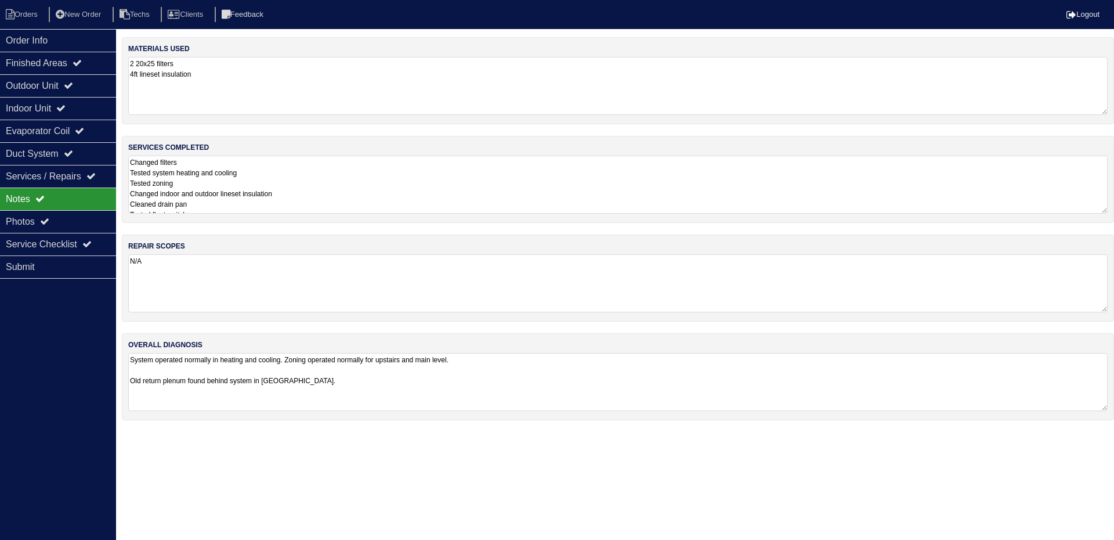
click at [362, 181] on textarea "Changed filters Tested system heating and cooling Tested zoning Changed indoor …" at bounding box center [618, 185] width 980 height 58
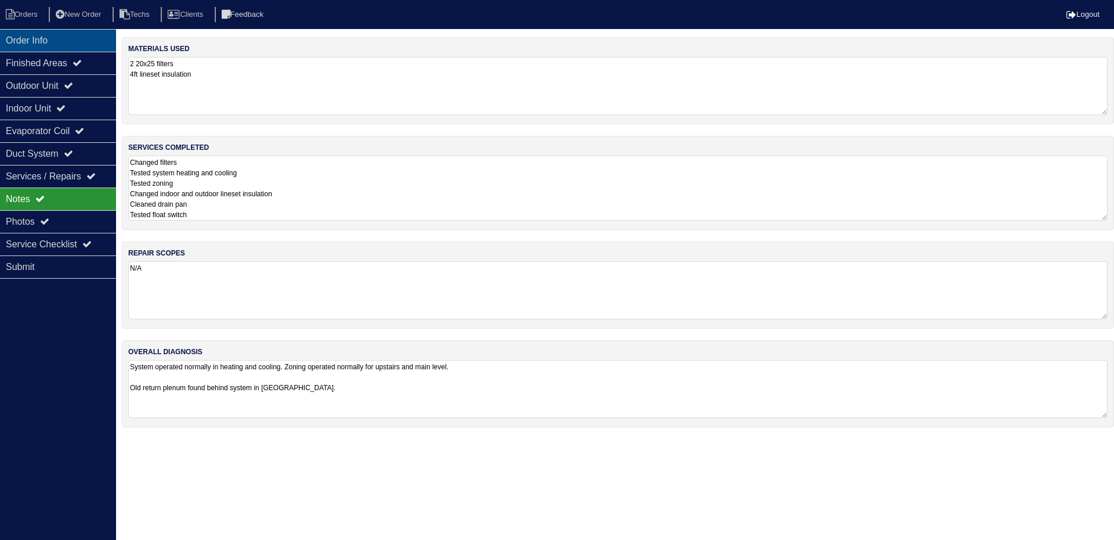
click at [85, 43] on div "Order Info" at bounding box center [58, 40] width 116 height 23
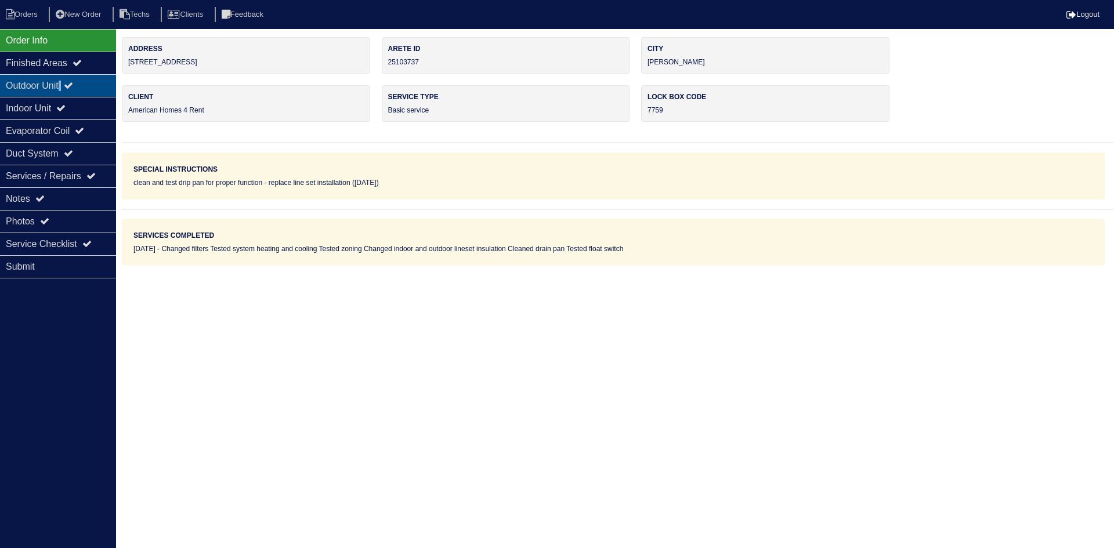
click at [67, 88] on div "Outdoor Unit" at bounding box center [58, 85] width 116 height 23
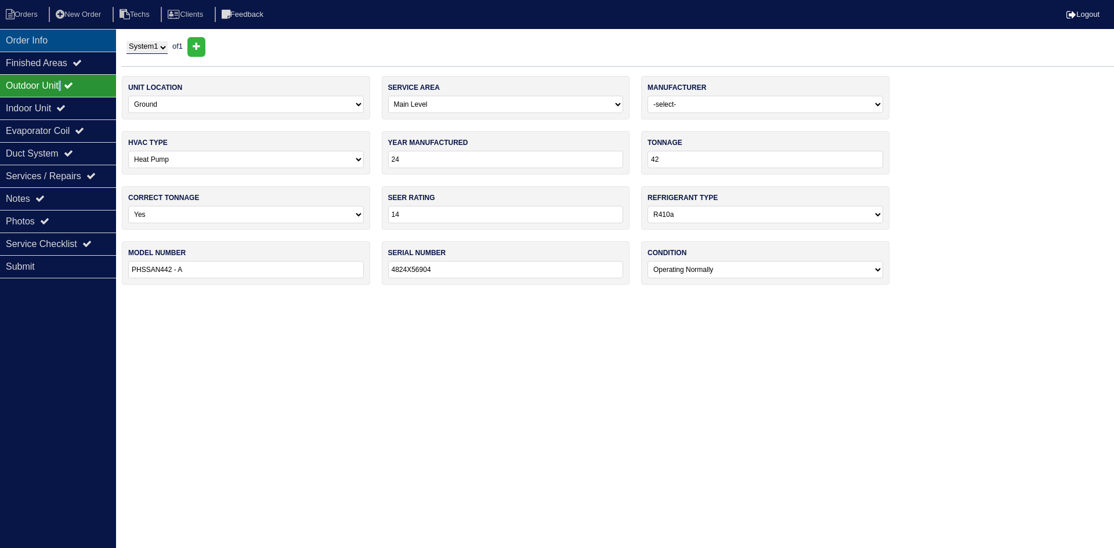
drag, startPoint x: 73, startPoint y: 34, endPoint x: 56, endPoint y: 35, distance: 16.3
click at [73, 34] on div "Order Info" at bounding box center [58, 40] width 116 height 23
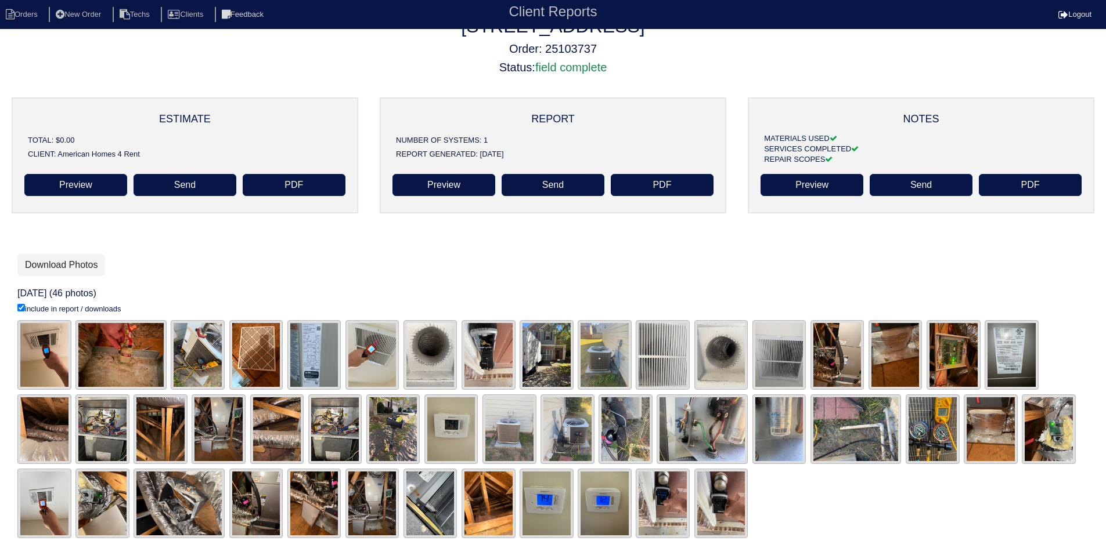
scroll to position [34, 0]
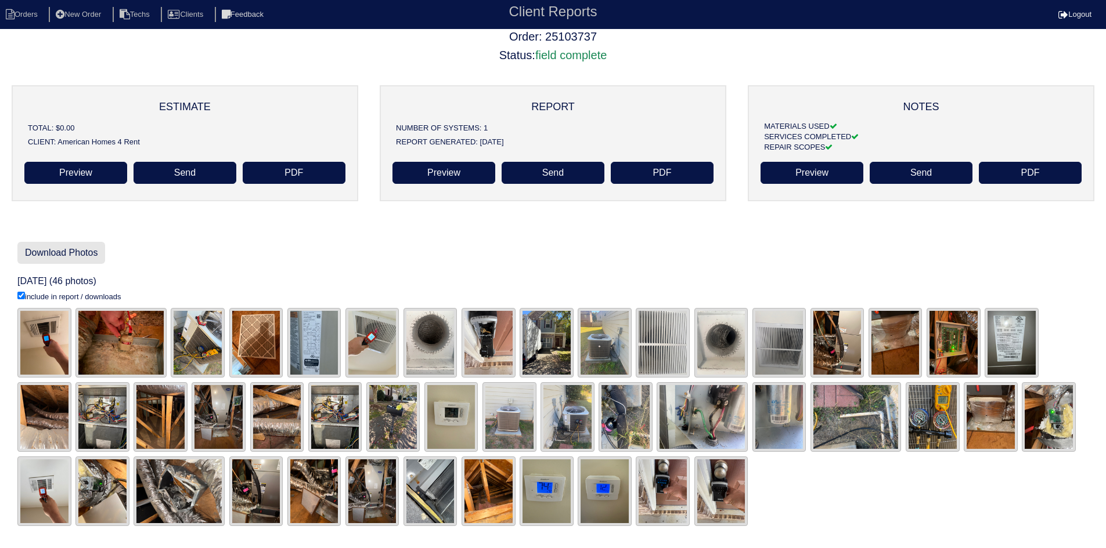
click at [84, 248] on link "Download Photos" at bounding box center [61, 253] width 88 height 22
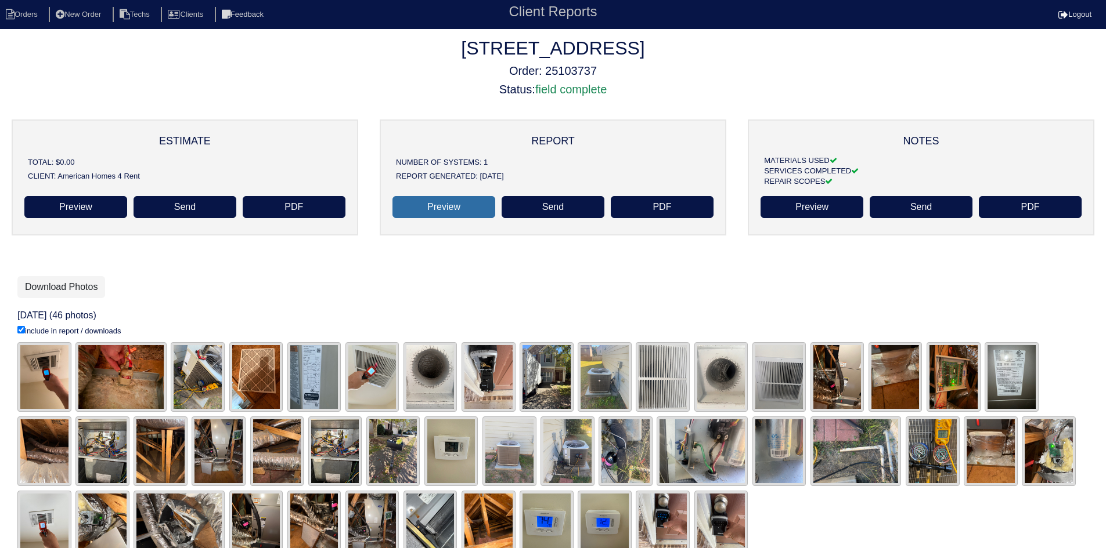
click at [447, 207] on link "Preview" at bounding box center [443, 207] width 103 height 22
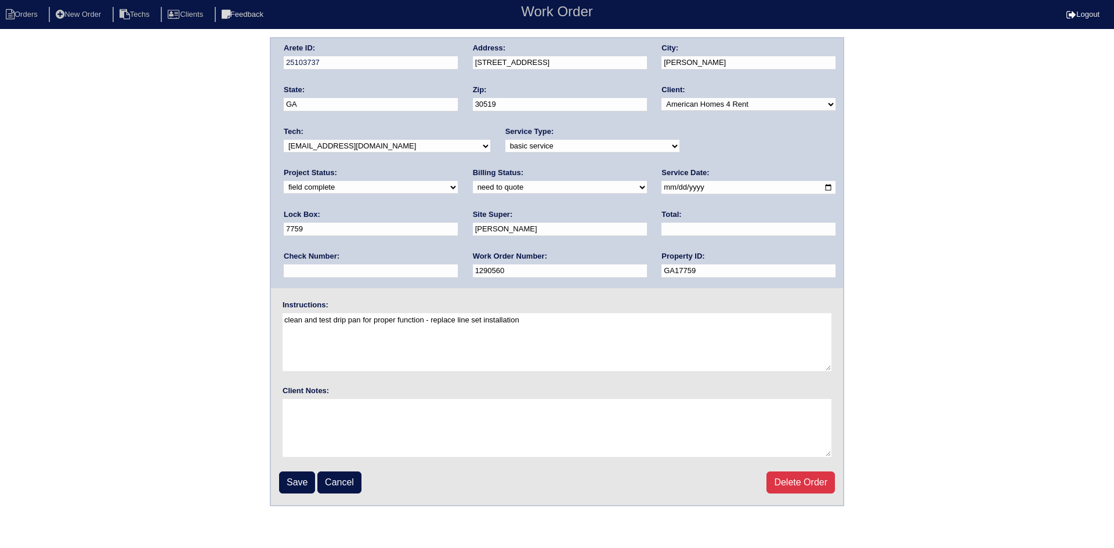
click at [473, 188] on select "need to quote quoted need to invoice invoiced paid warranty purchase order need…" at bounding box center [560, 187] width 174 height 13
select select "quoted"
click at [473, 182] on select "need to quote quoted need to invoice invoiced paid warranty purchase order need…" at bounding box center [560, 187] width 174 height 13
click at [662, 232] on input "text" at bounding box center [749, 229] width 174 height 13
type input "225.00"
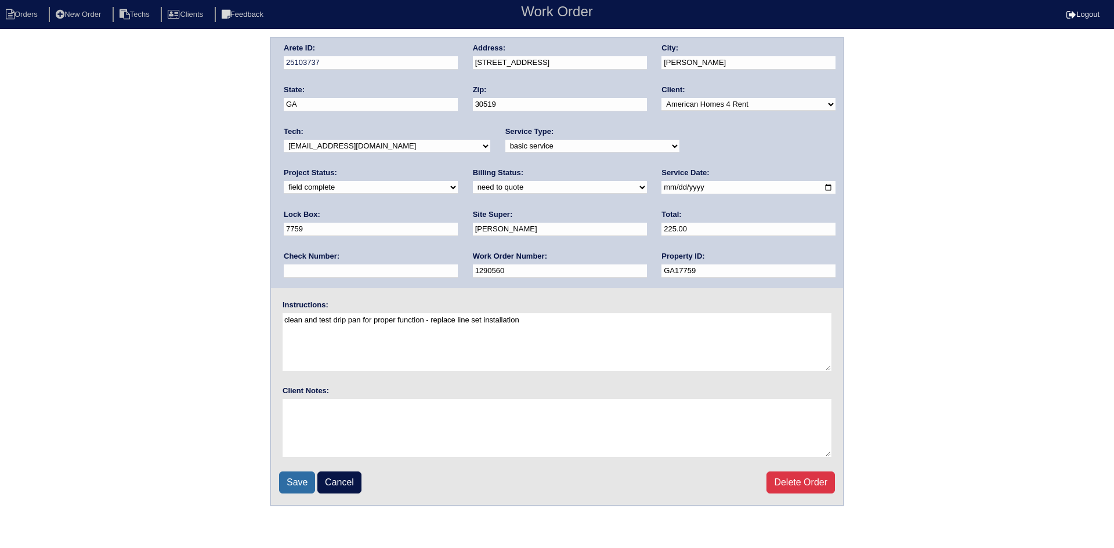
click at [284, 489] on input "Save" at bounding box center [297, 483] width 36 height 22
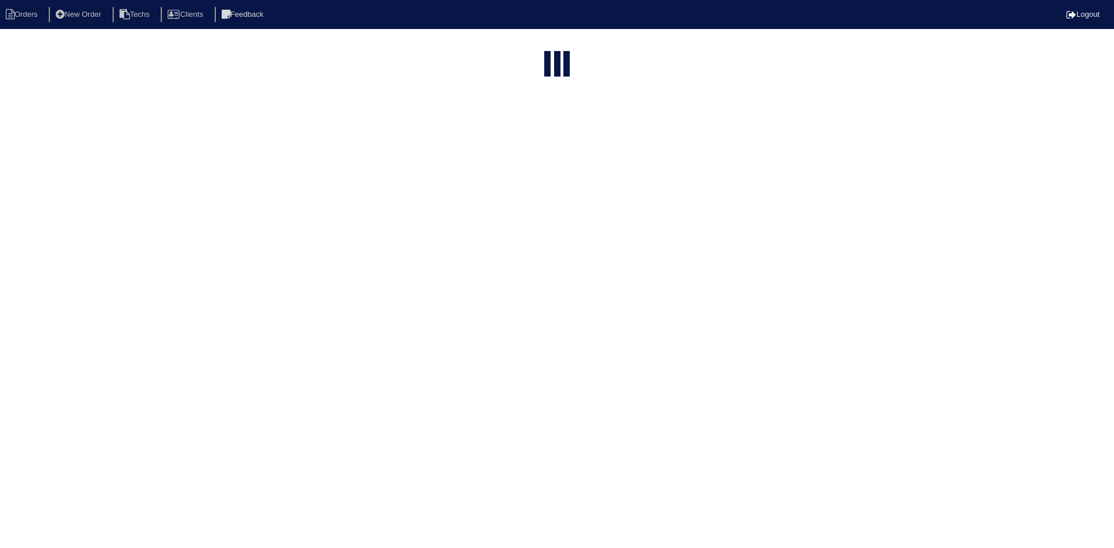
select select "15"
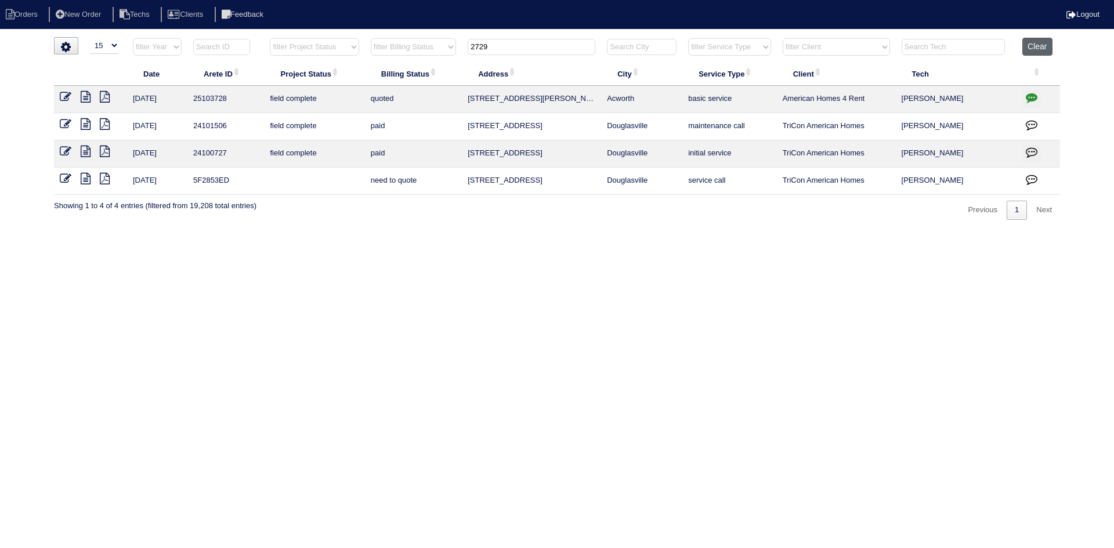
click at [1030, 41] on button "Clear" at bounding box center [1038, 47] width 30 height 18
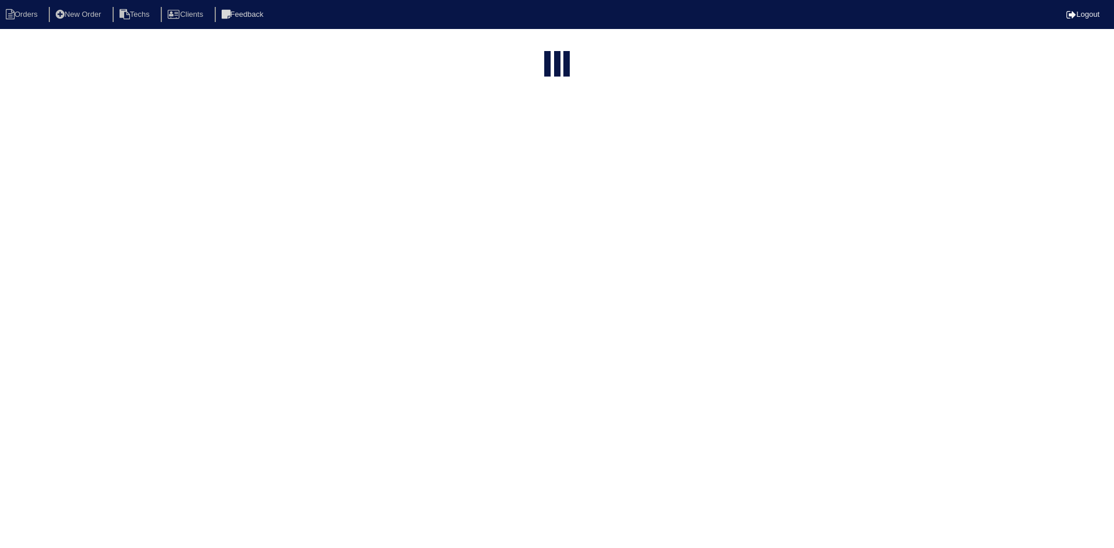
select select "15"
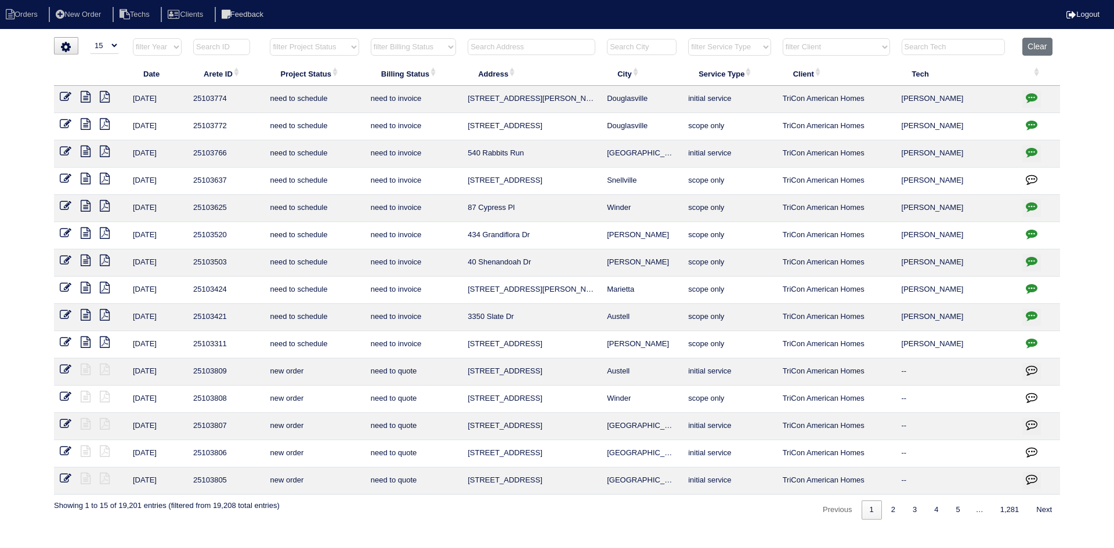
click at [348, 44] on select "filter Project Status -- Any Project Status -- new order assigned in progress f…" at bounding box center [314, 46] width 89 height 17
click at [270, 38] on select "filter Project Status -- Any Project Status -- new order assigned in progress f…" at bounding box center [314, 46] width 89 height 17
select select "field complete"
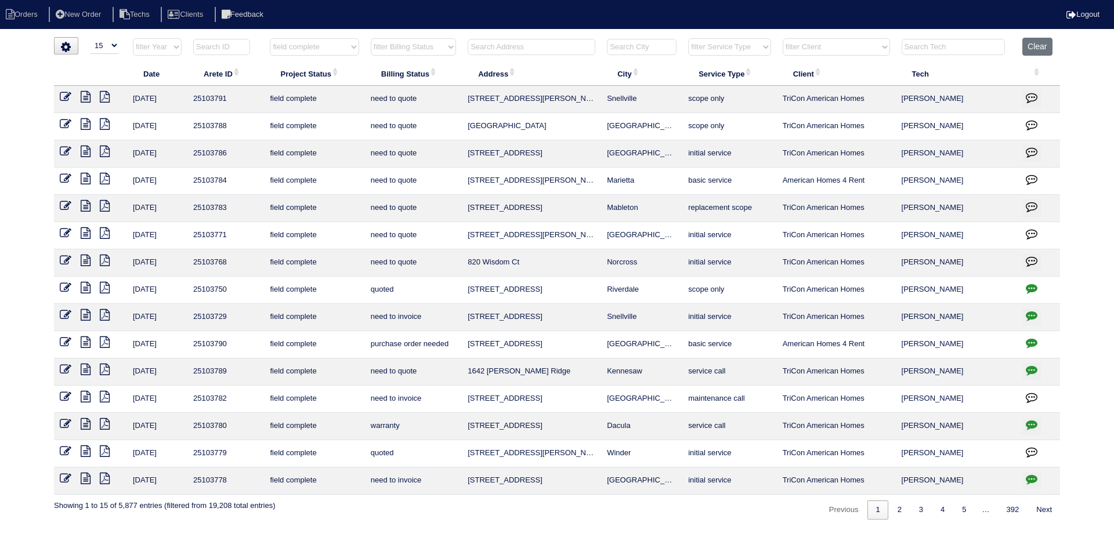
click at [447, 49] on select "filter Billing Status -- Any Billing Status -- need to quote quoted need to inv…" at bounding box center [413, 46] width 85 height 17
select select "need to quote"
click at [371, 38] on select "filter Billing Status -- Any Billing Status -- need to quote quoted need to inv…" at bounding box center [413, 46] width 85 height 17
select select "field complete"
select select "need to quote"
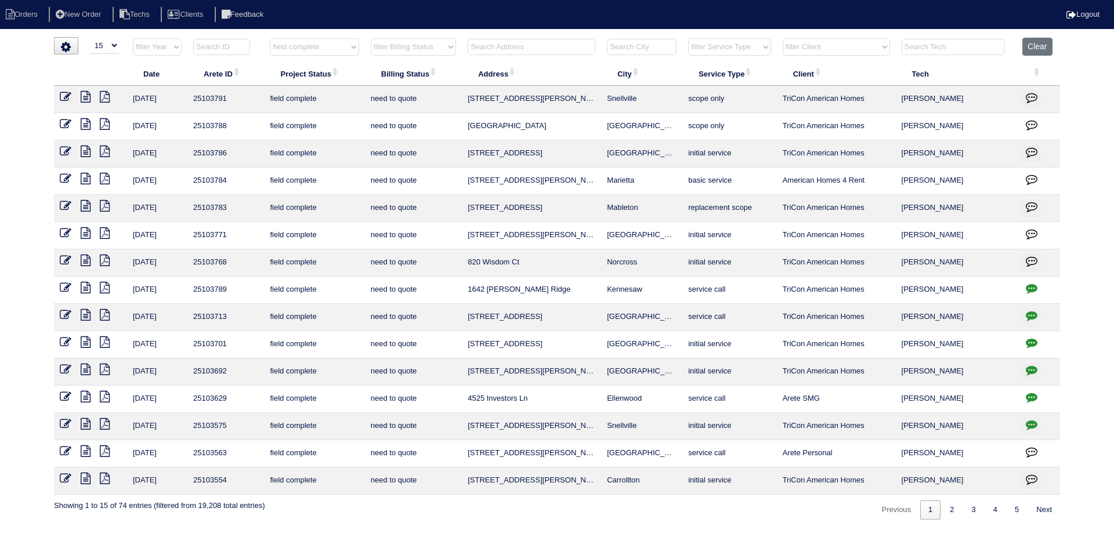
click at [825, 47] on select "filter Client -- Any Client -- Alan Luther American Homes 4 Rent Arete Personal…" at bounding box center [836, 46] width 107 height 17
select select "American Homes 4 Rent"
click at [784, 38] on select "filter Client -- Any Client -- Alan Luther American Homes 4 Rent Arete Personal…" at bounding box center [836, 46] width 107 height 17
select select "field complete"
select select "need to quote"
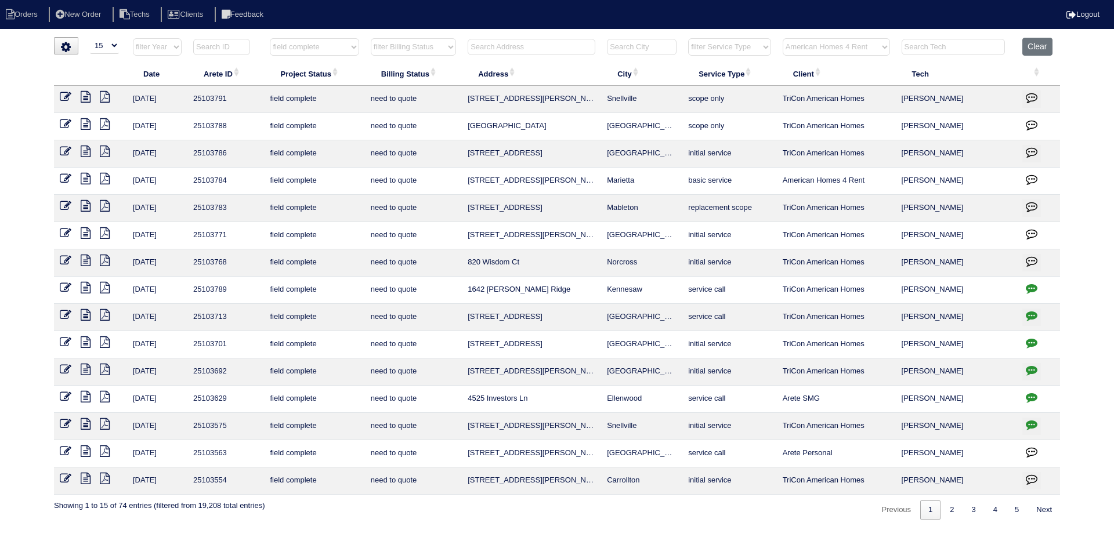
select select "American Homes 4 Rent"
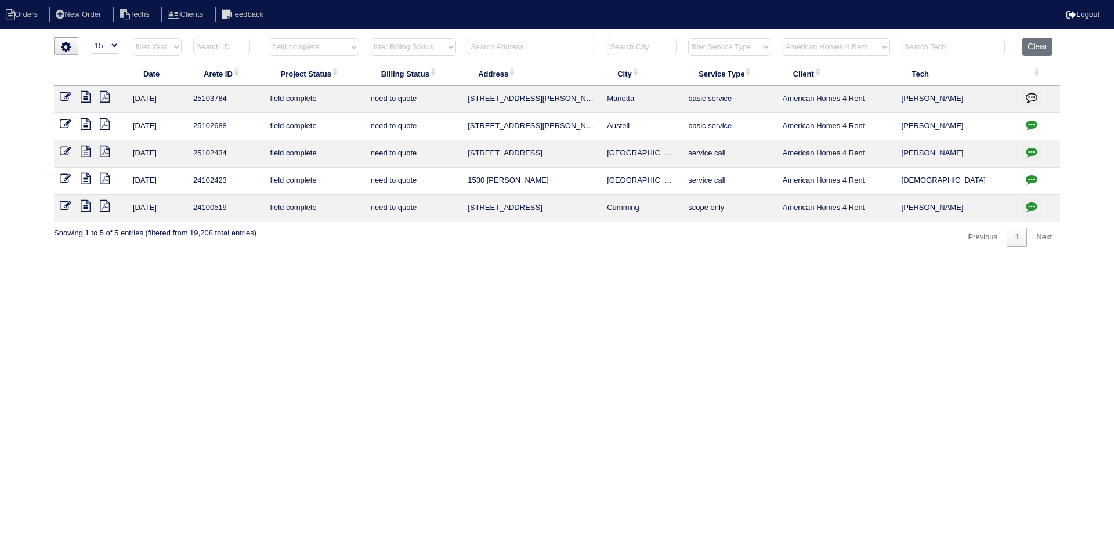
click at [86, 94] on icon at bounding box center [86, 97] width 10 height 12
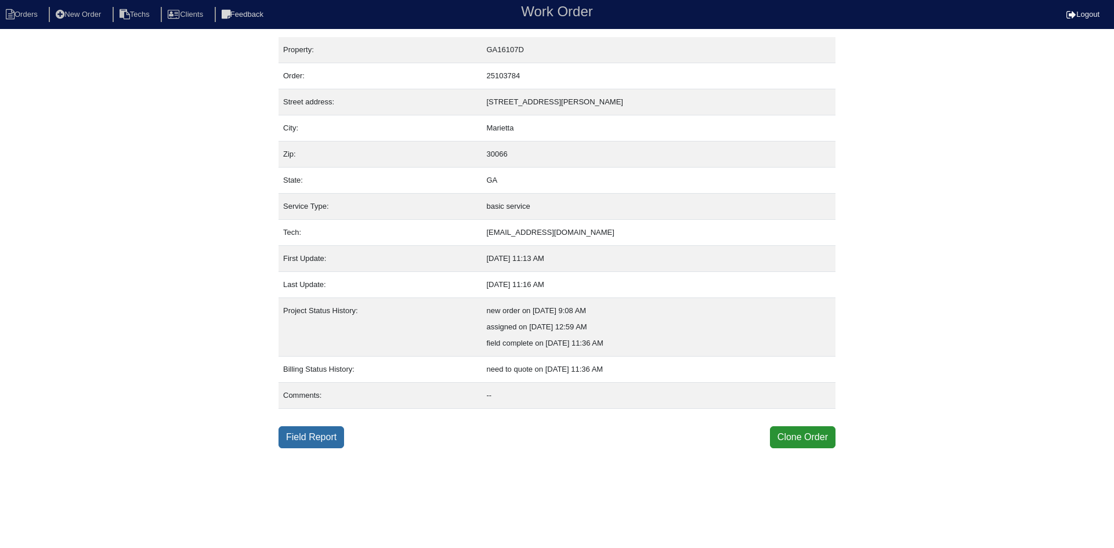
click at [307, 435] on link "Field Report" at bounding box center [312, 438] width 66 height 22
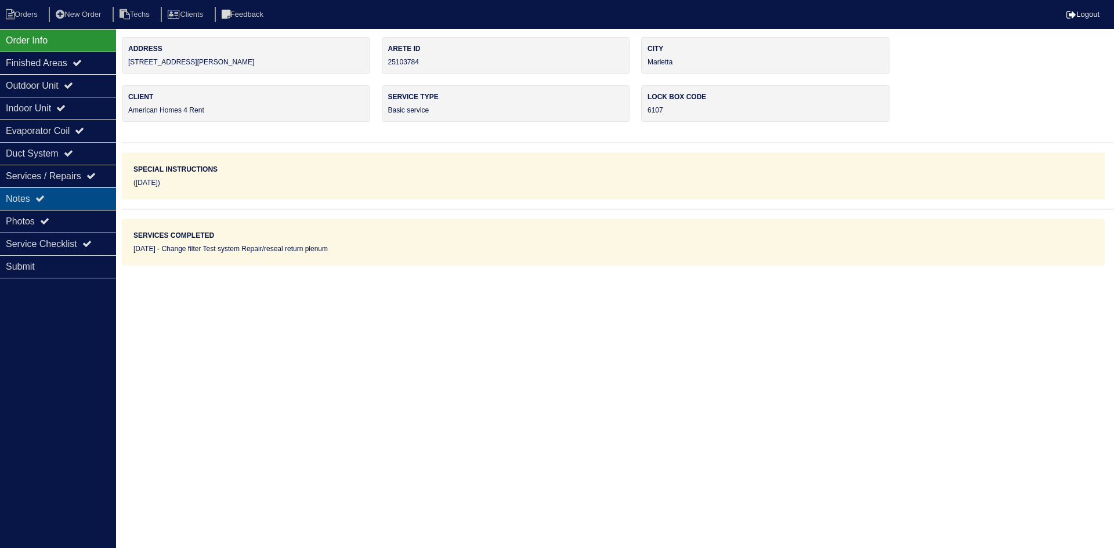
click at [57, 203] on div "Notes" at bounding box center [58, 198] width 116 height 23
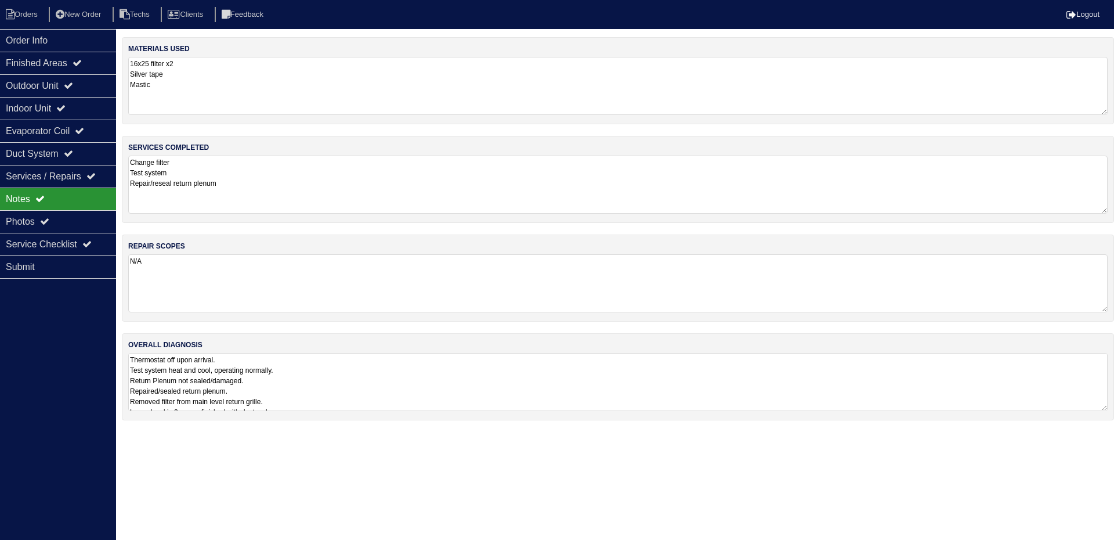
click at [402, 386] on textarea "Thermostat off upon arrival. Test system heat and cool, operating normally. Ret…" at bounding box center [618, 382] width 980 height 58
click at [102, 50] on div "Order Info" at bounding box center [58, 40] width 116 height 23
